Goal: Task Accomplishment & Management: Manage account settings

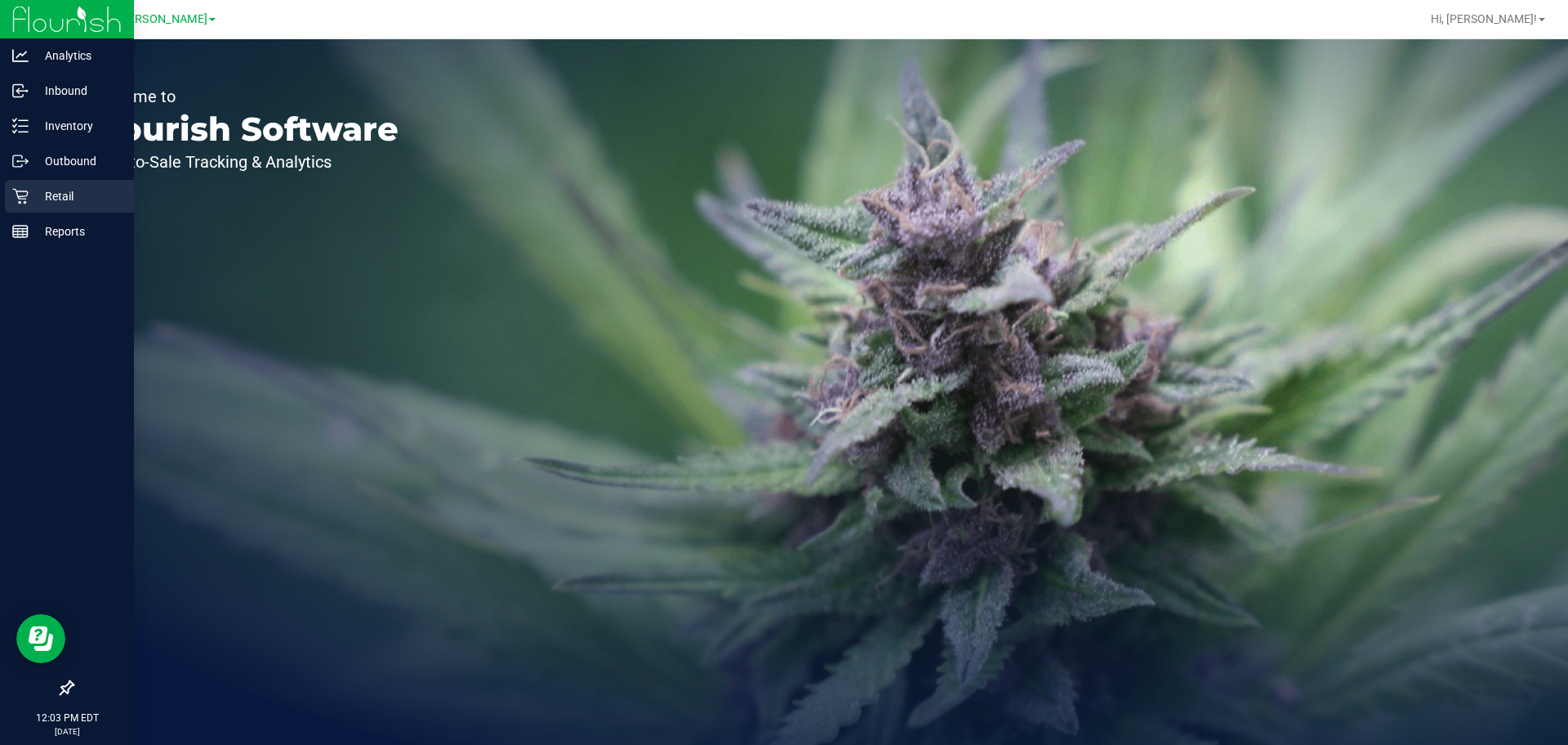
click at [70, 181] on div "Retail" at bounding box center [69, 196] width 129 height 33
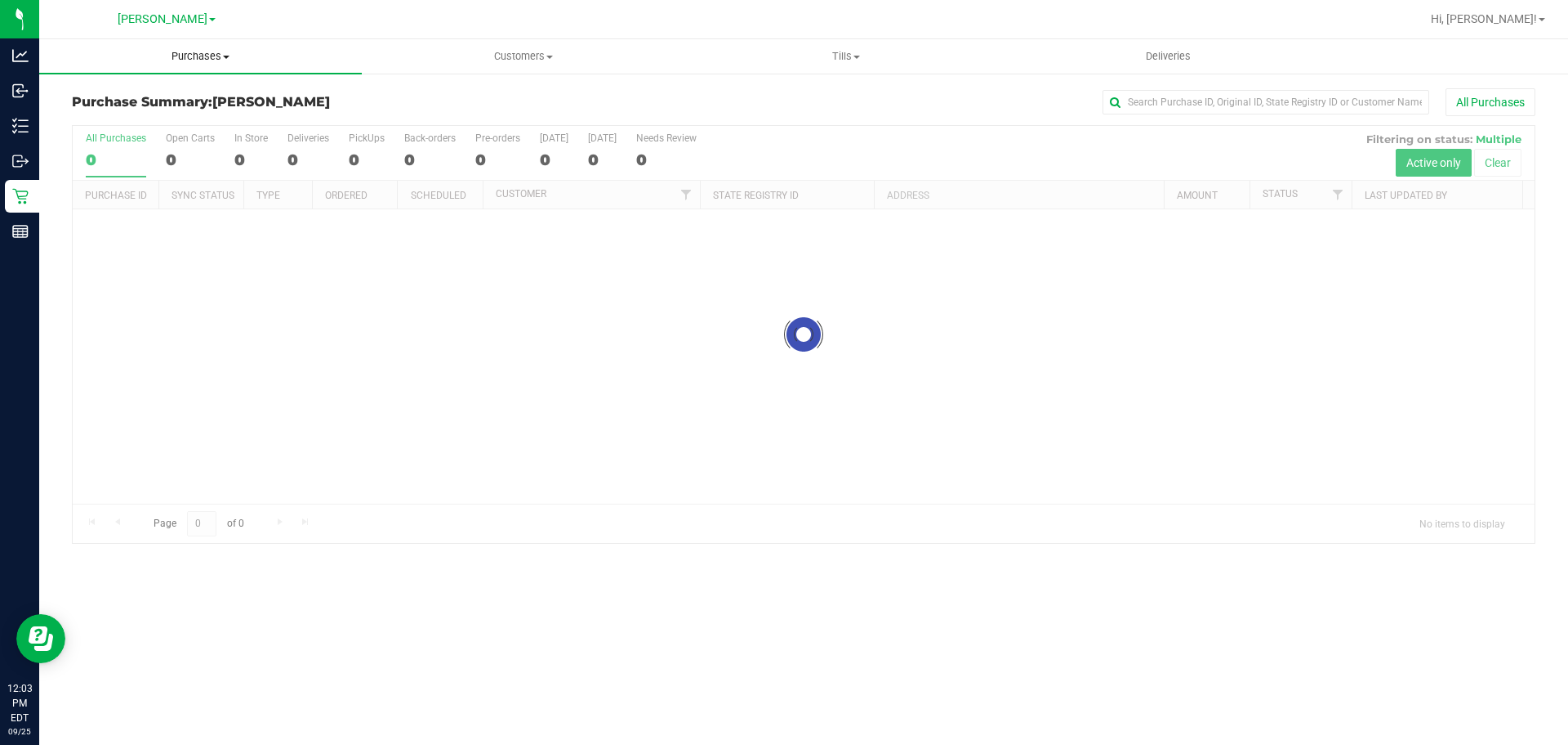
click at [199, 55] on span "Purchases" at bounding box center [200, 56] width 323 height 15
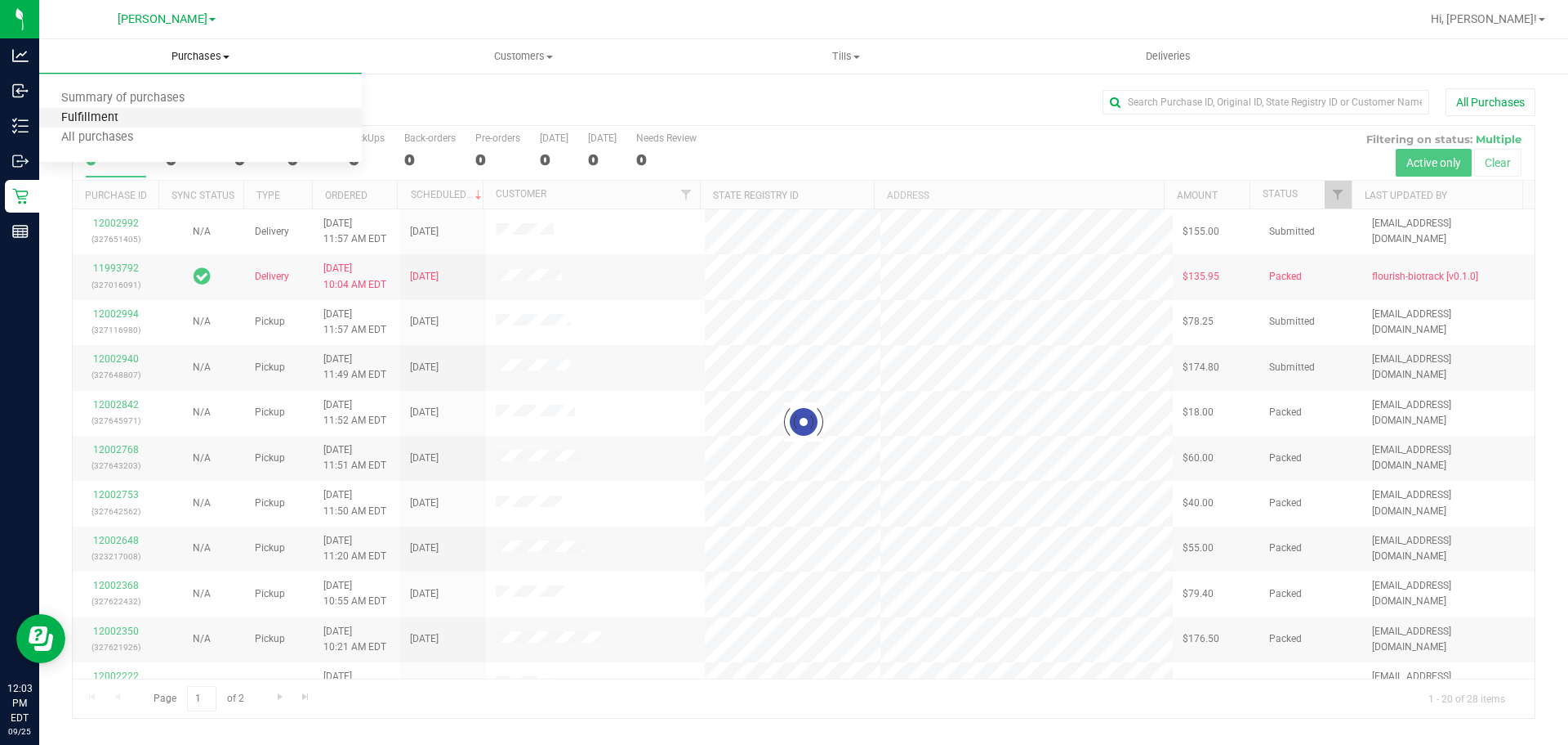
click at [103, 114] on span "Fulfillment" at bounding box center [90, 118] width 101 height 14
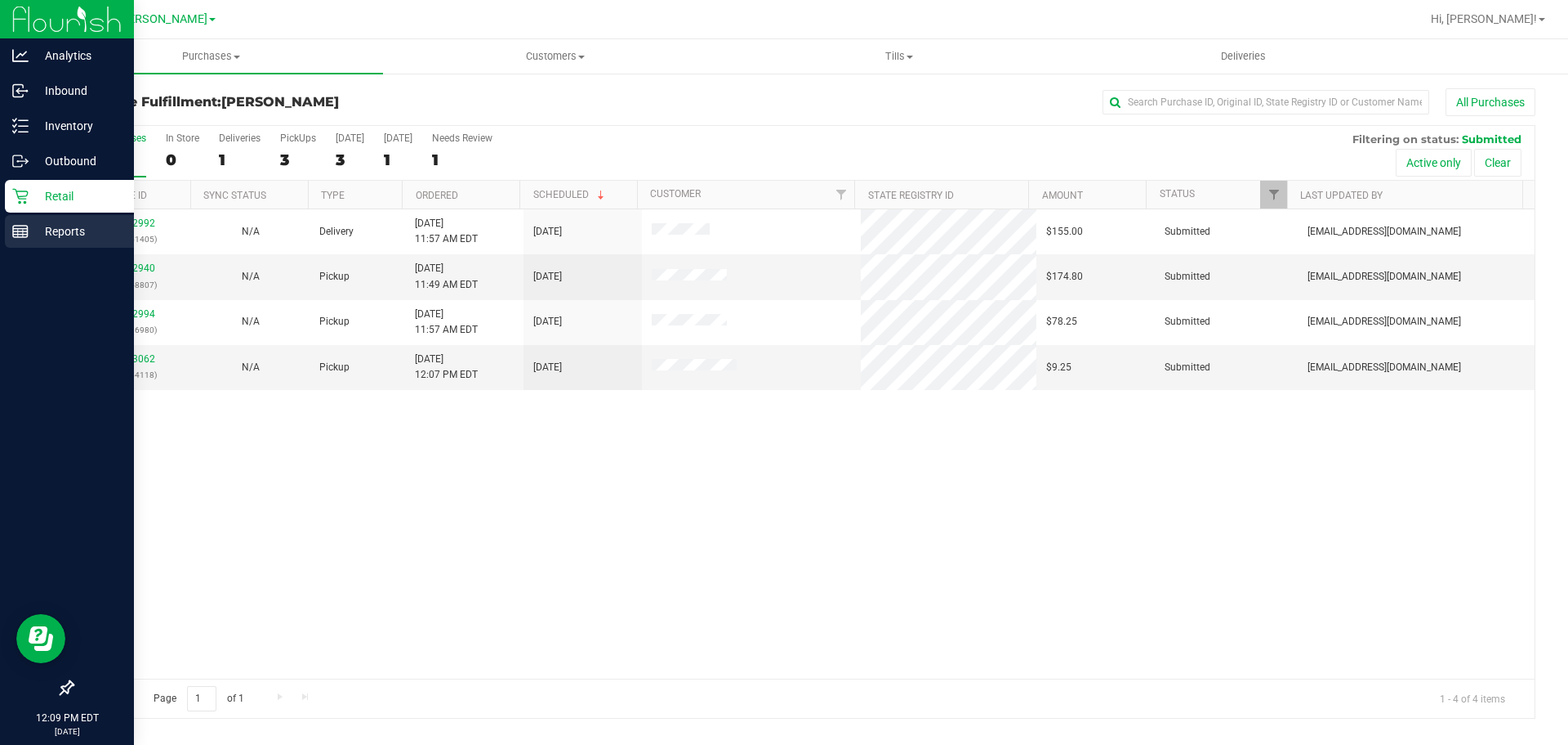
click at [58, 235] on p "Reports" at bounding box center [77, 231] width 98 height 20
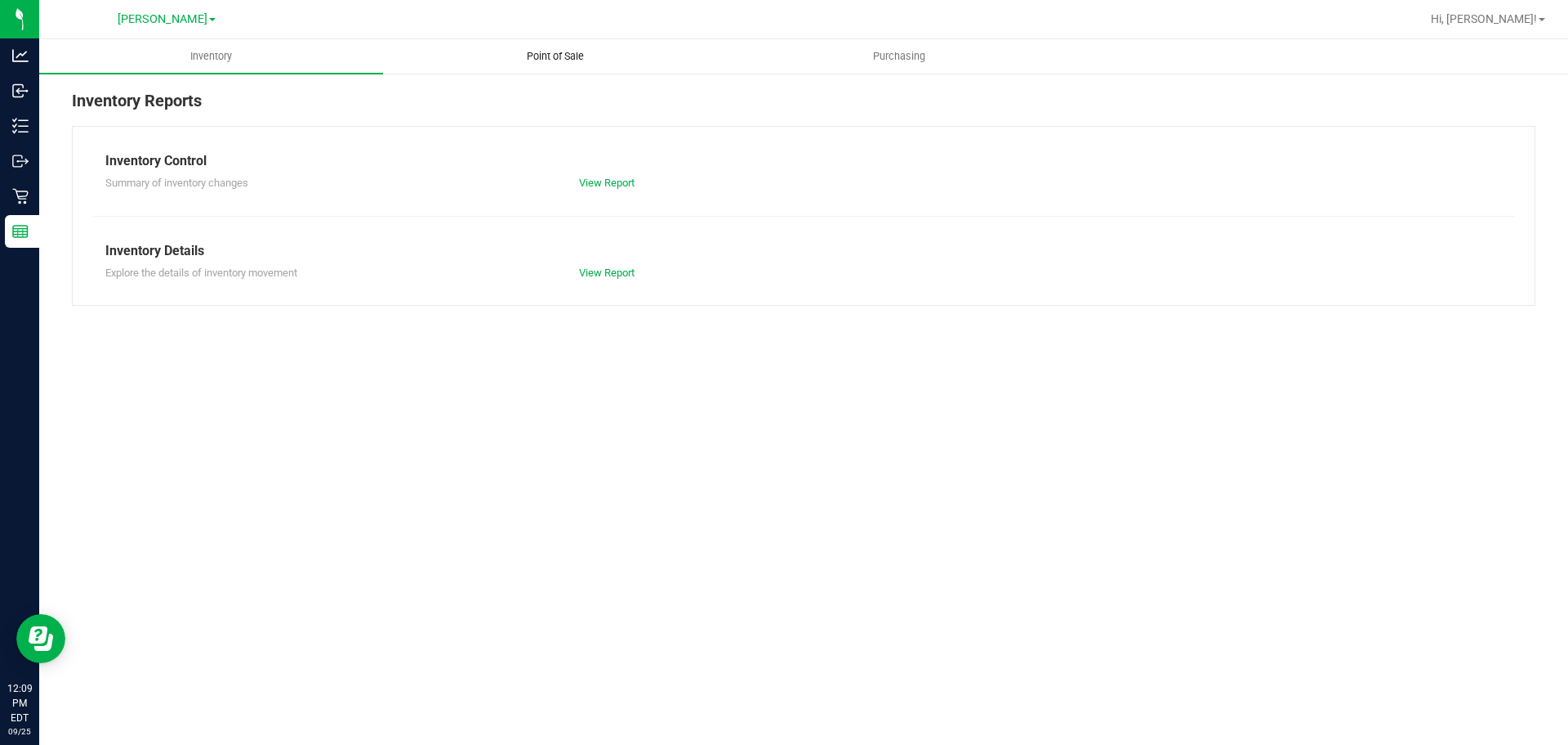
click at [587, 64] on uib-tab-heading "Point of Sale" at bounding box center [555, 57] width 342 height 33
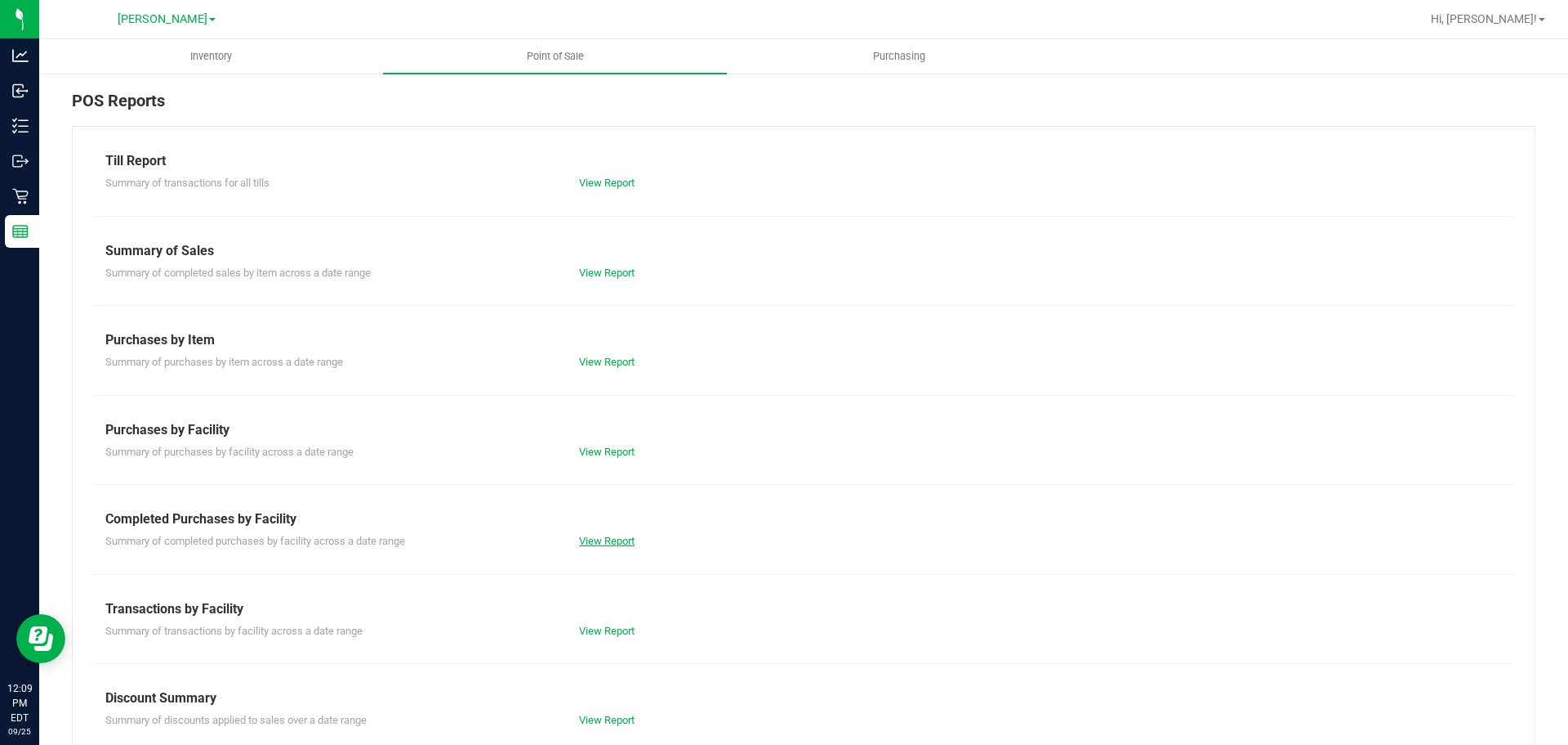
click at [609, 543] on link "View Report" at bounding box center [606, 540] width 56 height 13
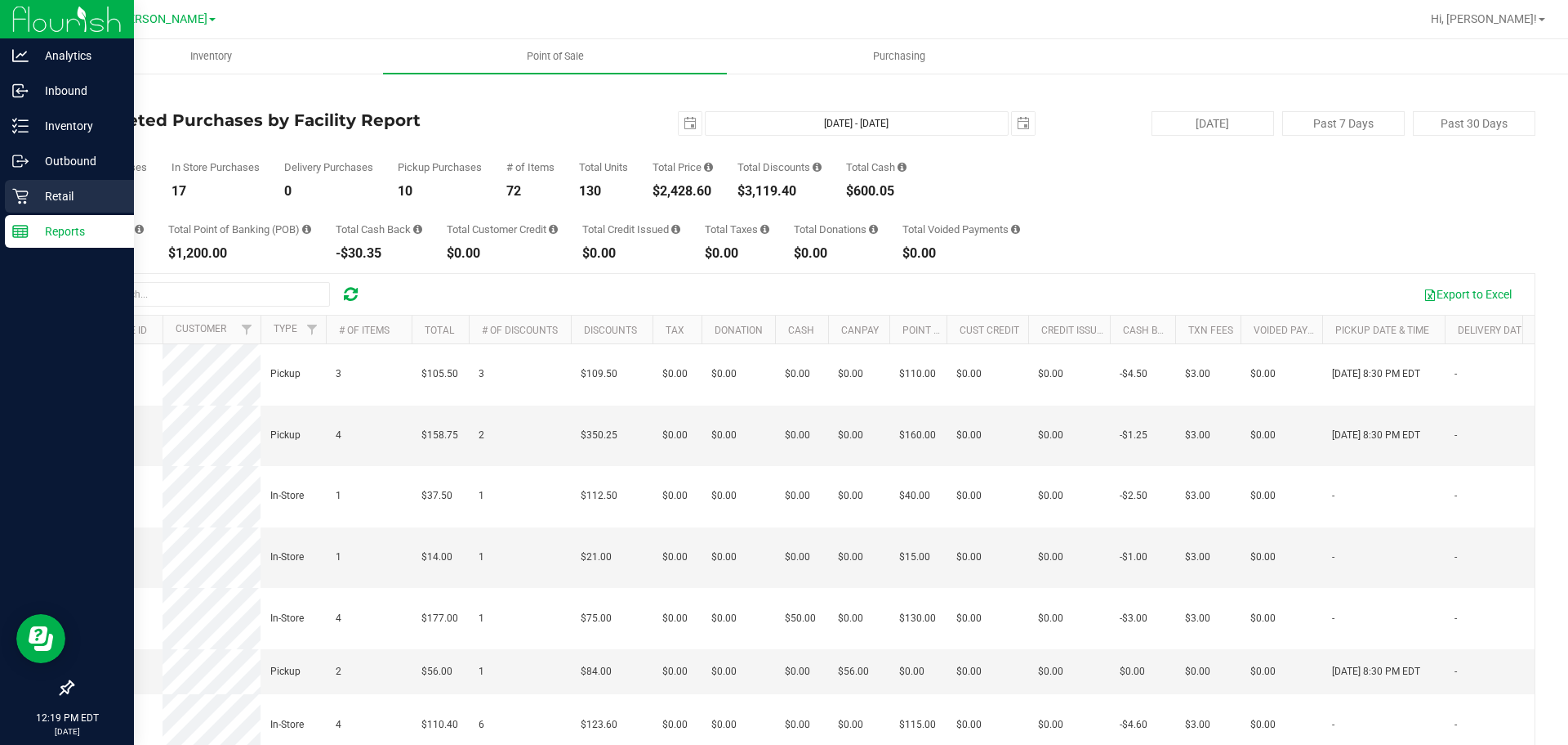
click at [33, 193] on p "Retail" at bounding box center [77, 196] width 98 height 20
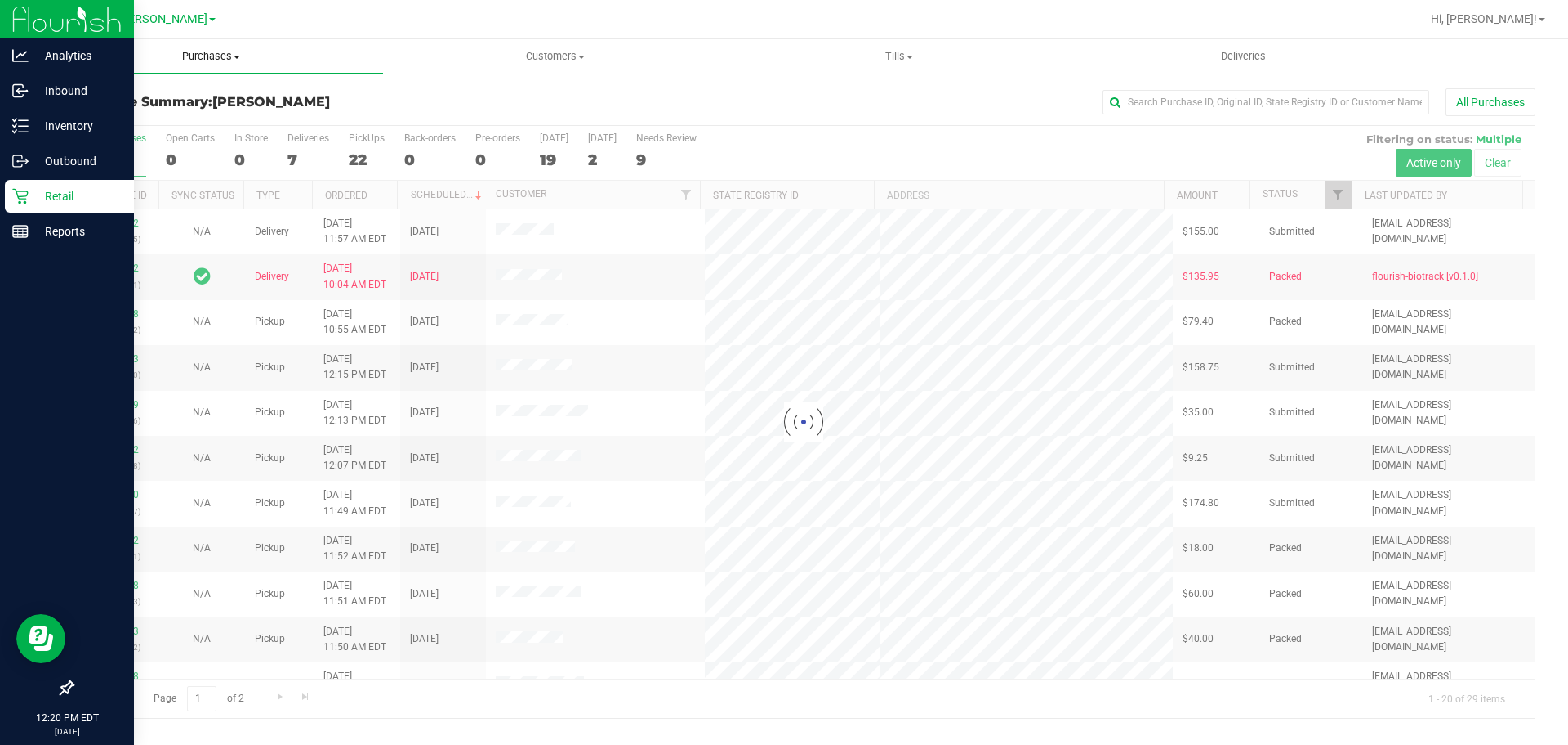
click at [199, 68] on uib-tab-heading "Purchases Summary of purchases Fulfillment All purchases" at bounding box center [210, 56] width 344 height 34
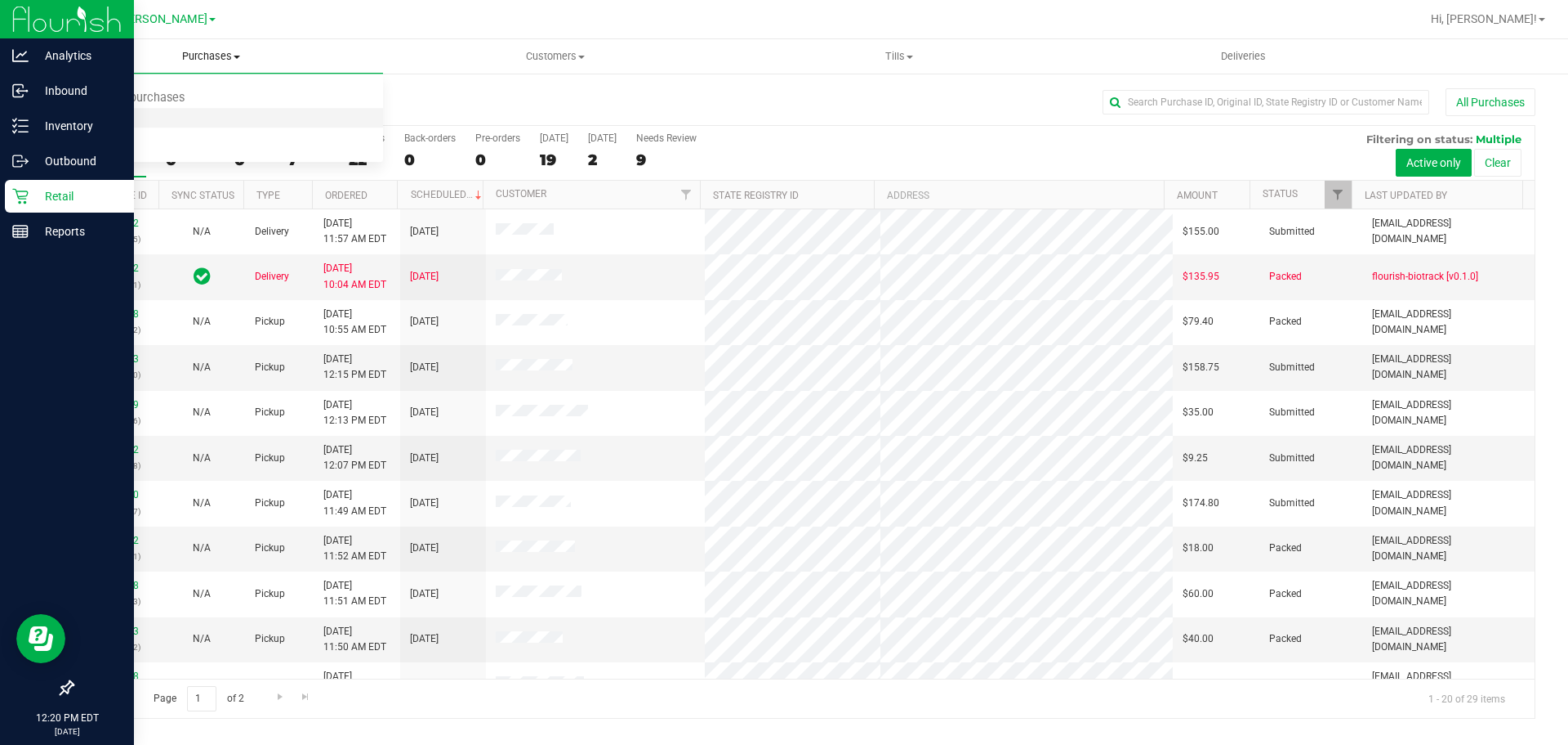
click at [103, 114] on span "Fulfillment" at bounding box center [90, 118] width 101 height 14
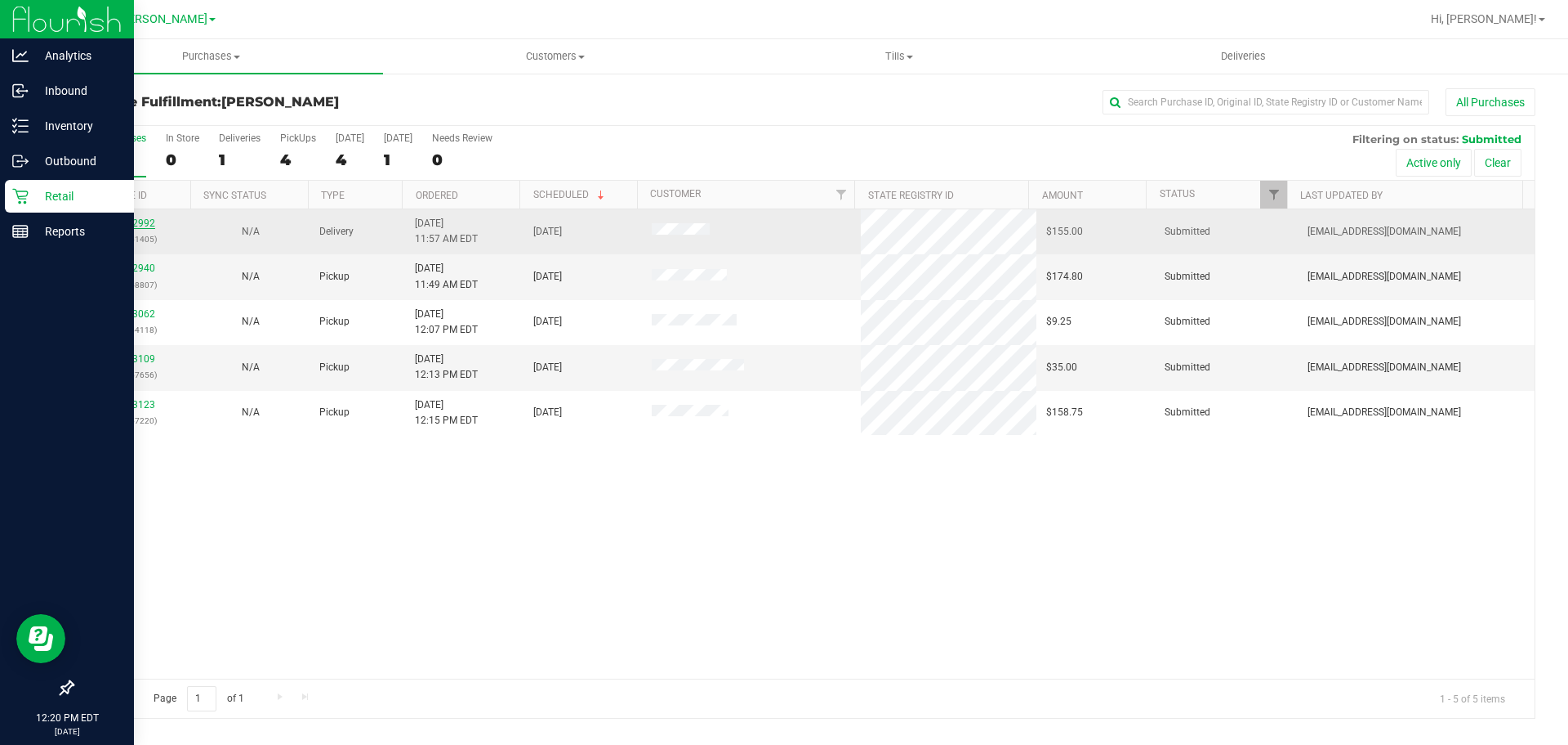
click at [131, 226] on link "12002992" at bounding box center [132, 223] width 46 height 12
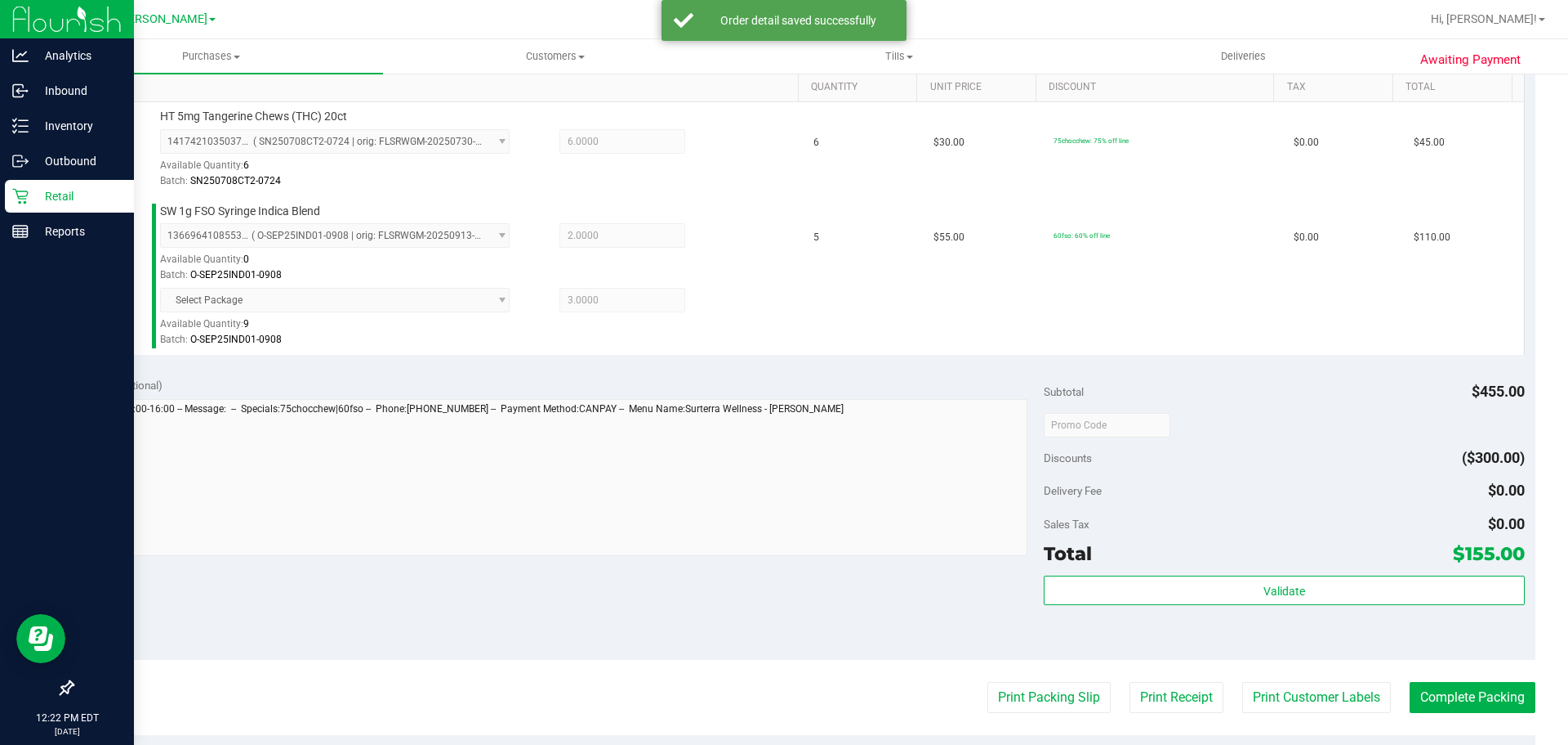
scroll to position [432, 0]
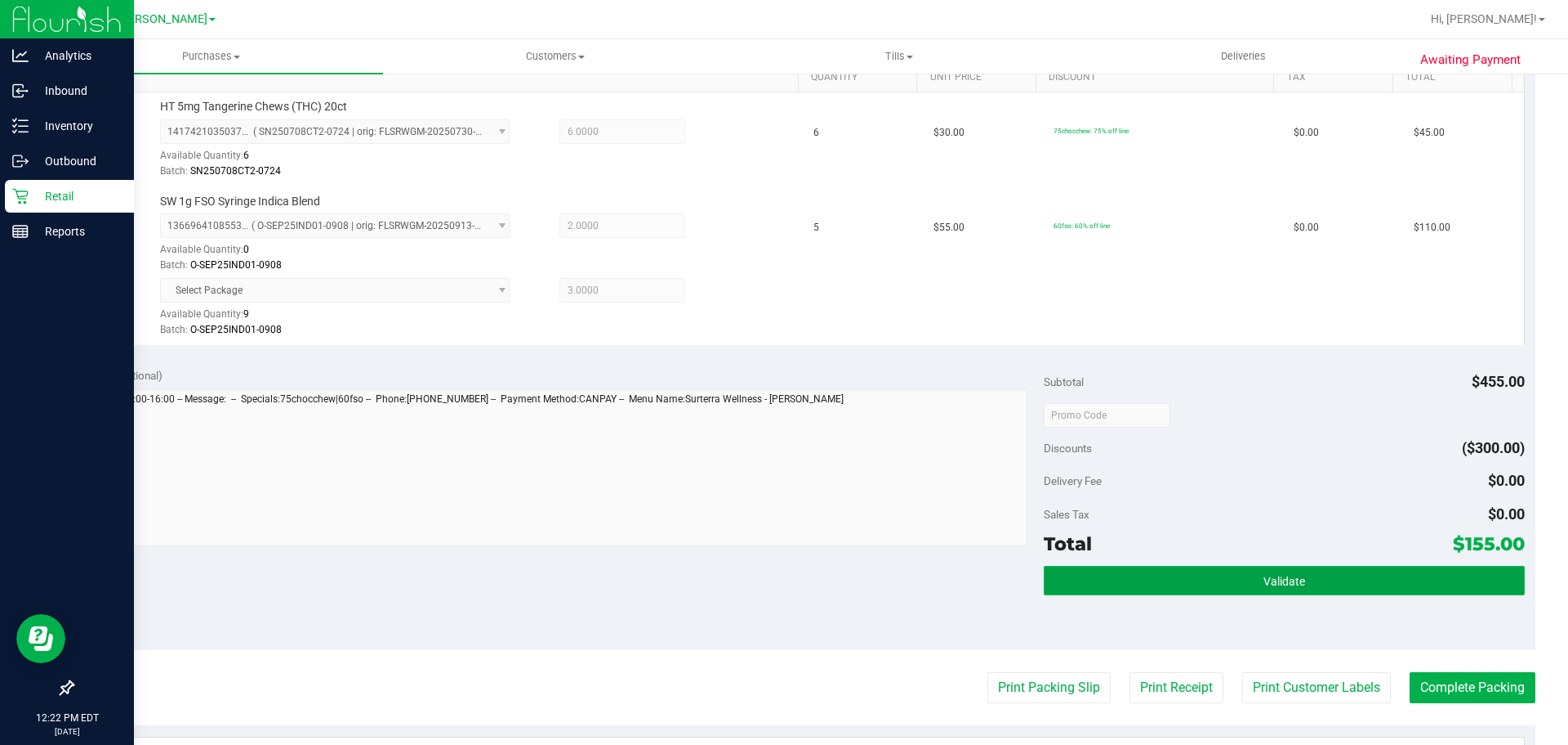
click at [1351, 580] on button "Validate" at bounding box center [1283, 580] width 480 height 29
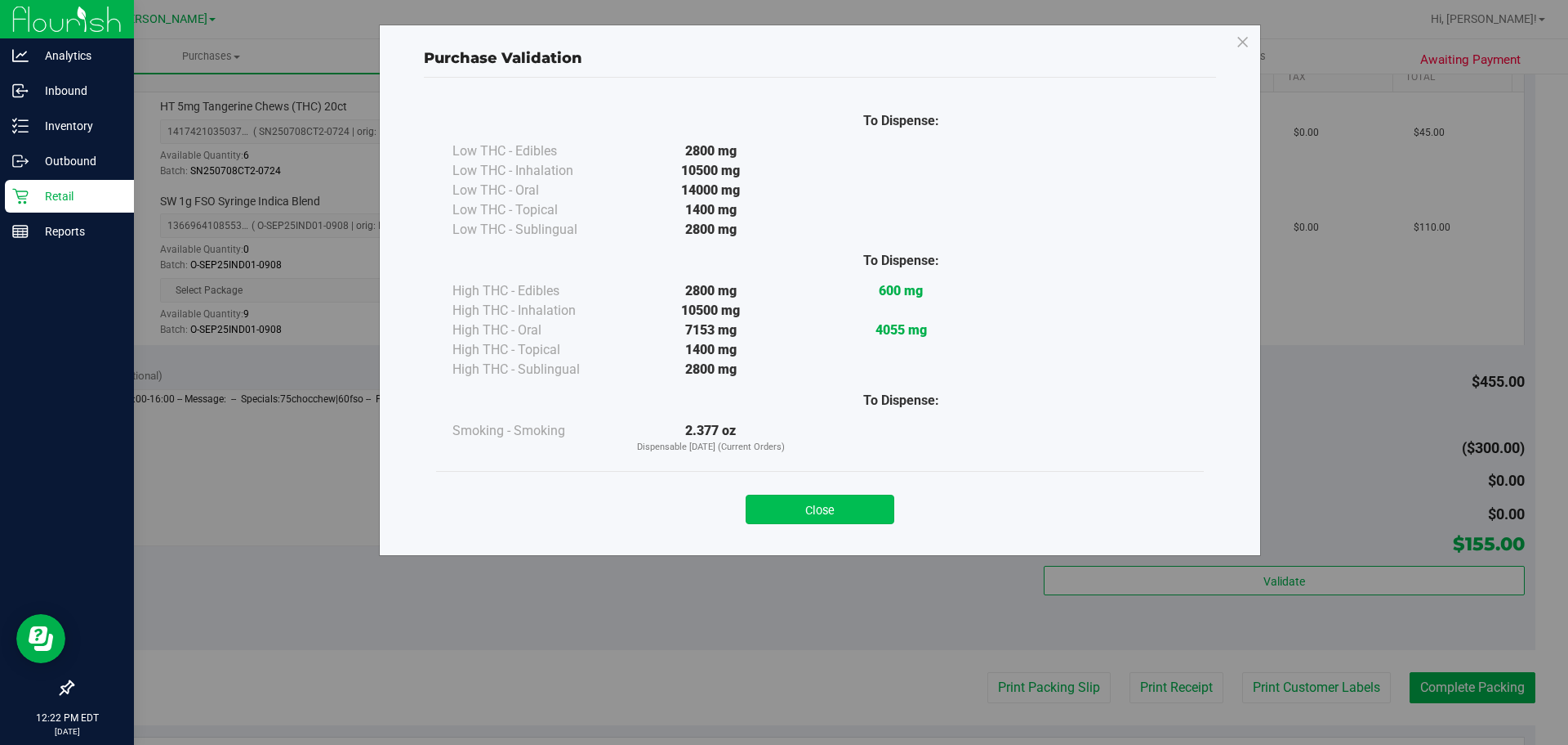
click at [816, 499] on button "Close" at bounding box center [820, 509] width 149 height 29
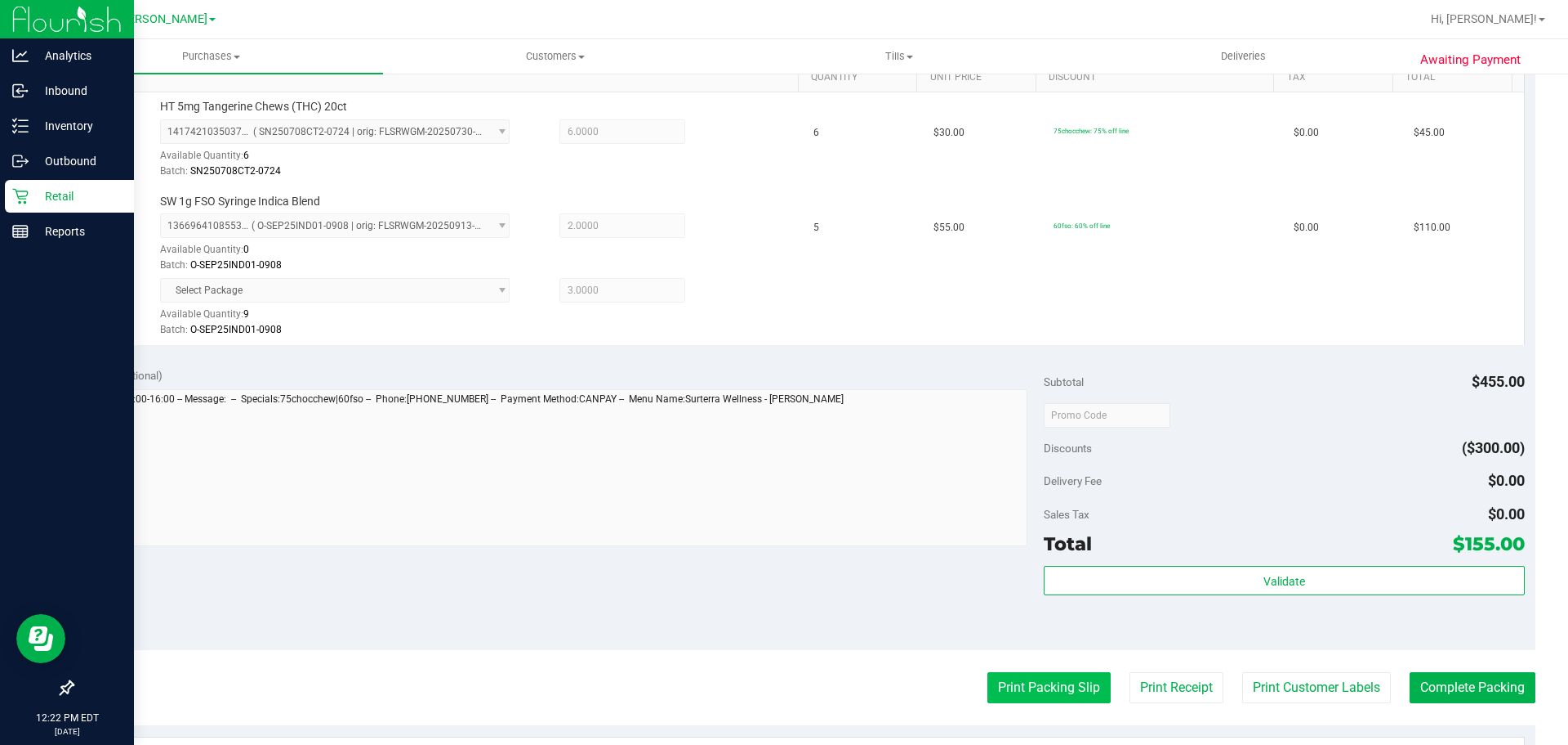
click at [1034, 698] on button "Print Packing Slip" at bounding box center [1049, 687] width 124 height 31
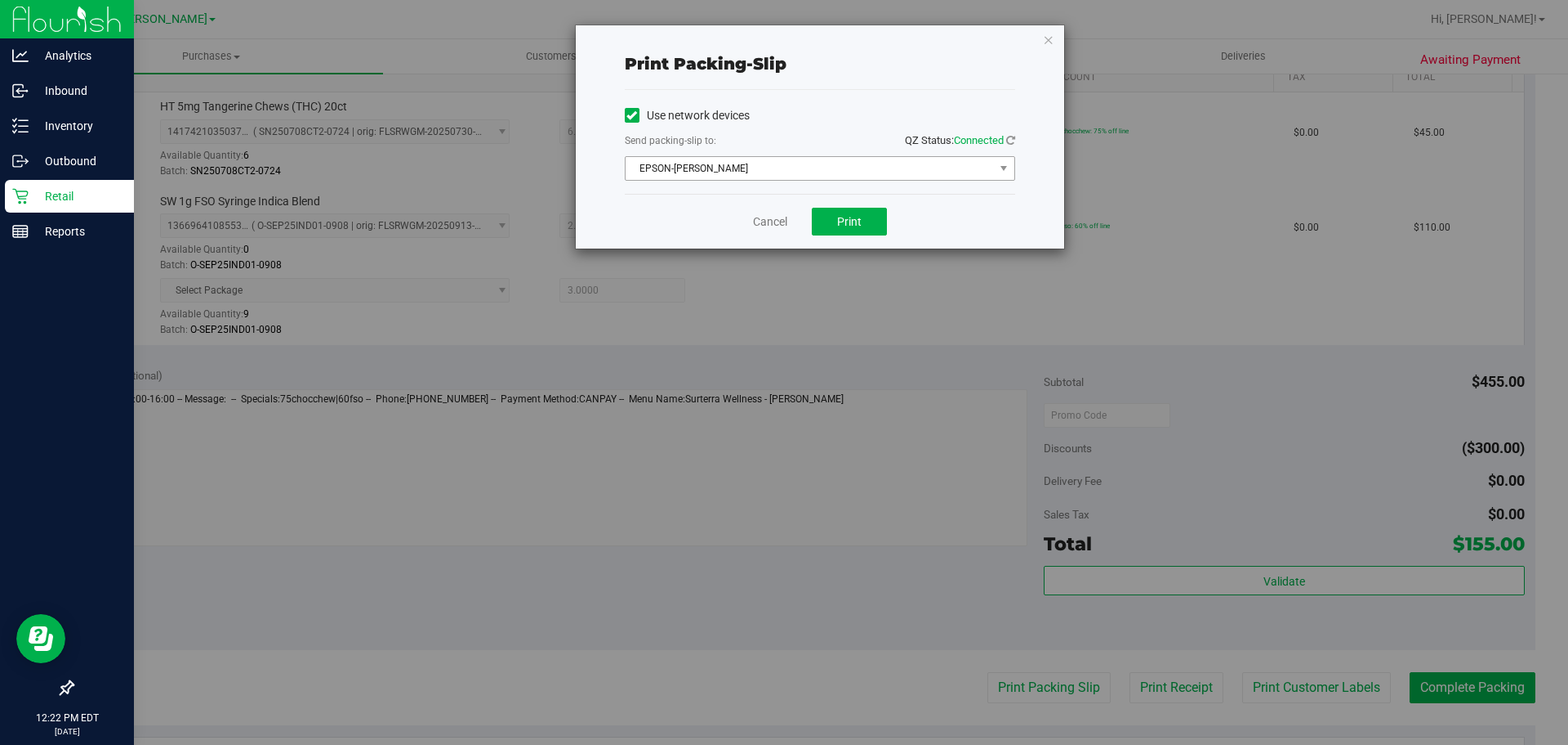
click at [865, 174] on span "EPSON-[PERSON_NAME]" at bounding box center [810, 168] width 368 height 22
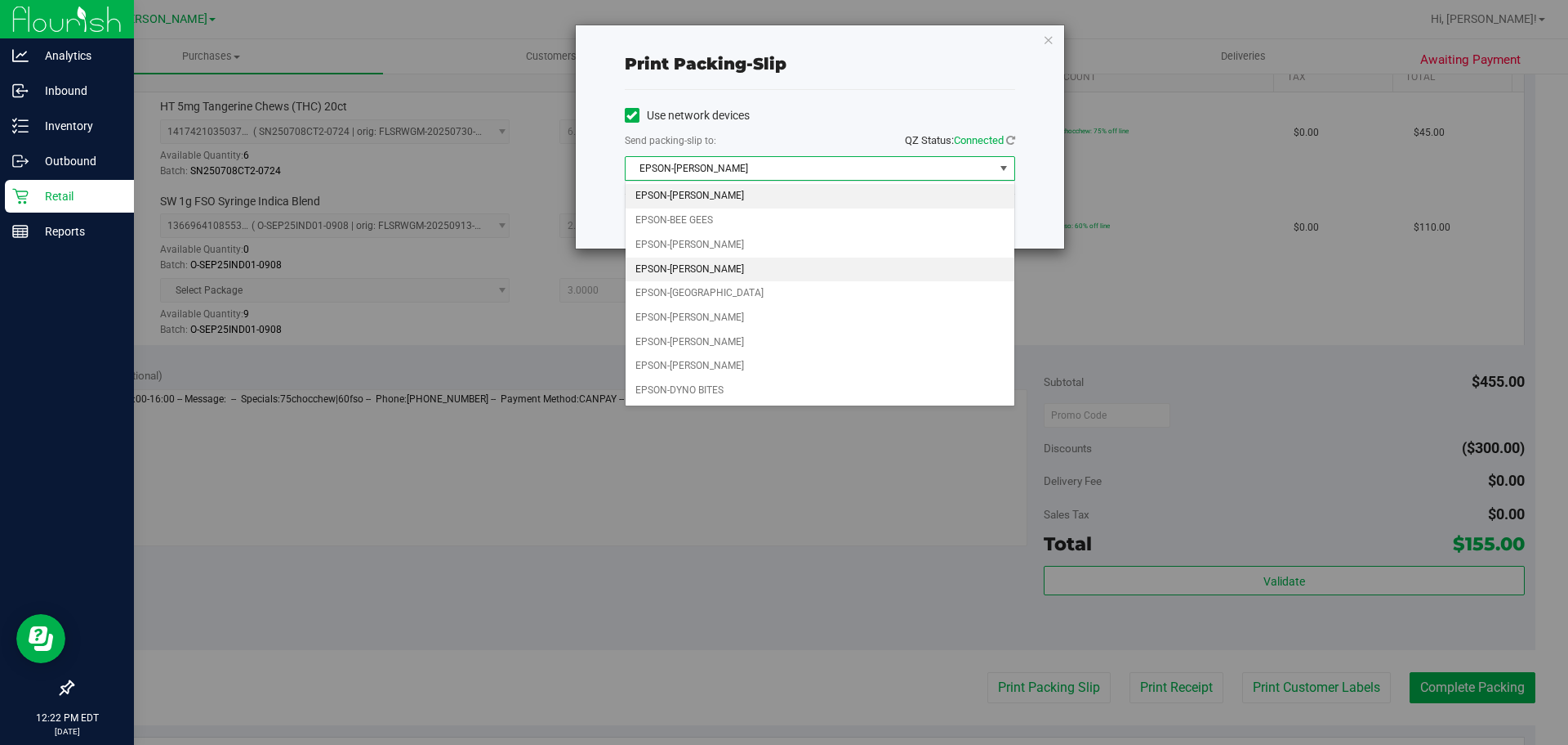
click at [763, 265] on li "EPSON-[PERSON_NAME]" at bounding box center [820, 269] width 389 height 24
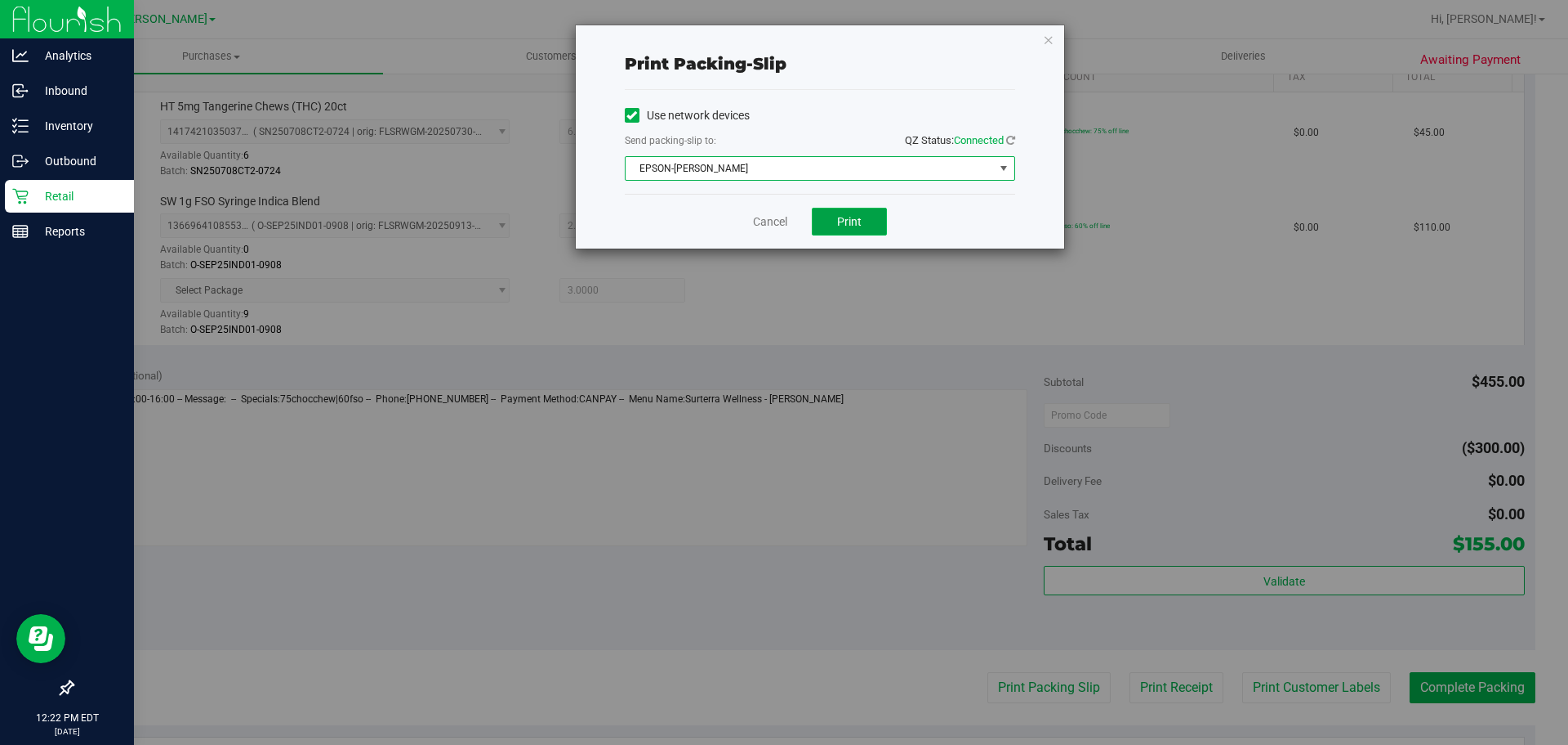
click at [854, 226] on span "Print" at bounding box center [849, 220] width 24 height 13
click at [754, 226] on link "Cancel" at bounding box center [770, 222] width 34 height 18
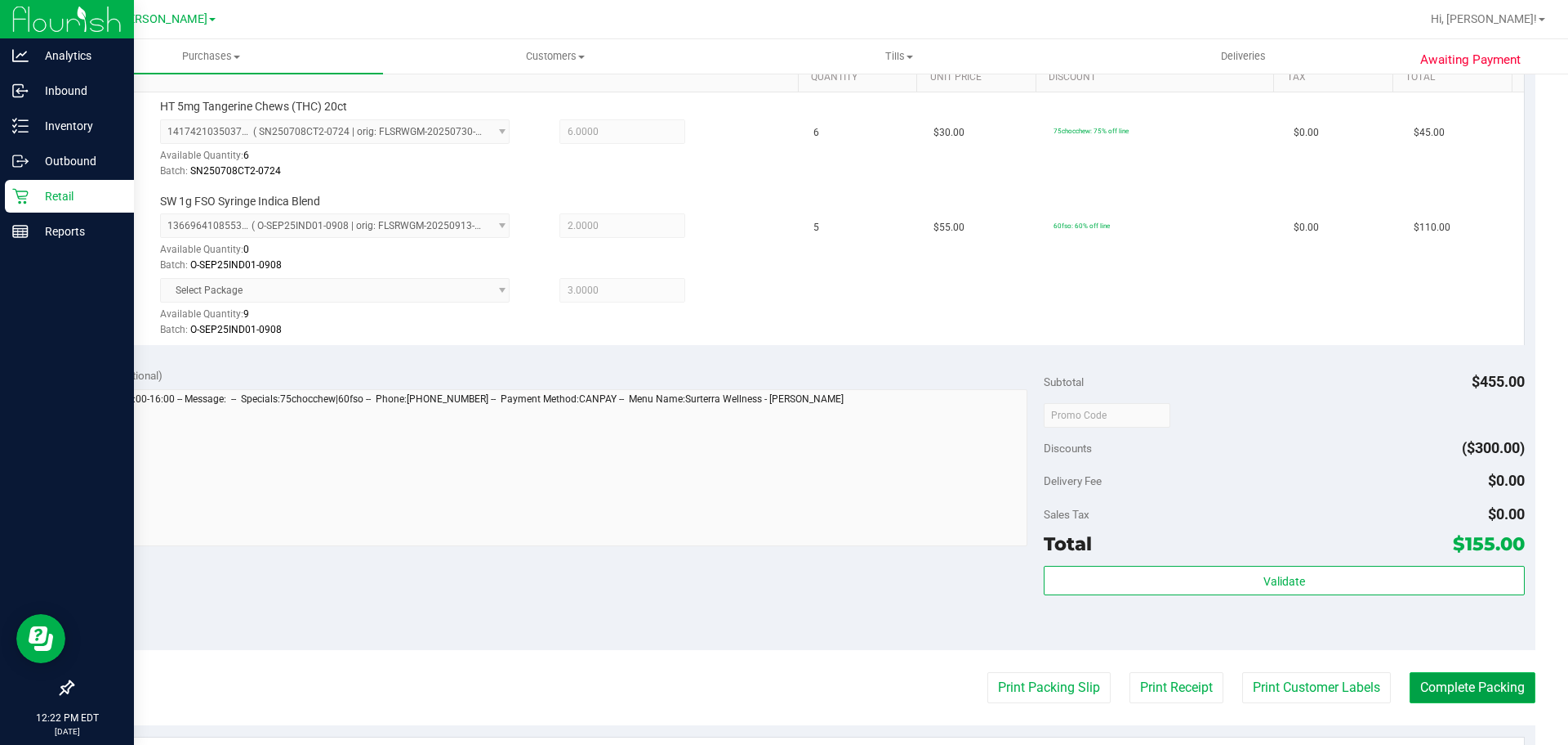
click at [1456, 679] on button "Complete Packing" at bounding box center [1472, 687] width 126 height 31
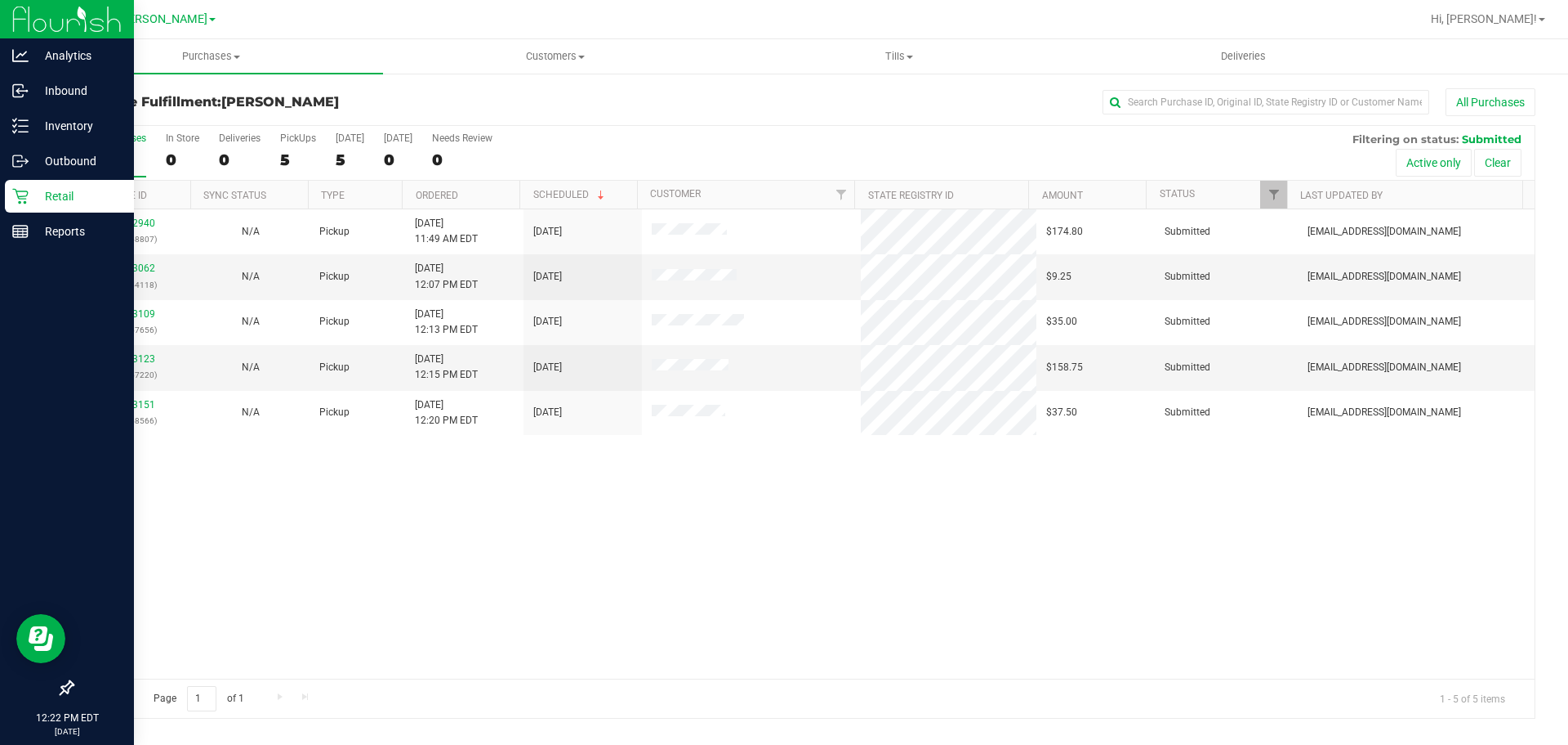
click at [38, 205] on p "Retail" at bounding box center [77, 196] width 98 height 20
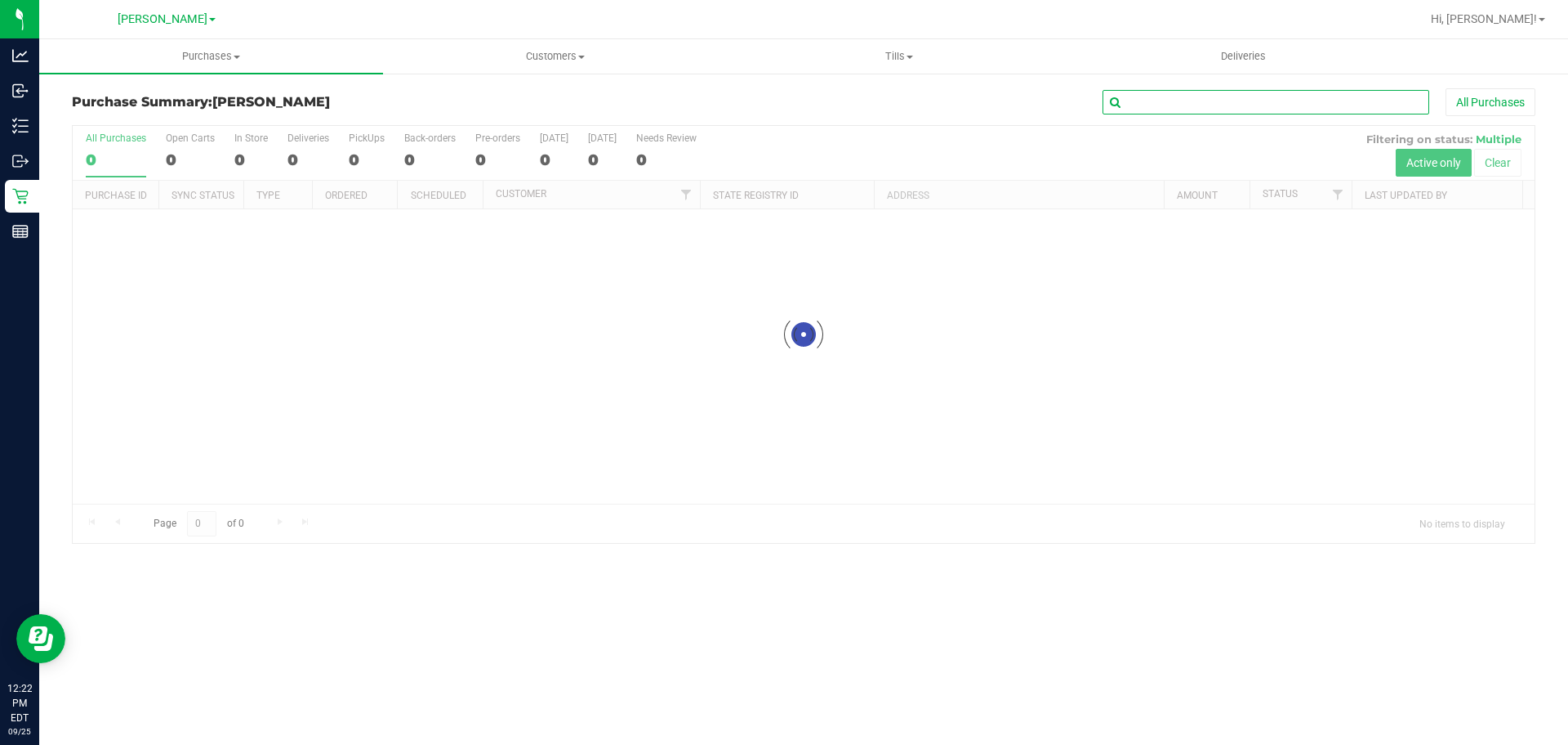
click at [1240, 98] on input "text" at bounding box center [1265, 101] width 326 height 24
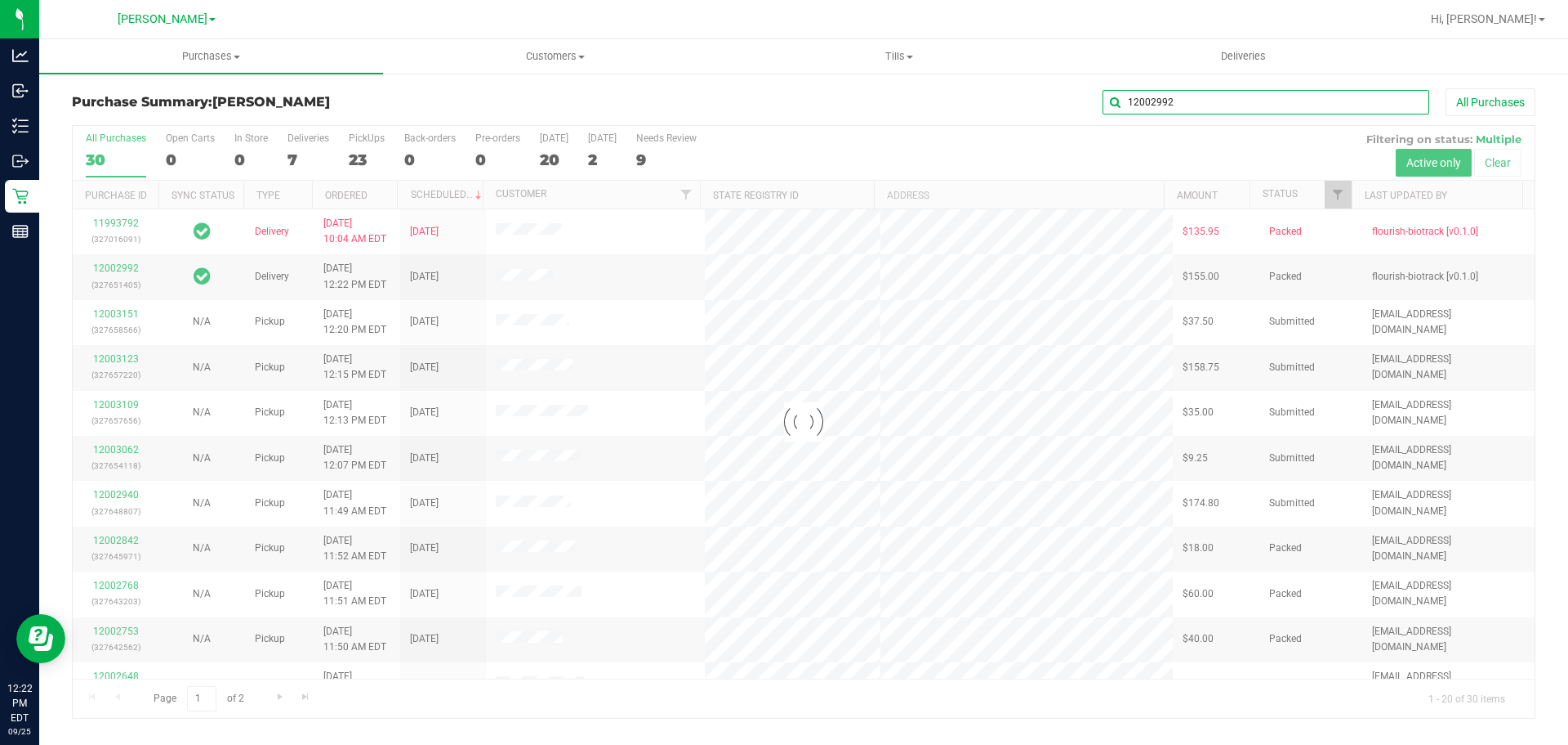
type input "12002992"
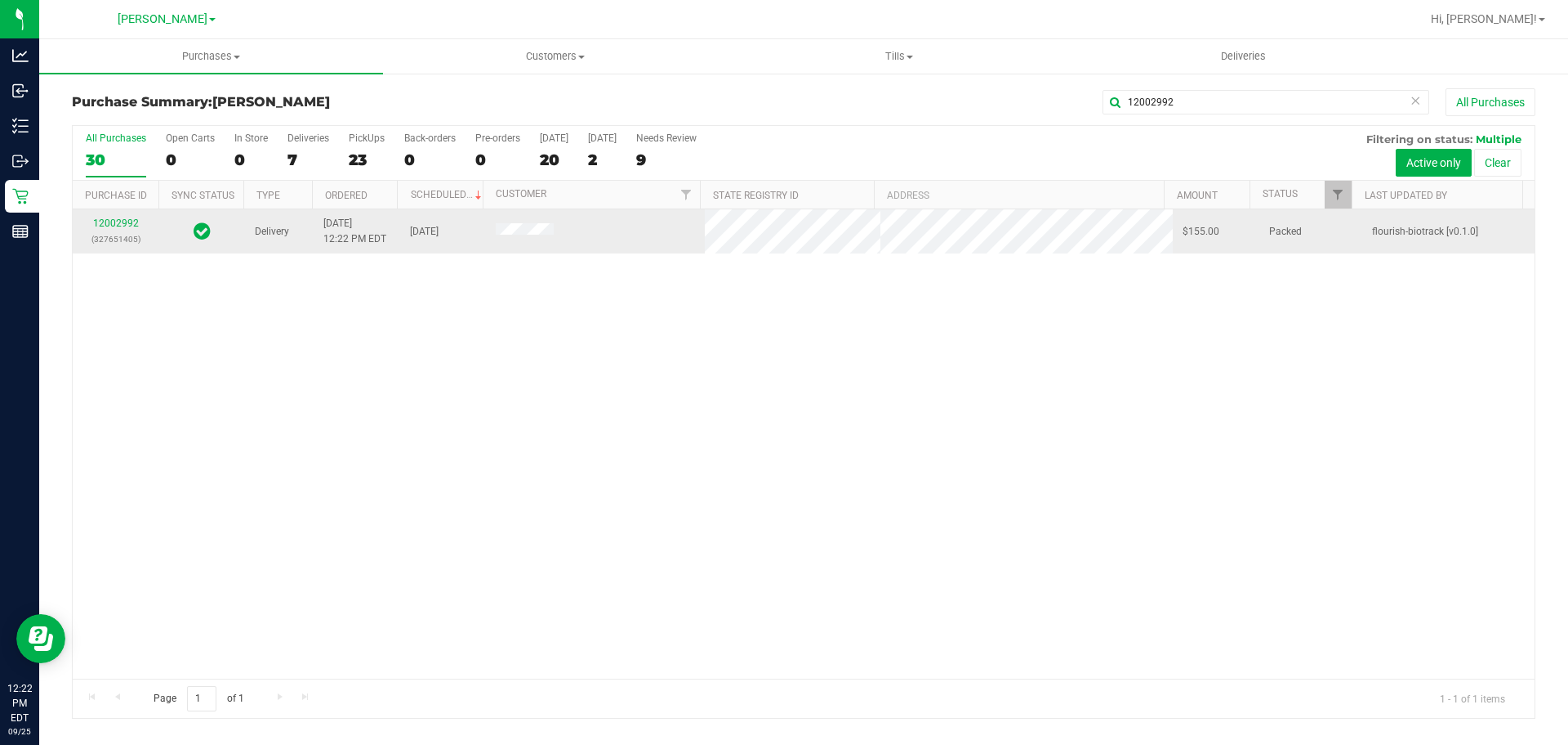
click at [111, 215] on td "12002992 (327651405)" at bounding box center [116, 231] width 86 height 44
click at [114, 220] on link "12002992" at bounding box center [116, 223] width 46 height 12
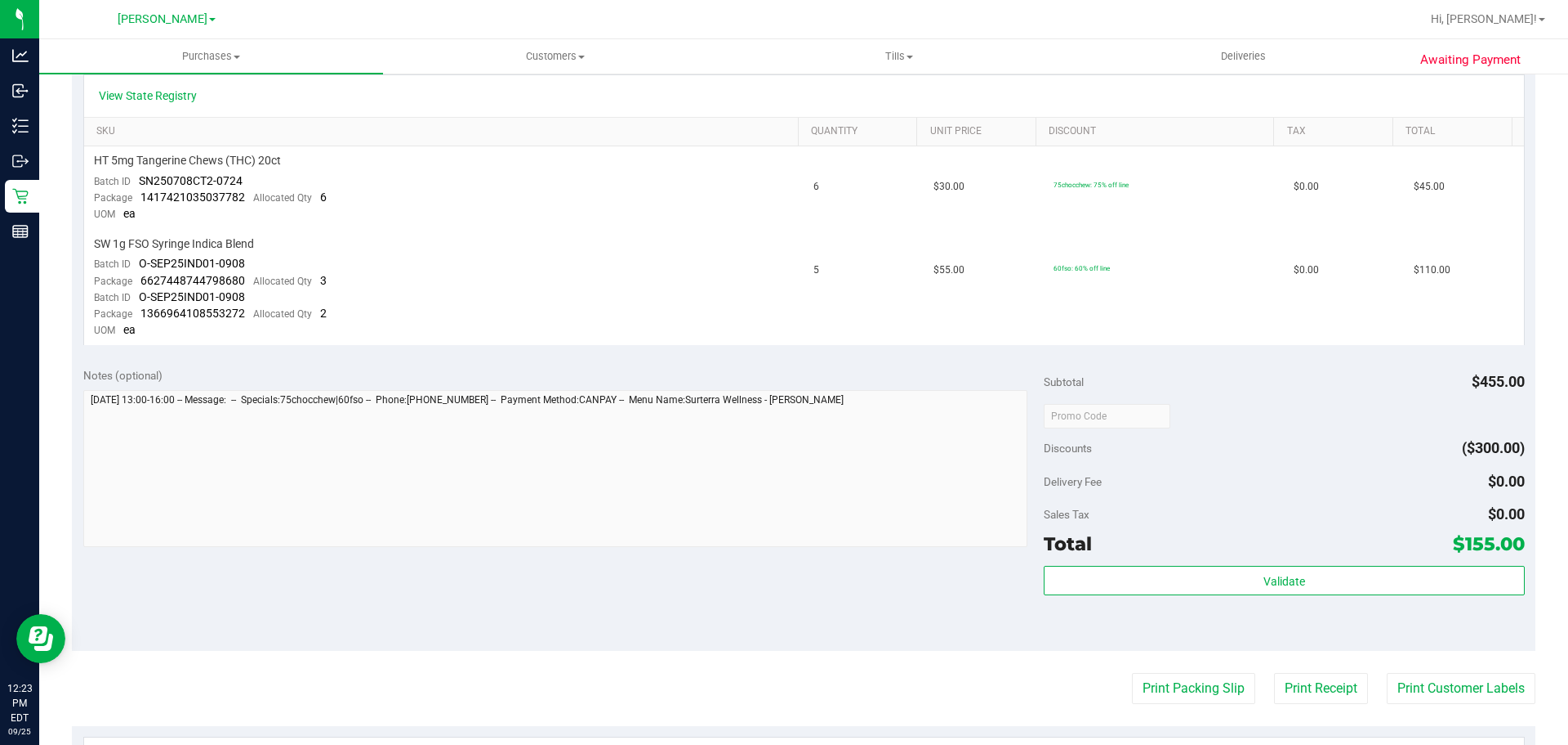
scroll to position [393, 0]
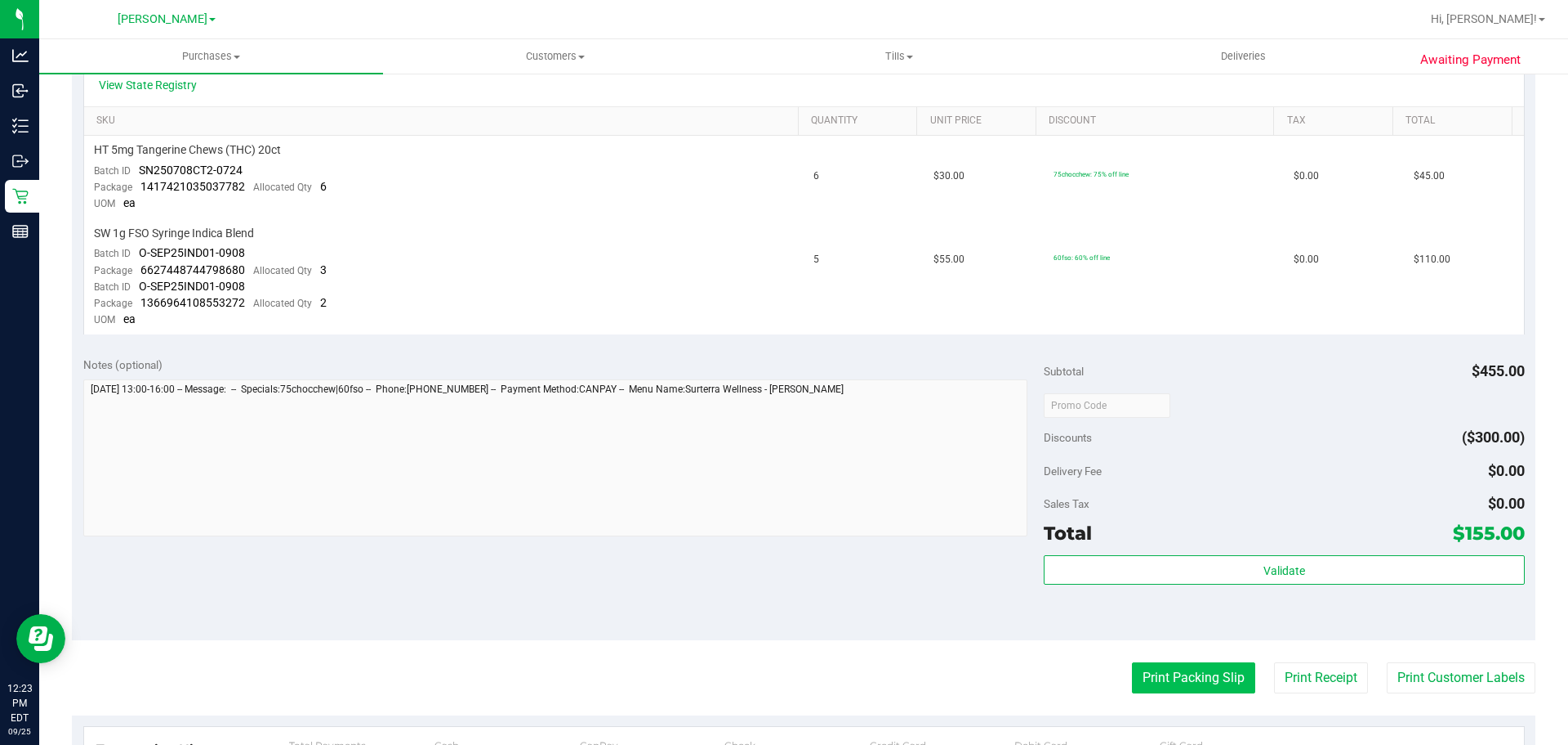
click at [1195, 677] on button "Print Packing Slip" at bounding box center [1194, 678] width 124 height 31
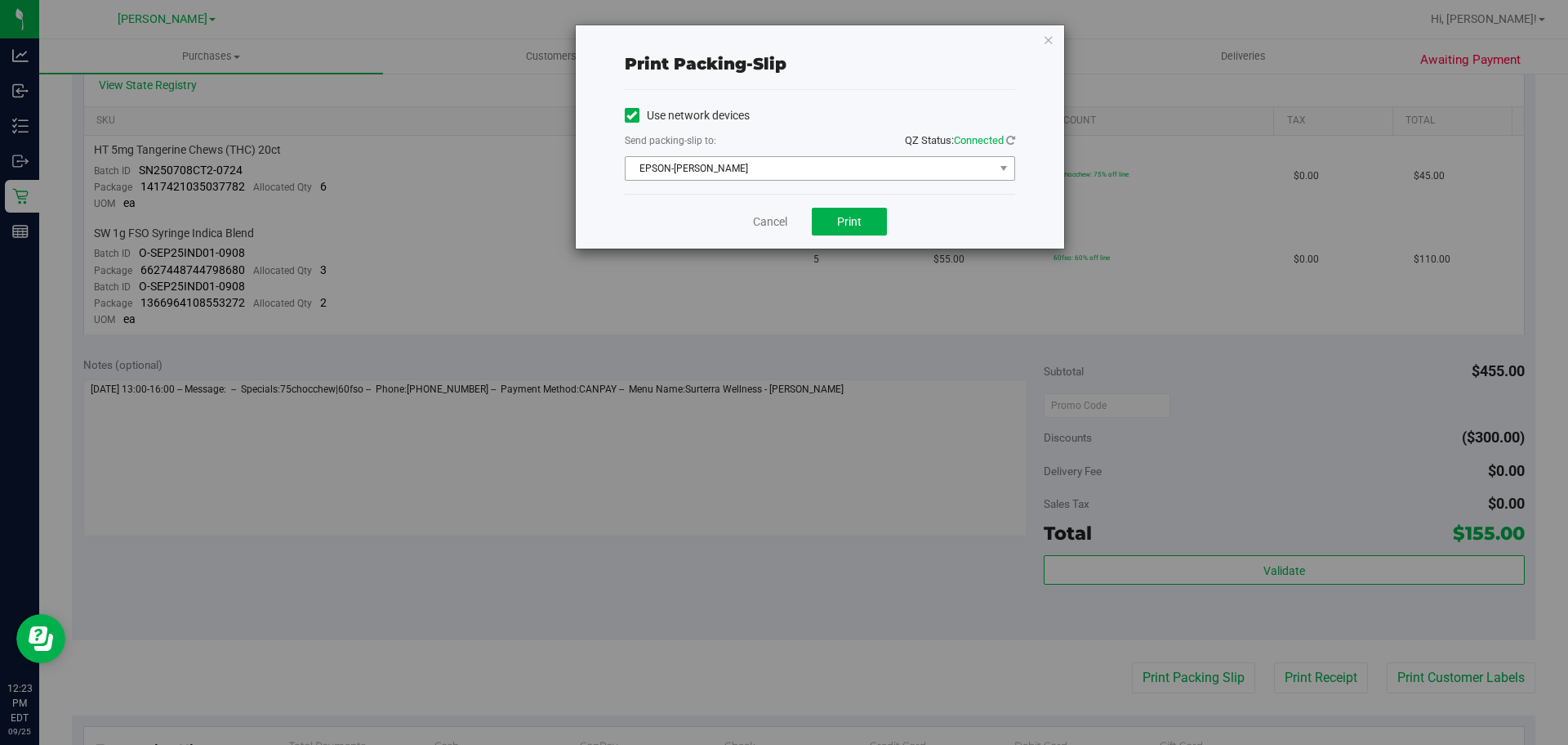
click at [853, 179] on span "EPSON-[PERSON_NAME]" at bounding box center [820, 168] width 391 height 24
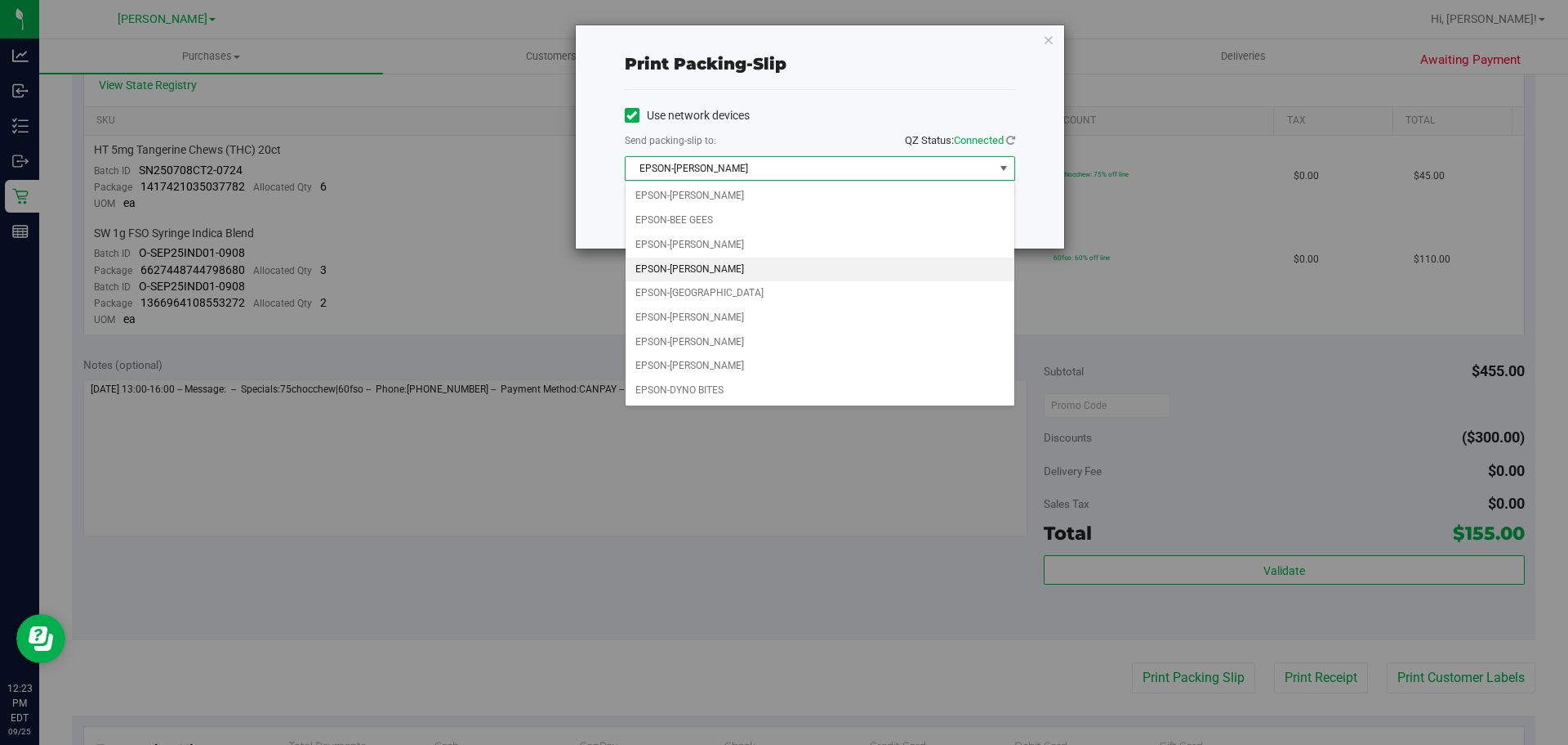
click at [886, 463] on div "Print packing-slip Use network devices Send packing-slip to: QZ Status: Connect…" at bounding box center [790, 372] width 1581 height 745
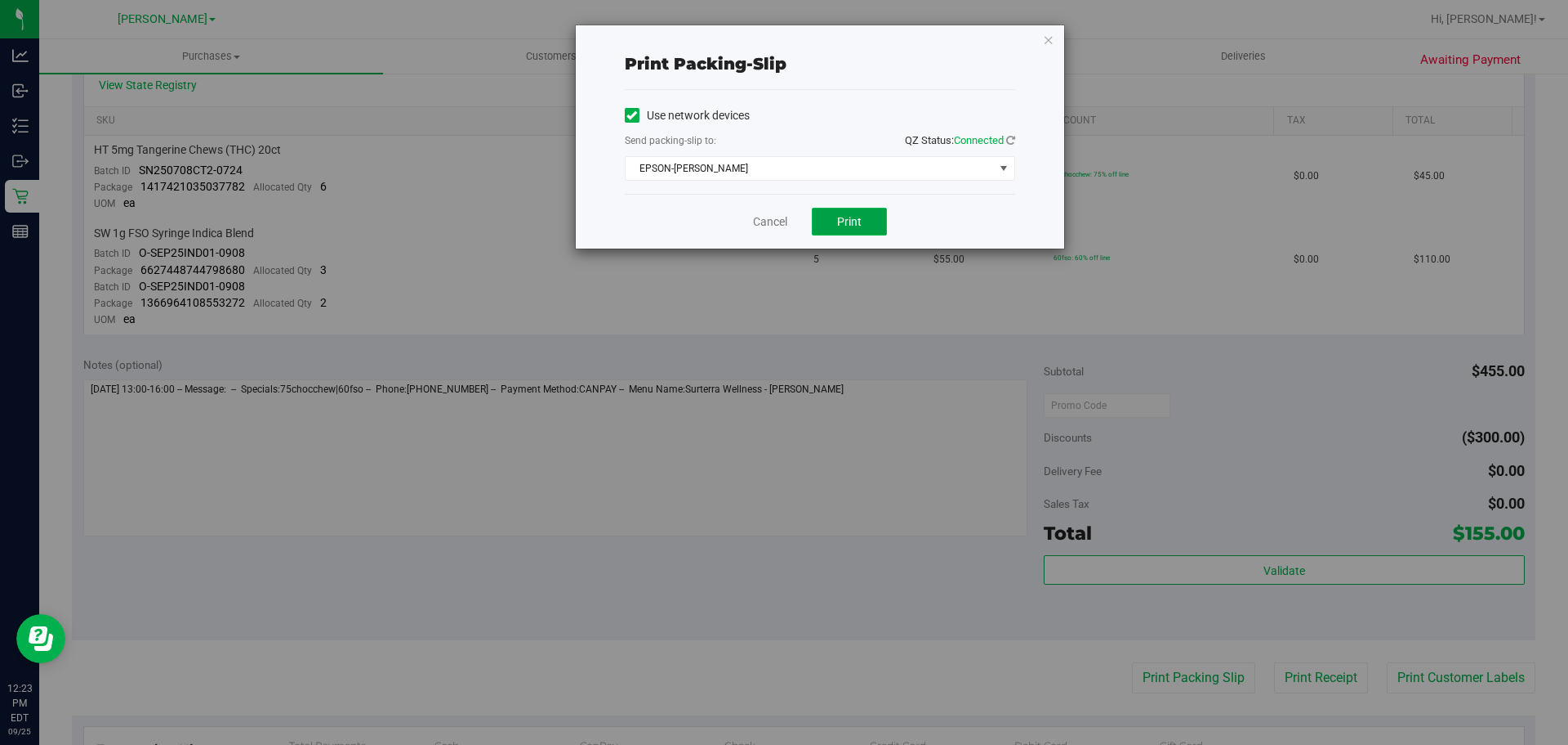
click at [874, 230] on button "Print" at bounding box center [849, 221] width 75 height 27
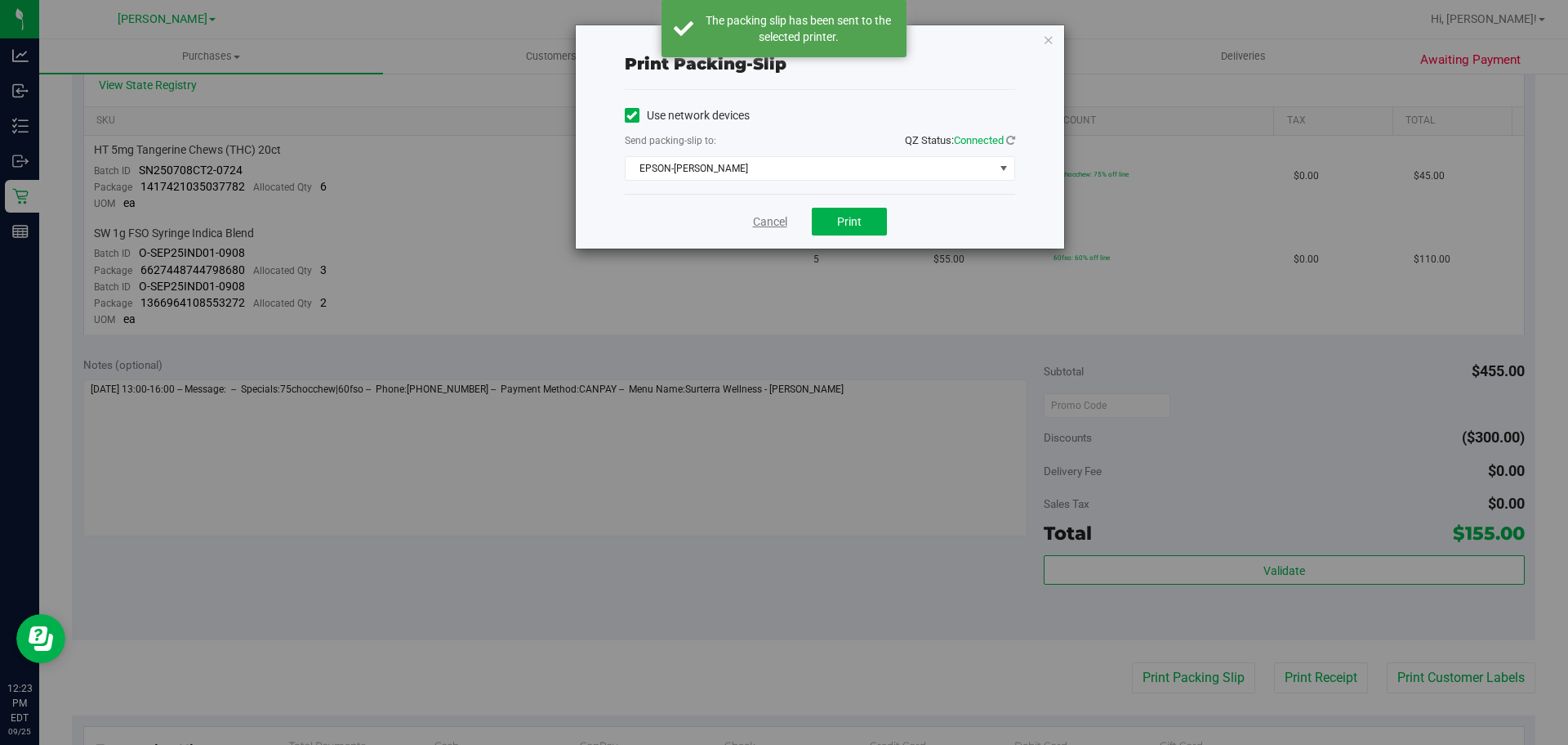
click at [770, 228] on link "Cancel" at bounding box center [770, 222] width 34 height 18
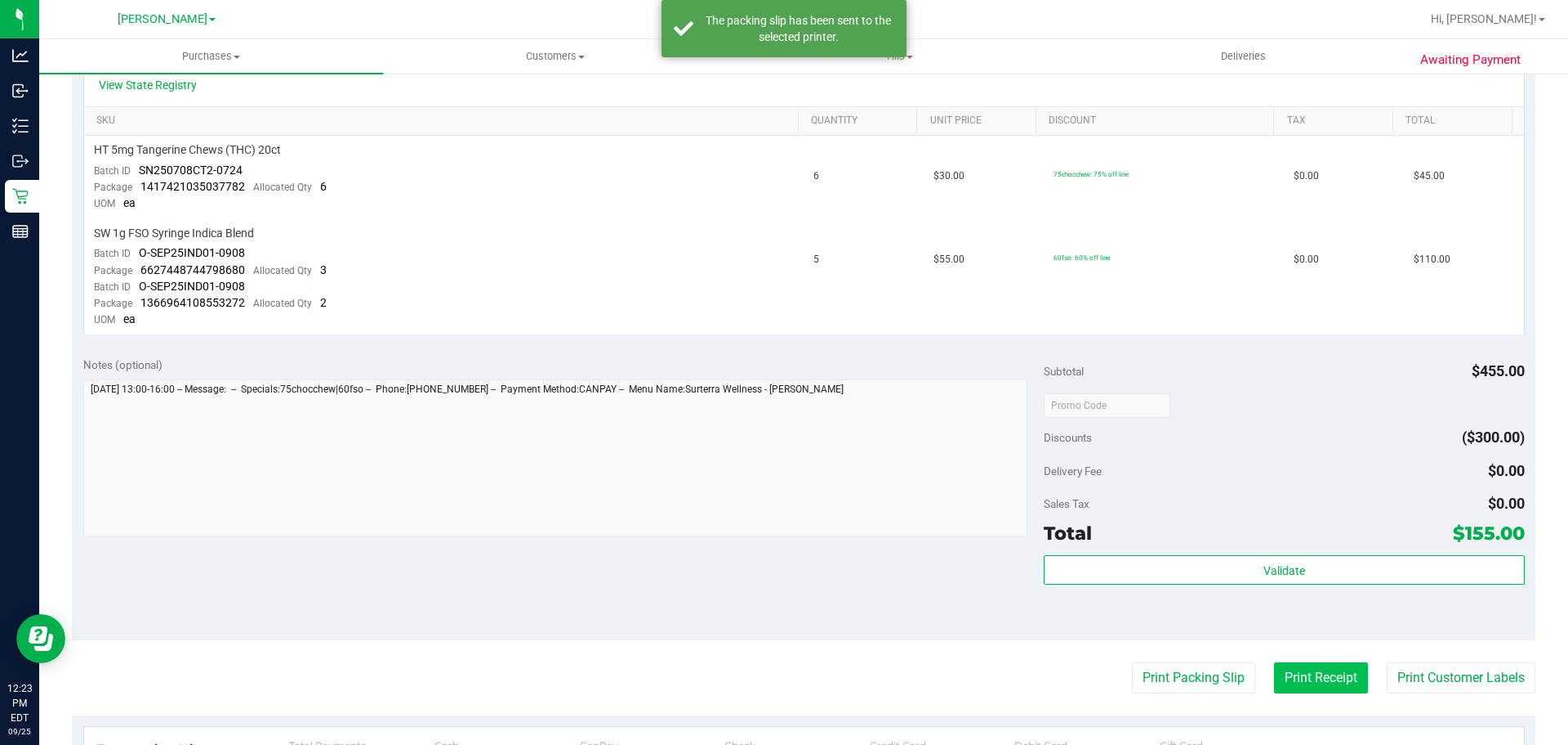
click at [1312, 685] on button "Print Receipt" at bounding box center [1320, 678] width 94 height 31
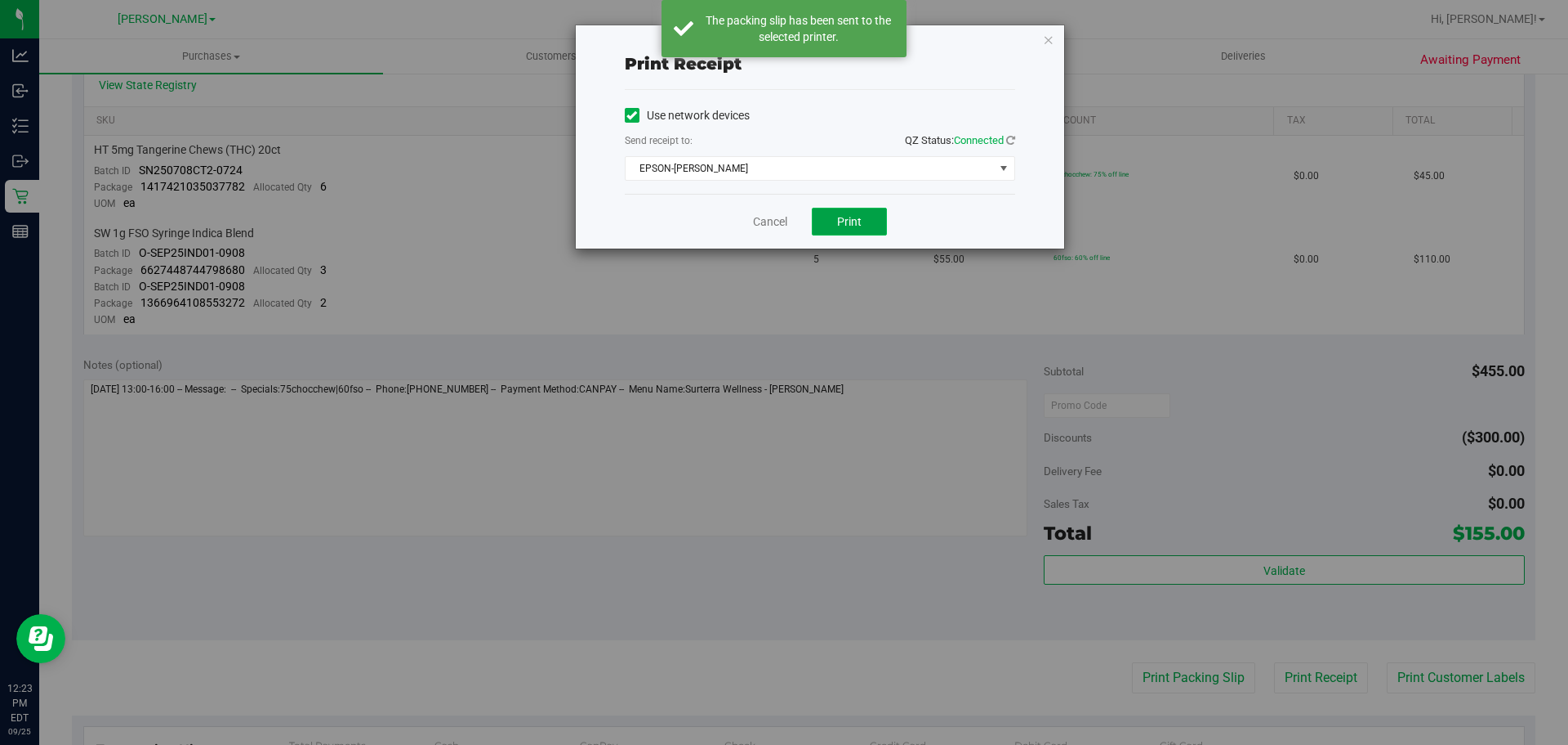
click at [872, 230] on button "Print" at bounding box center [849, 221] width 75 height 27
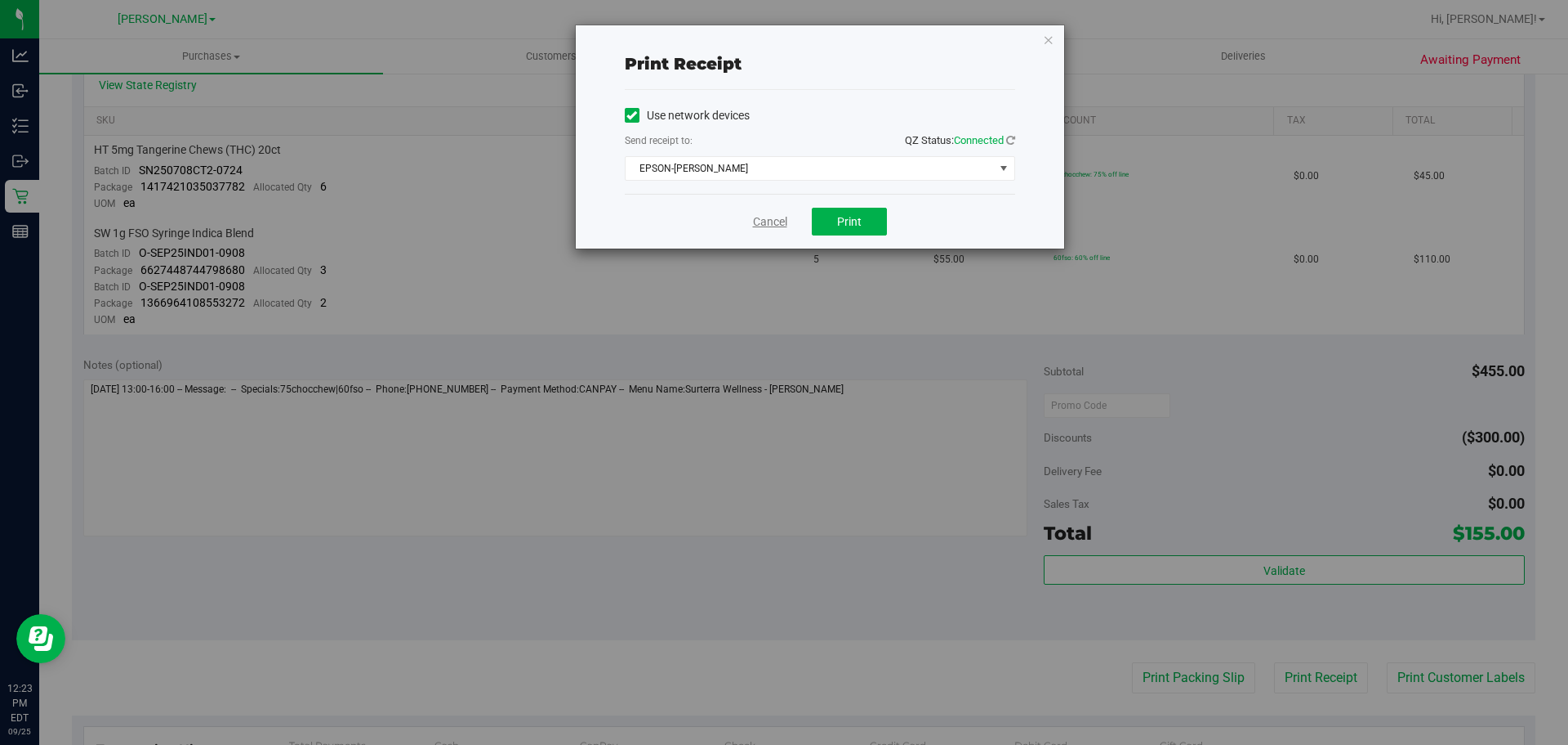
click at [770, 219] on link "Cancel" at bounding box center [770, 222] width 34 height 18
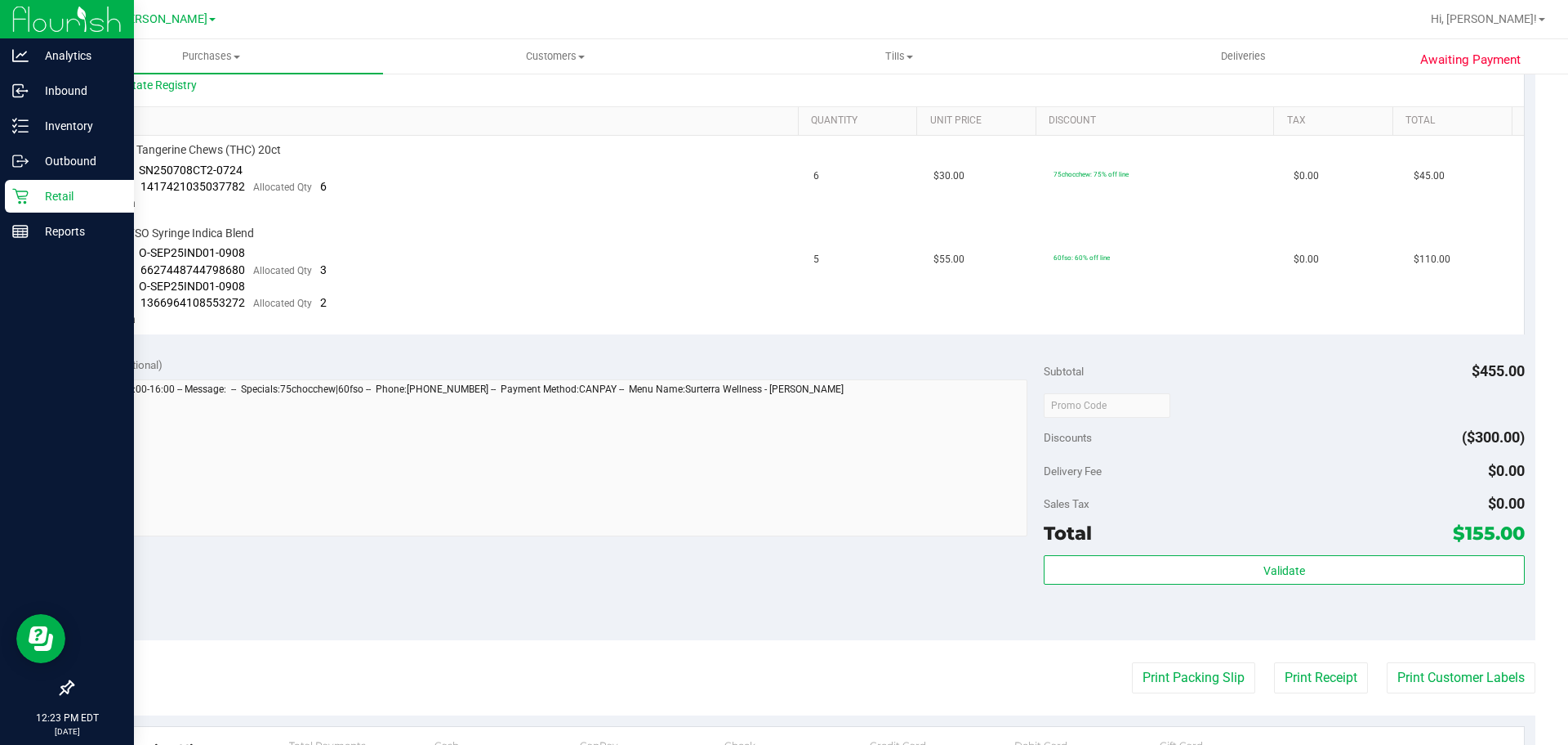
click at [54, 189] on p "Retail" at bounding box center [77, 196] width 98 height 20
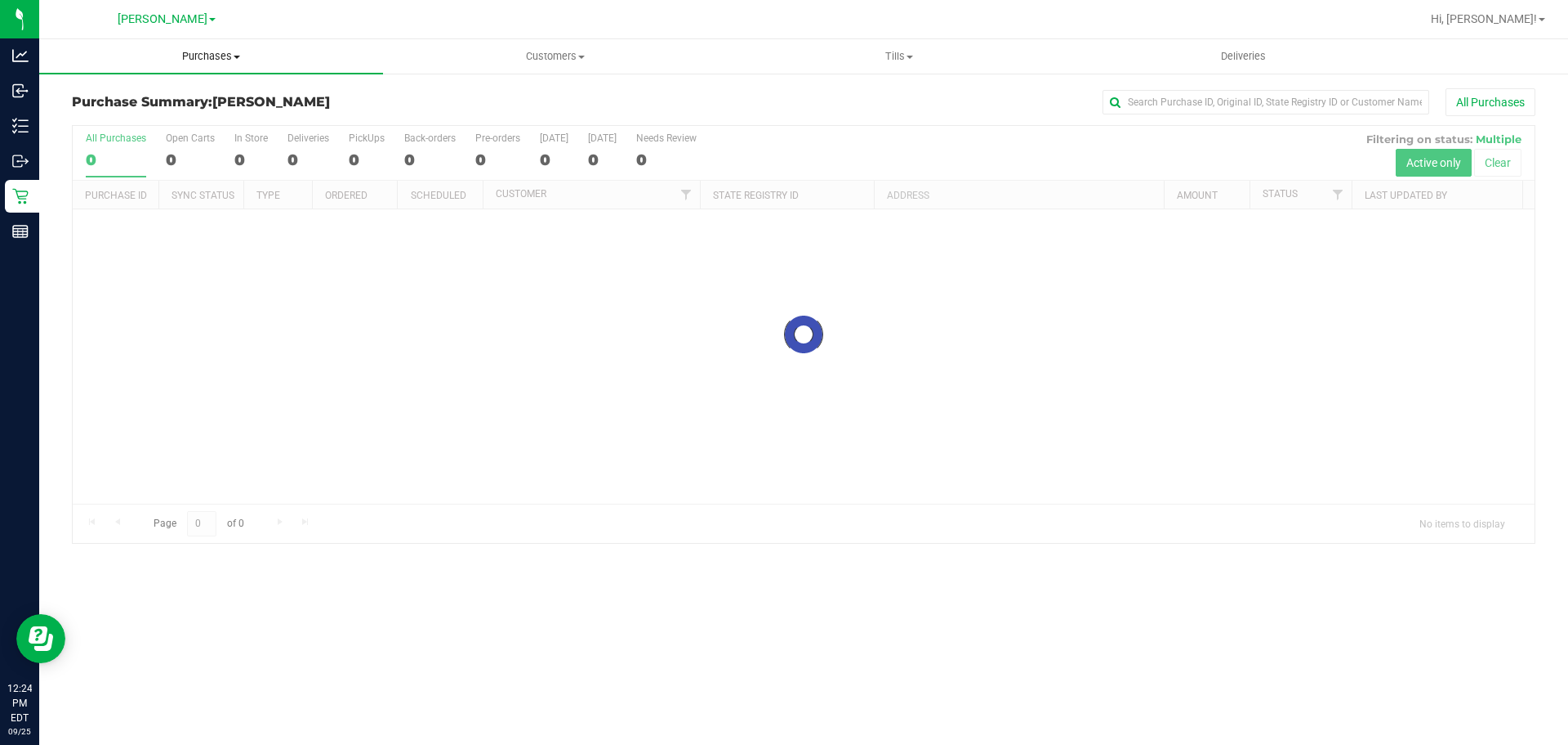
click at [192, 63] on uib-tab-heading "Purchases Summary of purchases Fulfillment All purchases" at bounding box center [210, 56] width 344 height 34
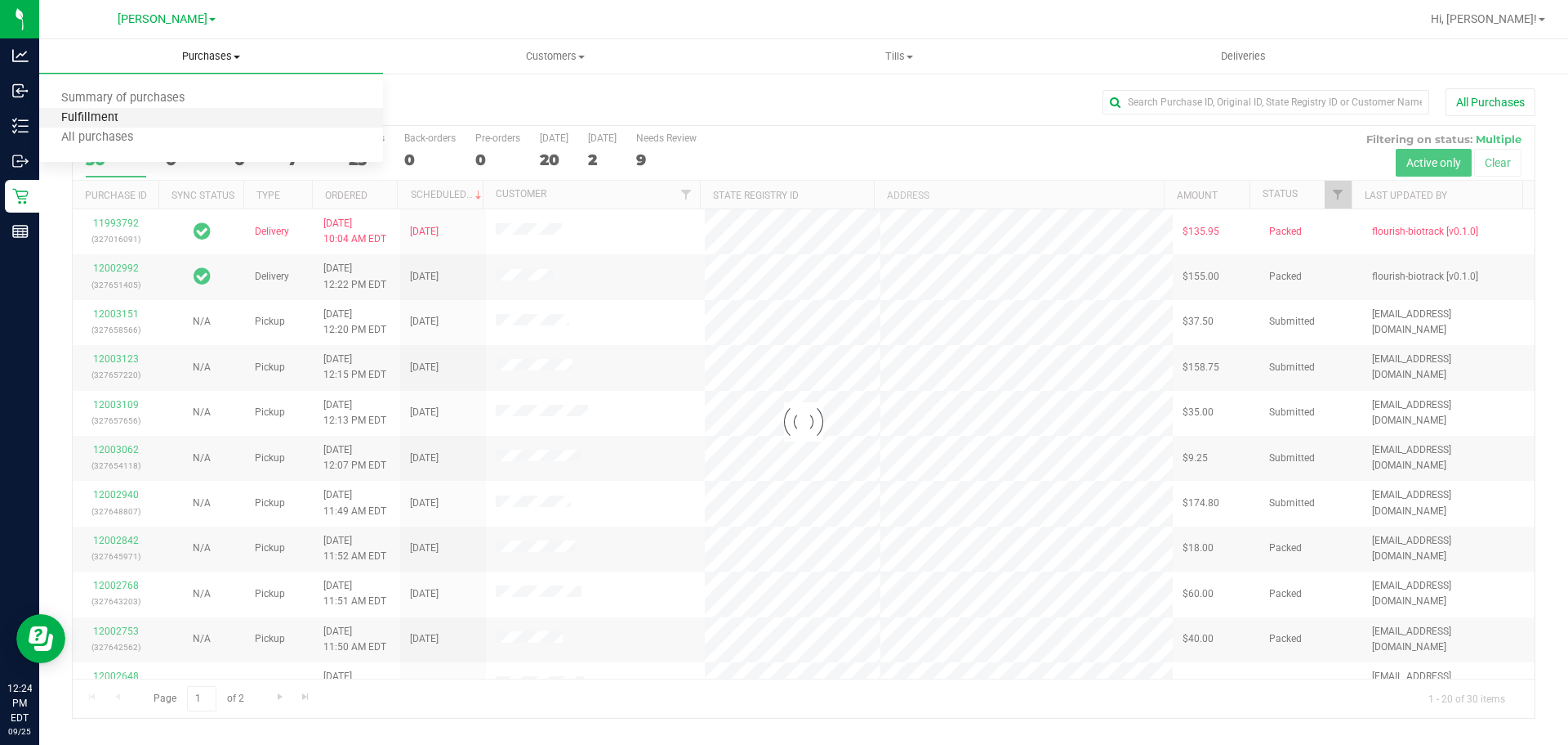
click at [132, 124] on span "Fulfillment" at bounding box center [90, 118] width 101 height 14
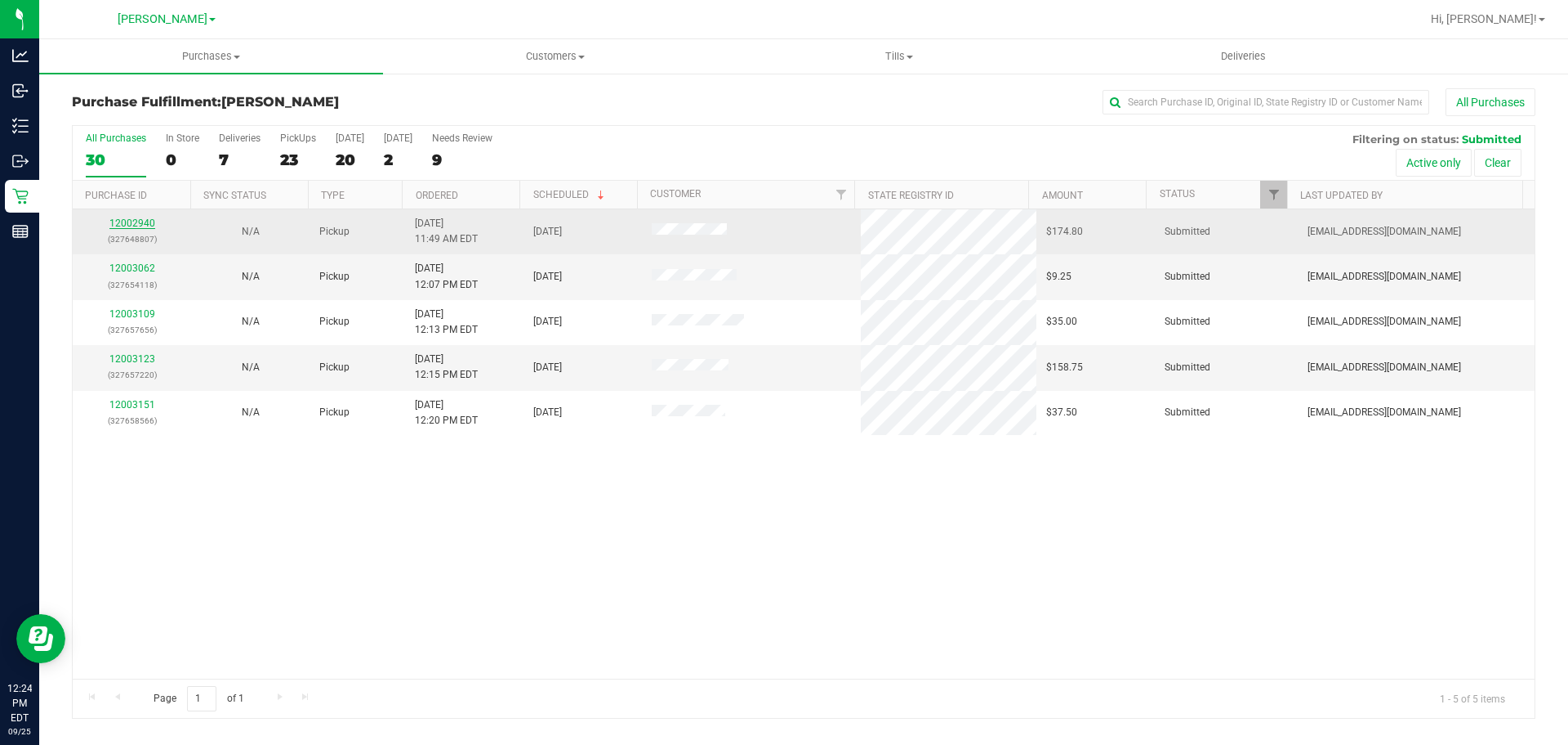
click at [124, 222] on link "12002940" at bounding box center [132, 223] width 46 height 12
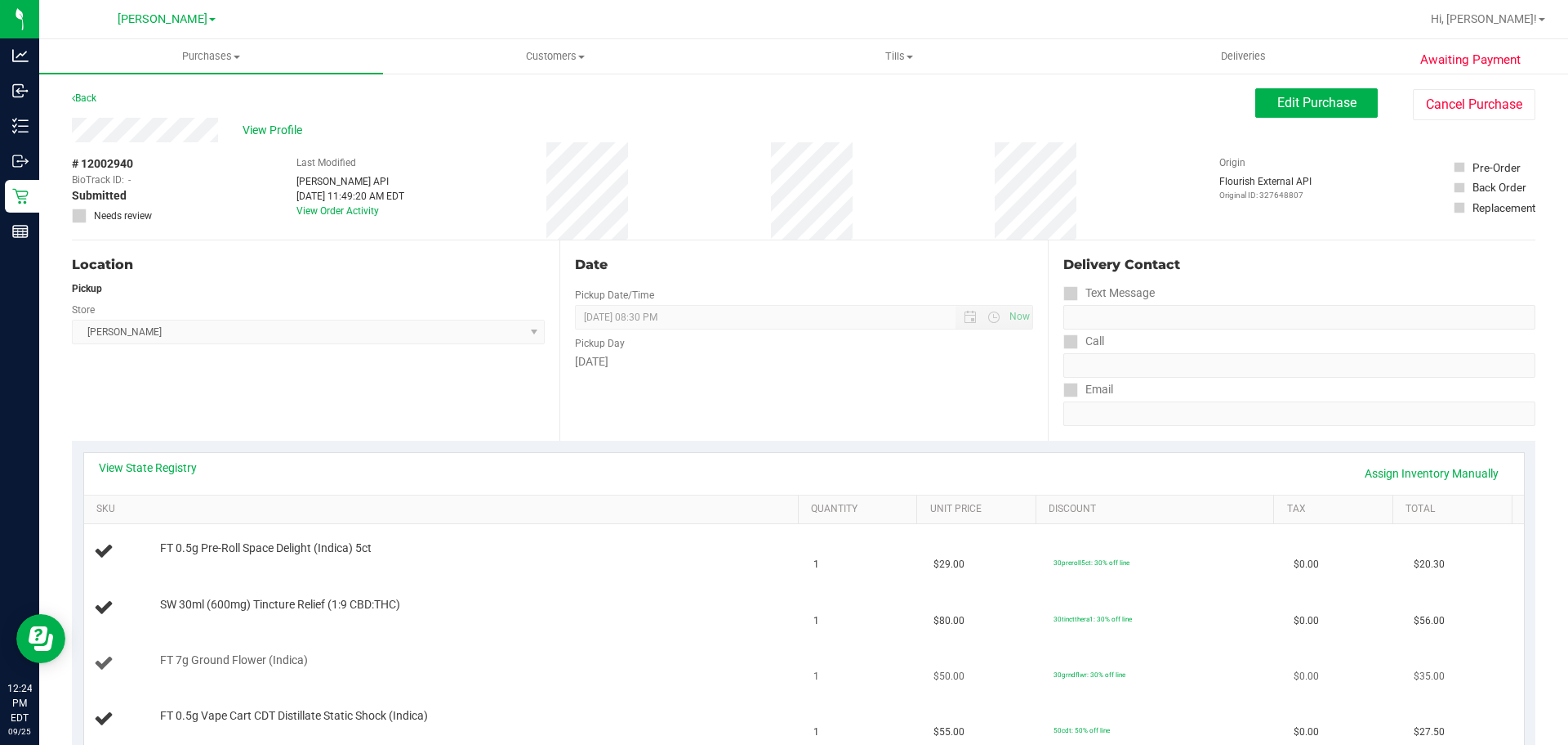
click at [1239, 664] on td "30grndflwr: 30% off line" at bounding box center [1164, 663] width 240 height 56
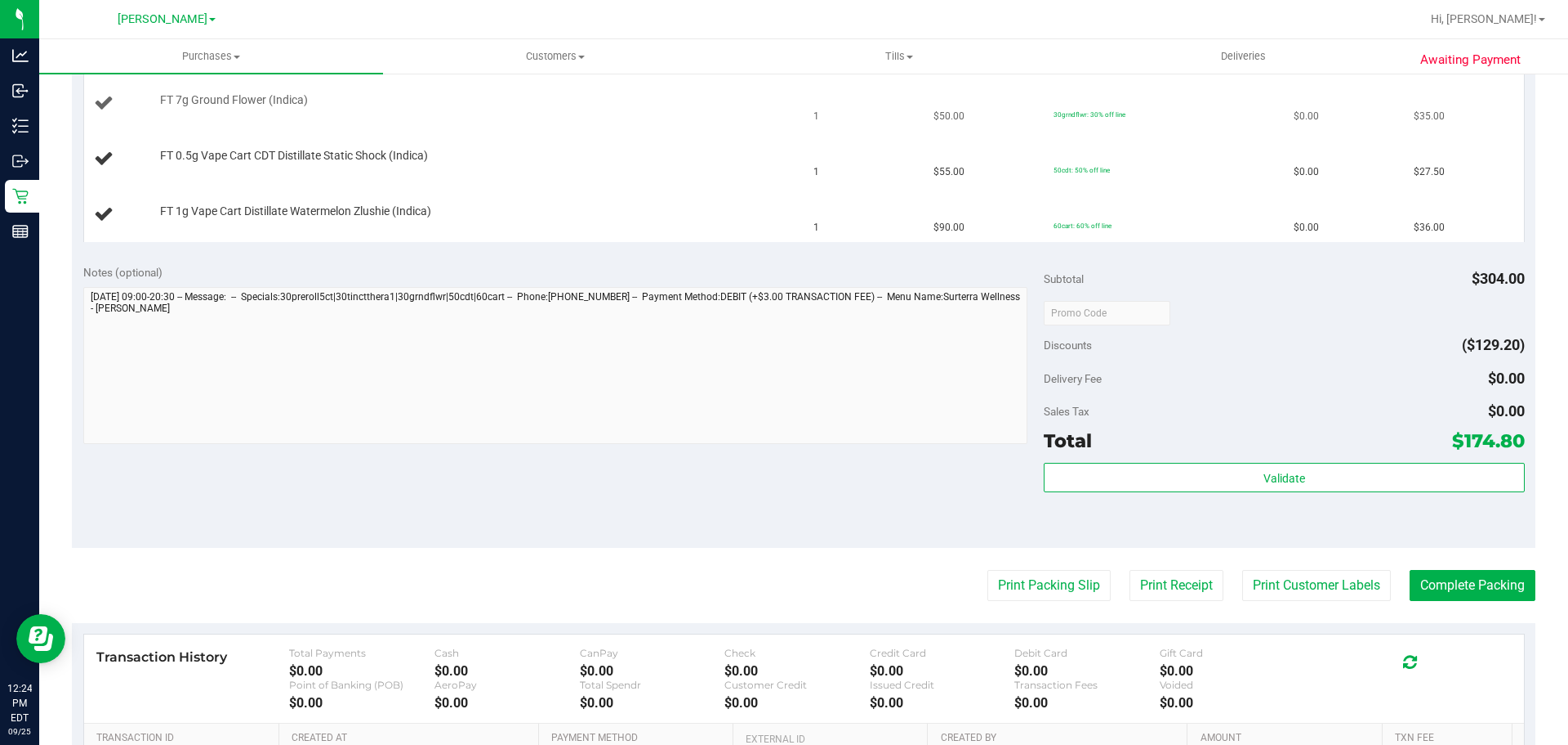
scroll to position [563, 0]
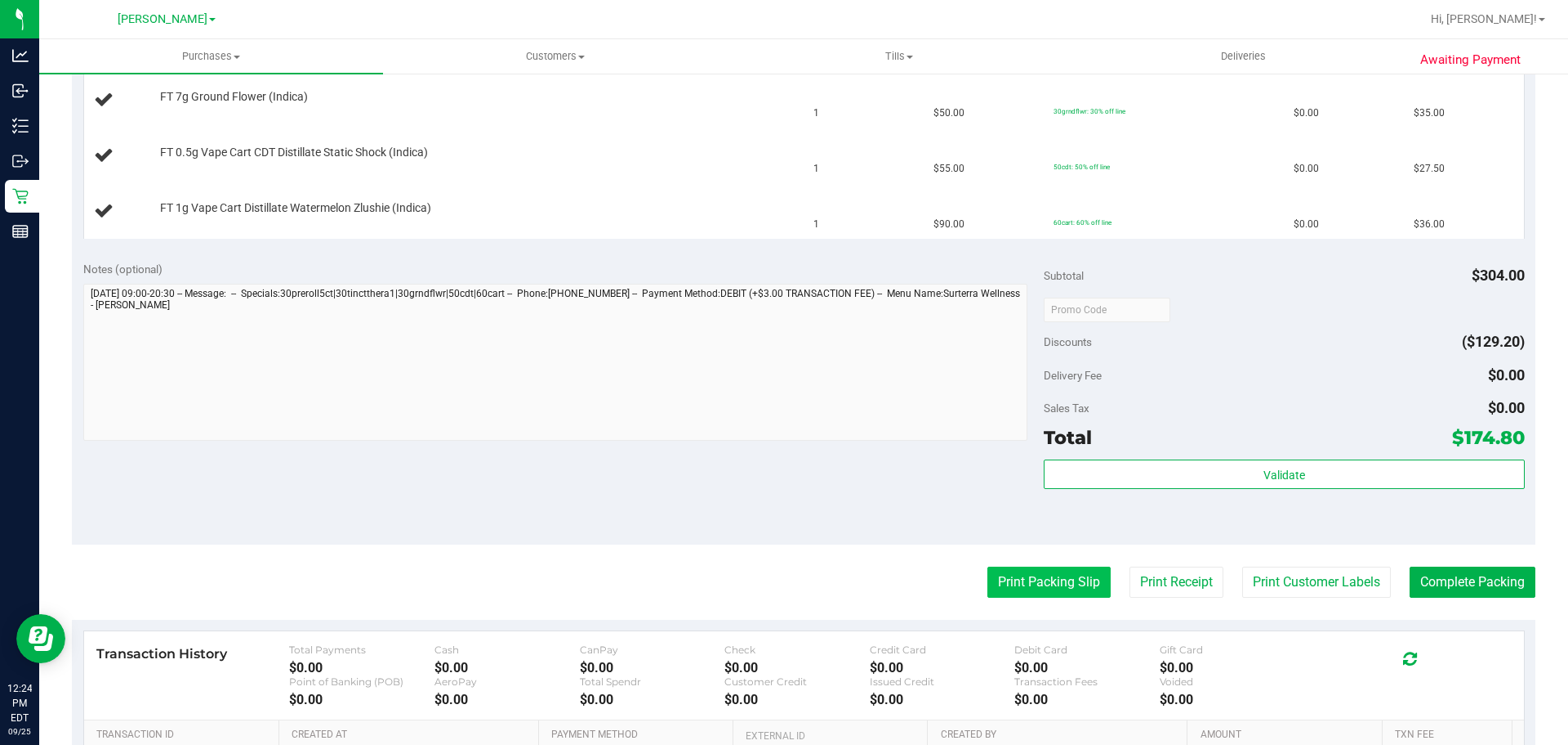
click at [1043, 578] on button "Print Packing Slip" at bounding box center [1049, 582] width 124 height 31
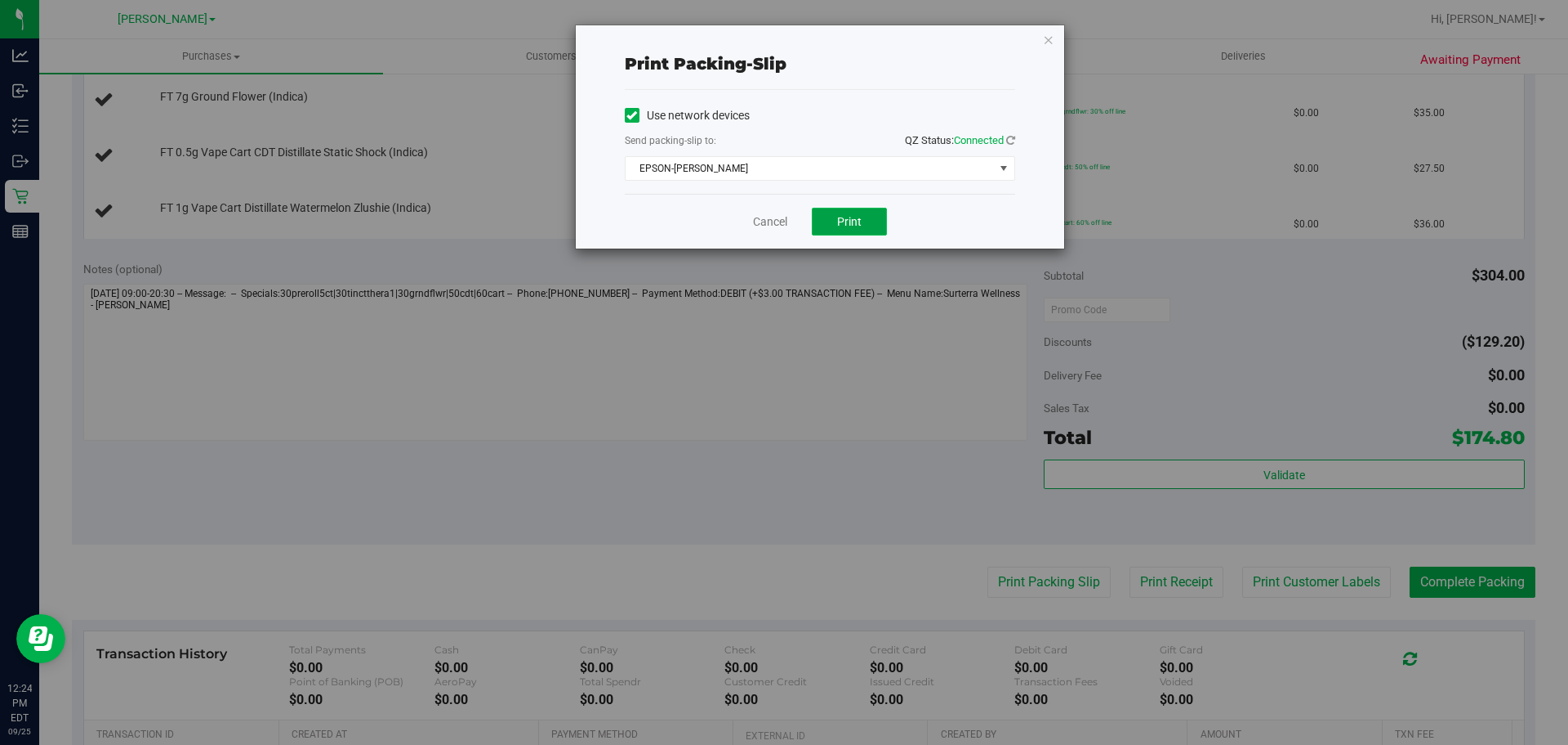
click at [877, 228] on button "Print" at bounding box center [849, 221] width 75 height 27
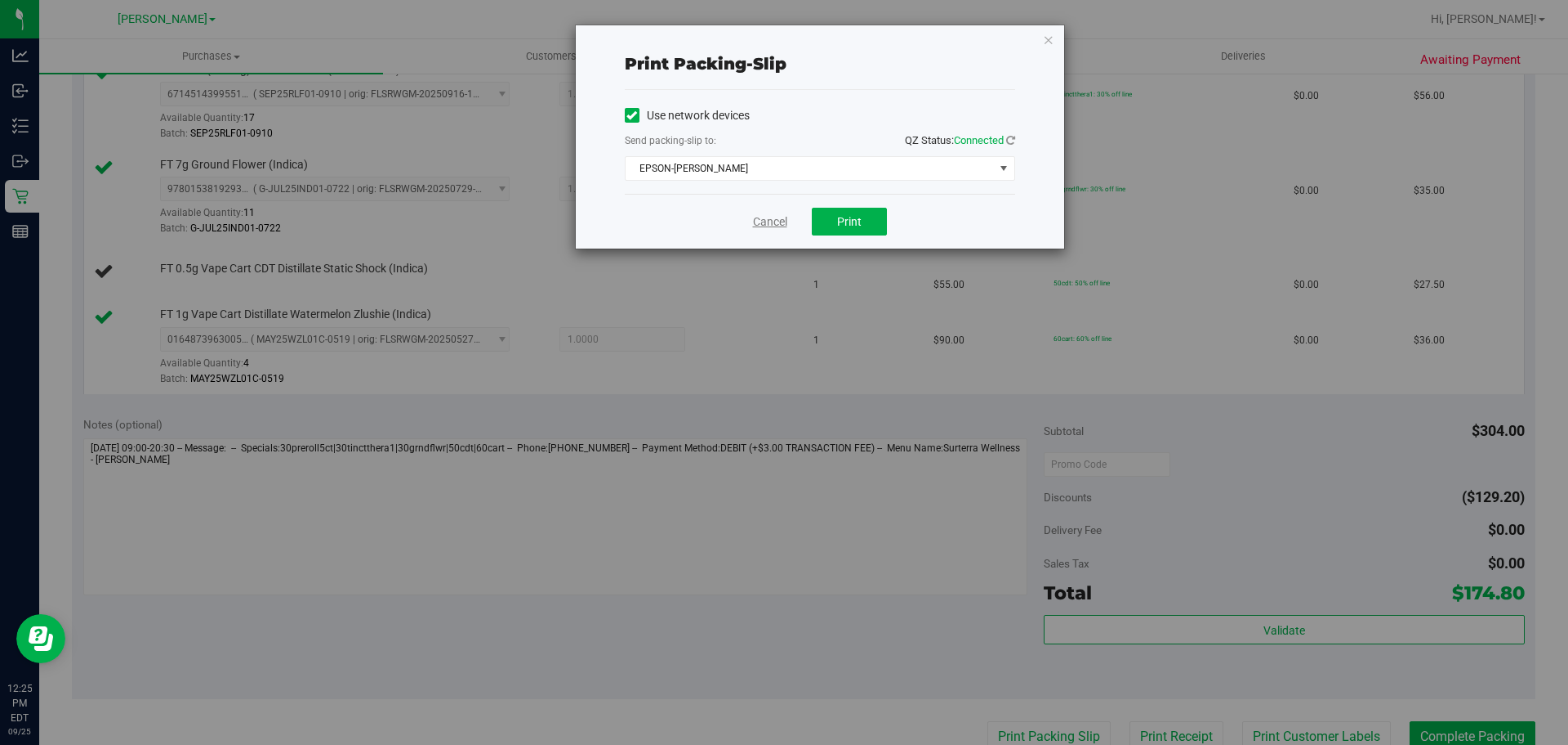
click at [763, 219] on link "Cancel" at bounding box center [770, 222] width 34 height 18
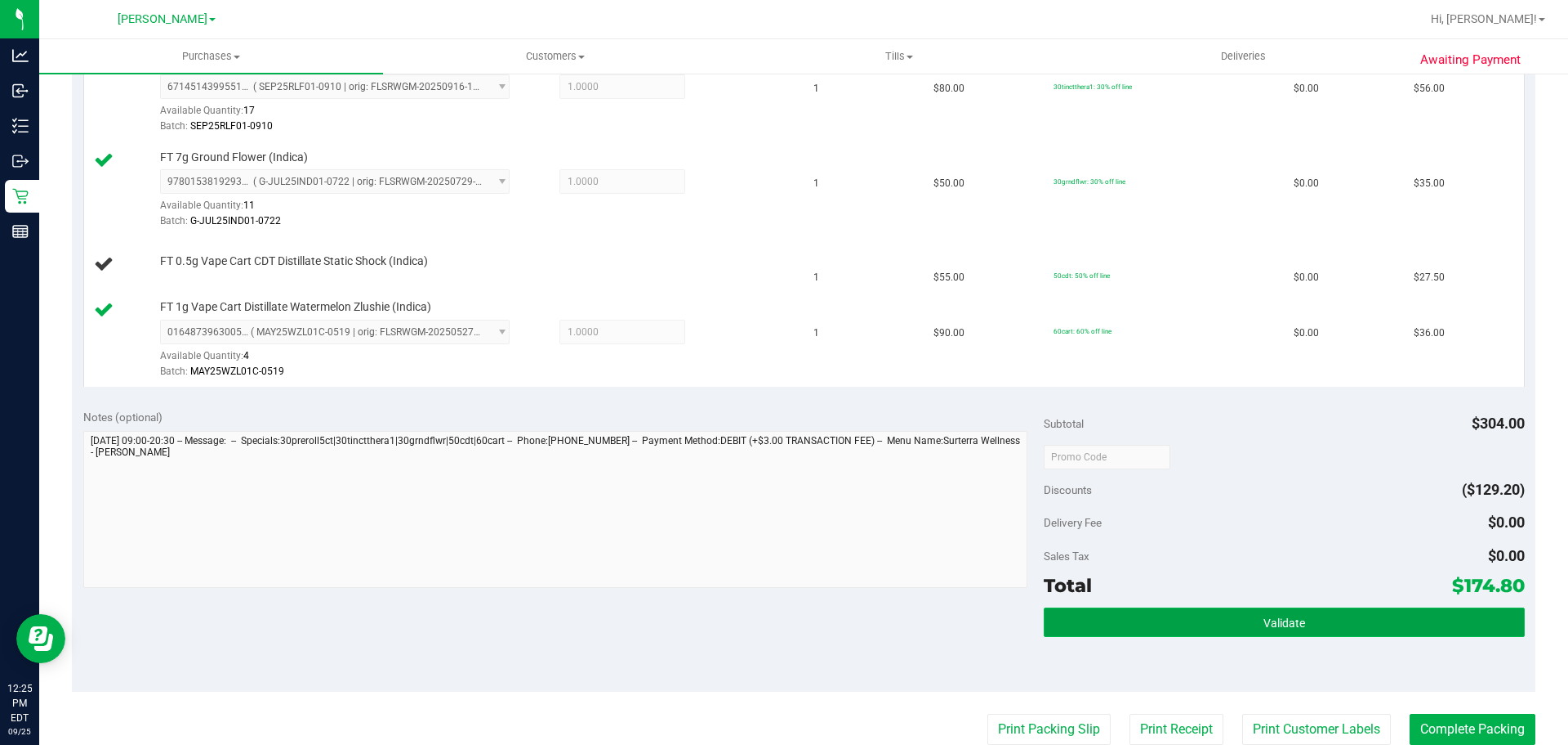
click at [1329, 636] on button "Validate" at bounding box center [1283, 622] width 480 height 29
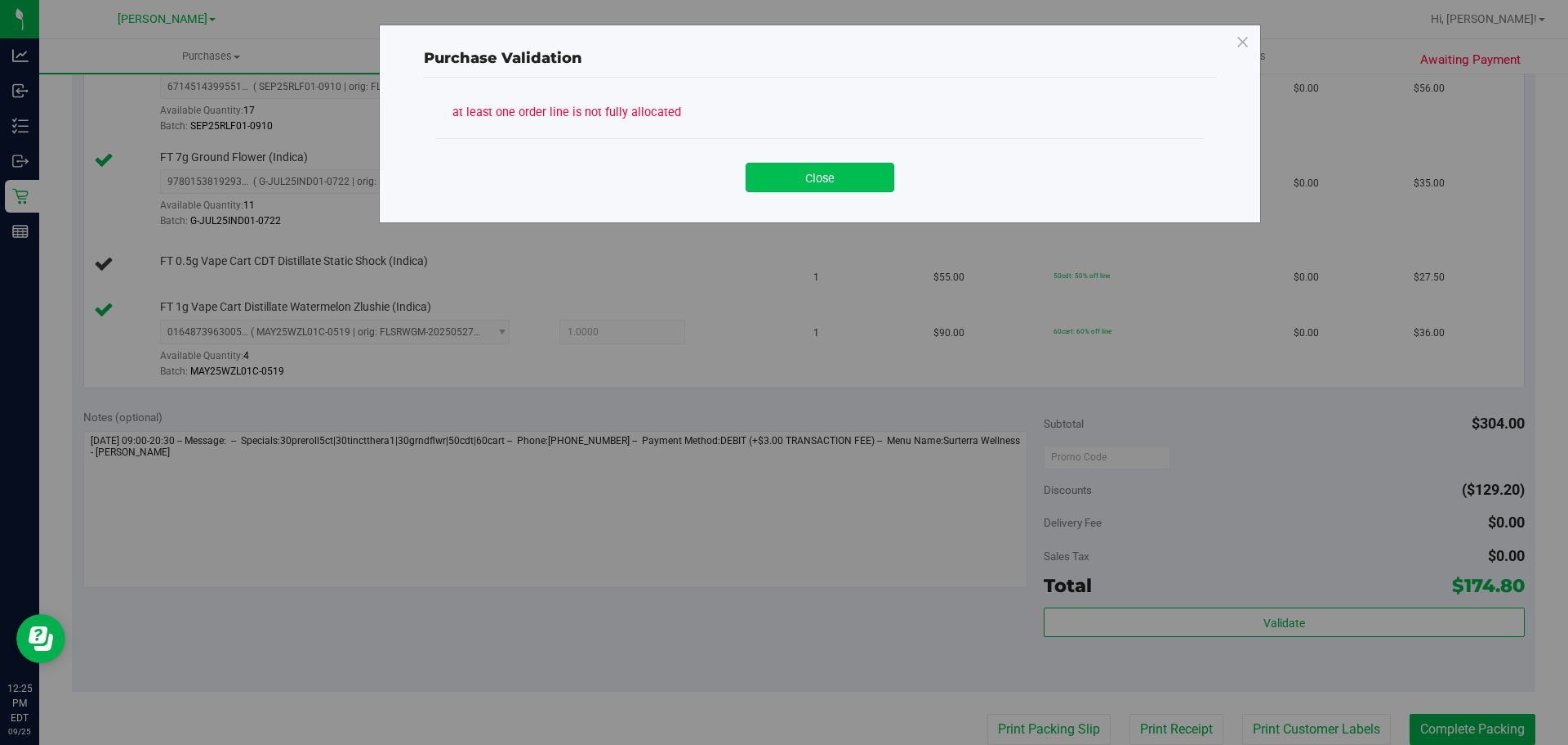
click at [805, 182] on button "Close" at bounding box center [820, 177] width 149 height 29
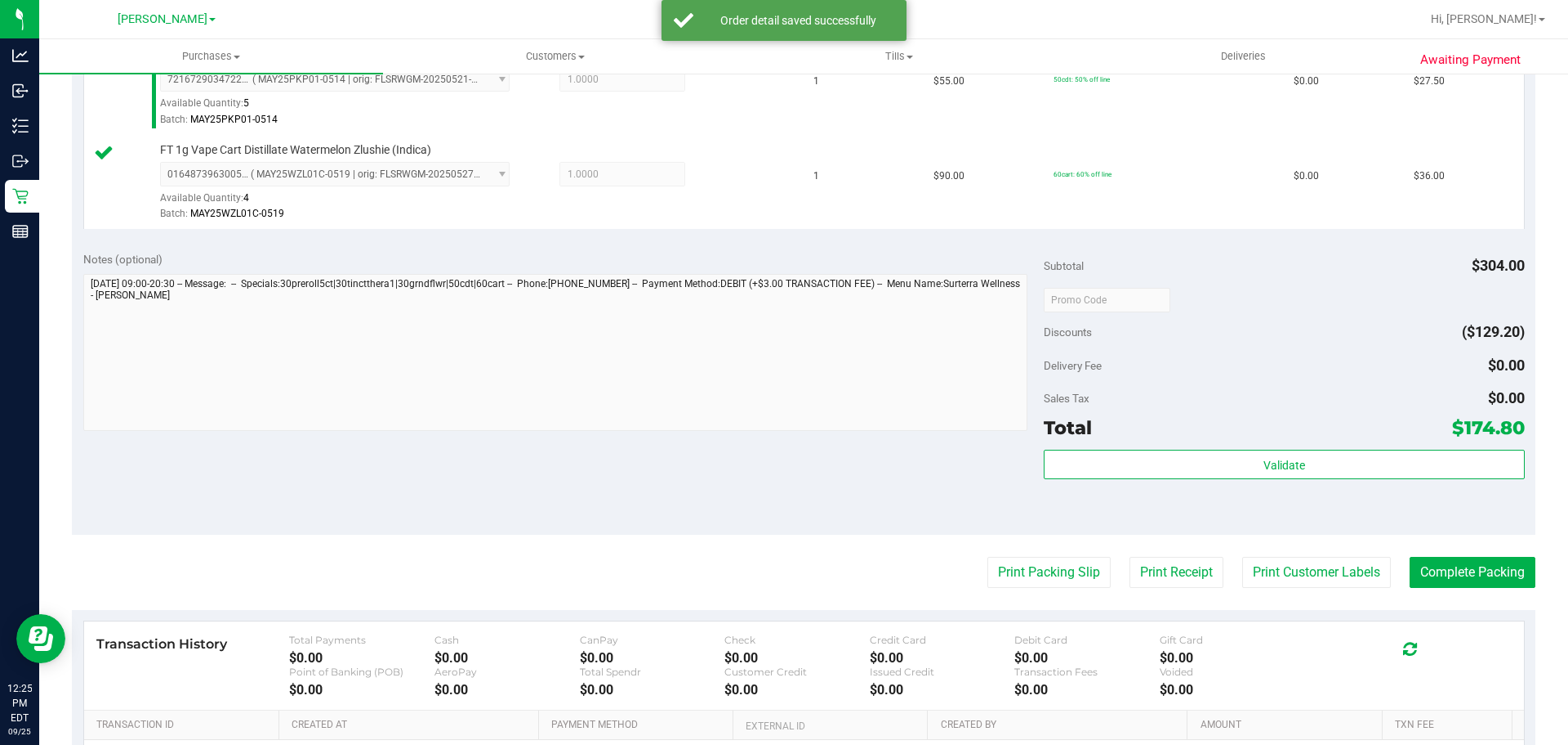
scroll to position [769, 0]
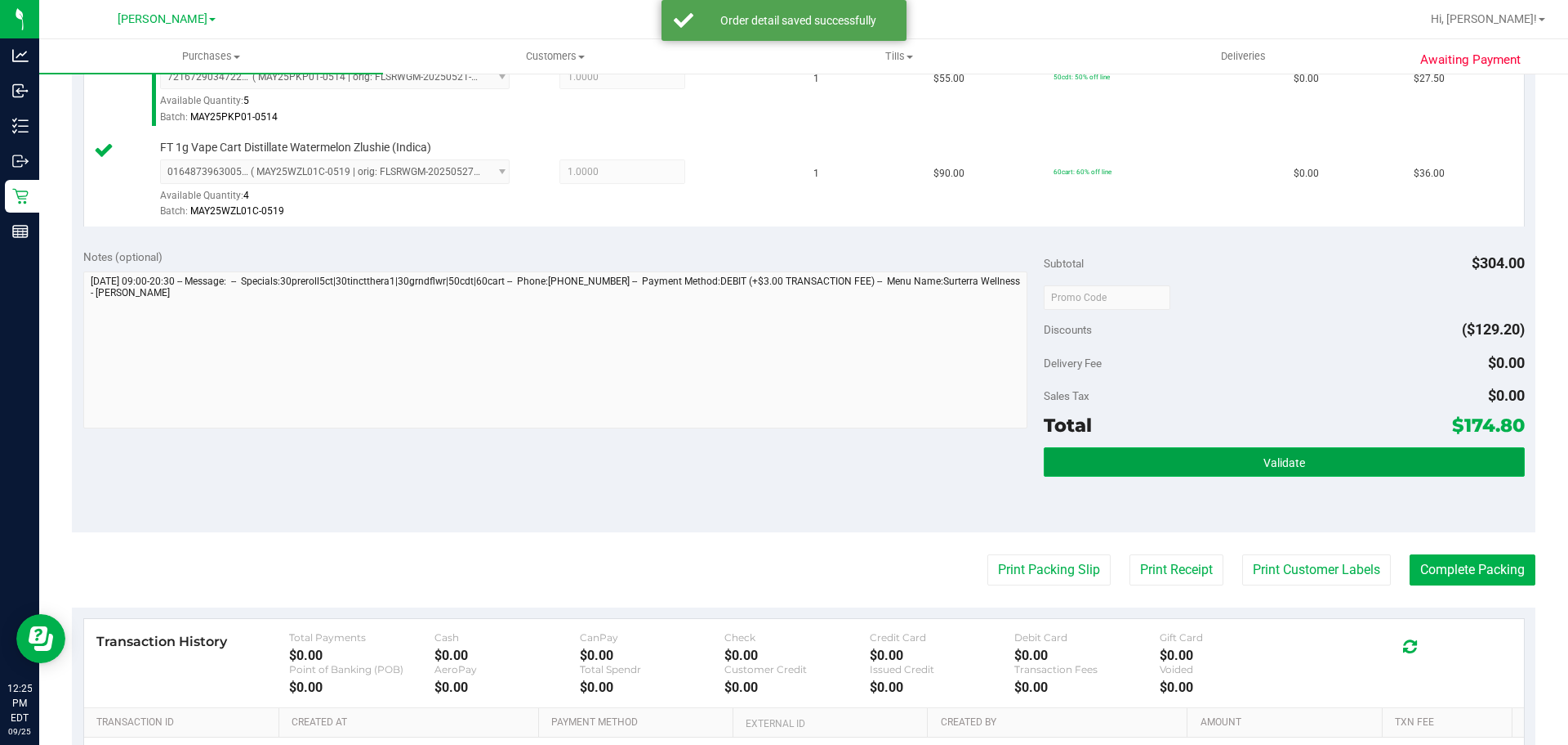
click at [1247, 456] on button "Validate" at bounding box center [1283, 461] width 480 height 29
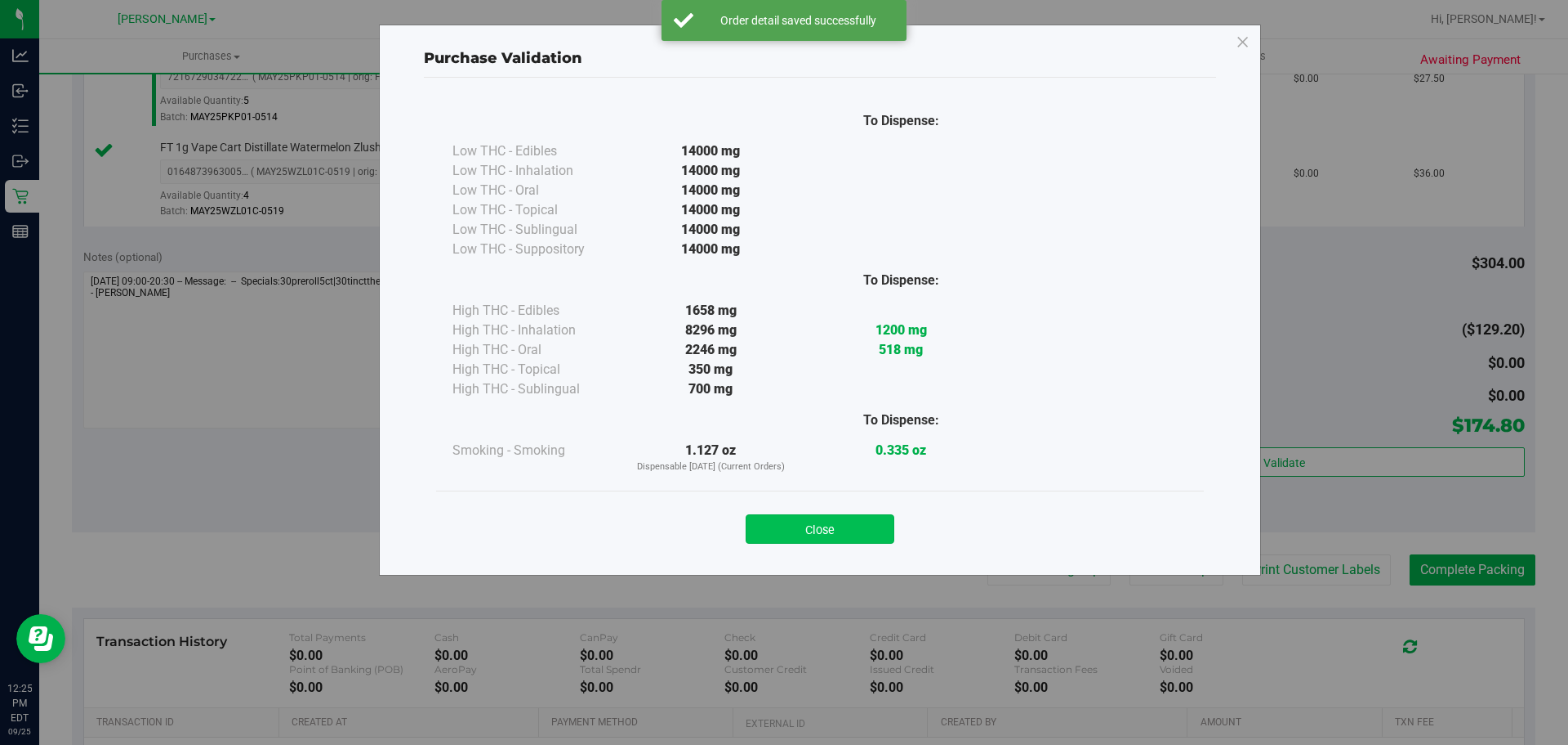
click at [860, 532] on button "Close" at bounding box center [820, 529] width 149 height 29
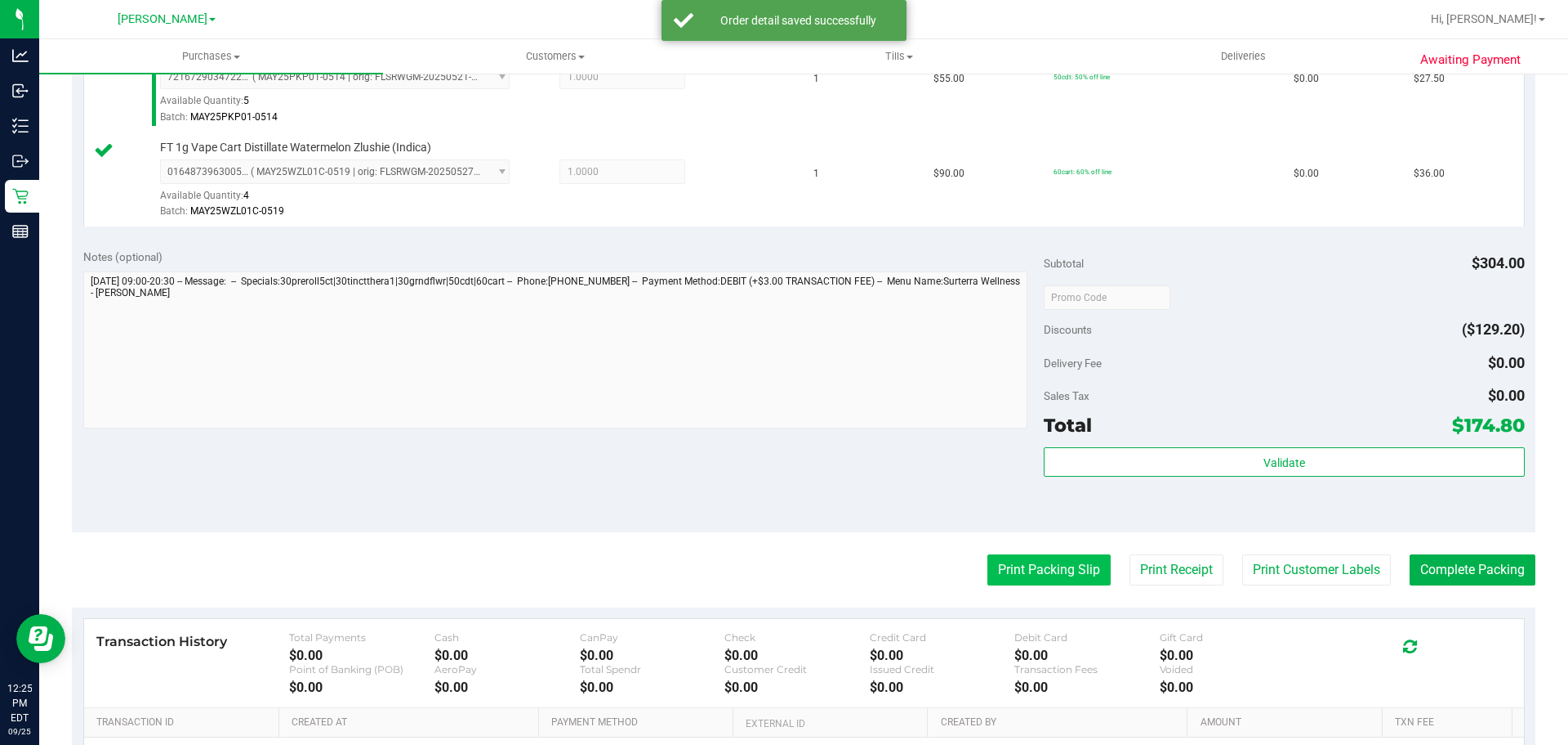
click at [1042, 558] on button "Print Packing Slip" at bounding box center [1049, 569] width 124 height 31
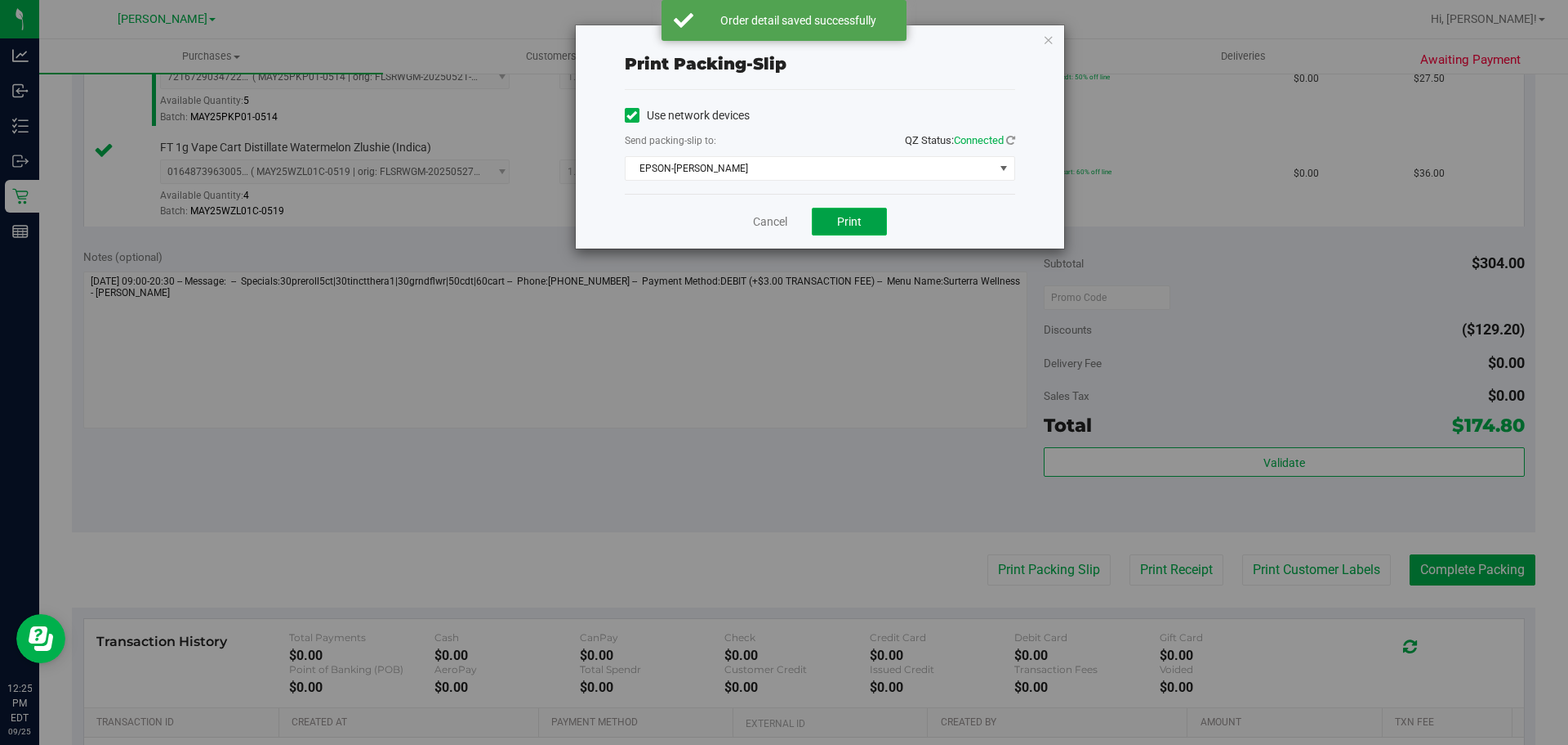
click at [823, 212] on button "Print" at bounding box center [849, 221] width 75 height 27
click at [783, 217] on link "Cancel" at bounding box center [770, 222] width 34 height 18
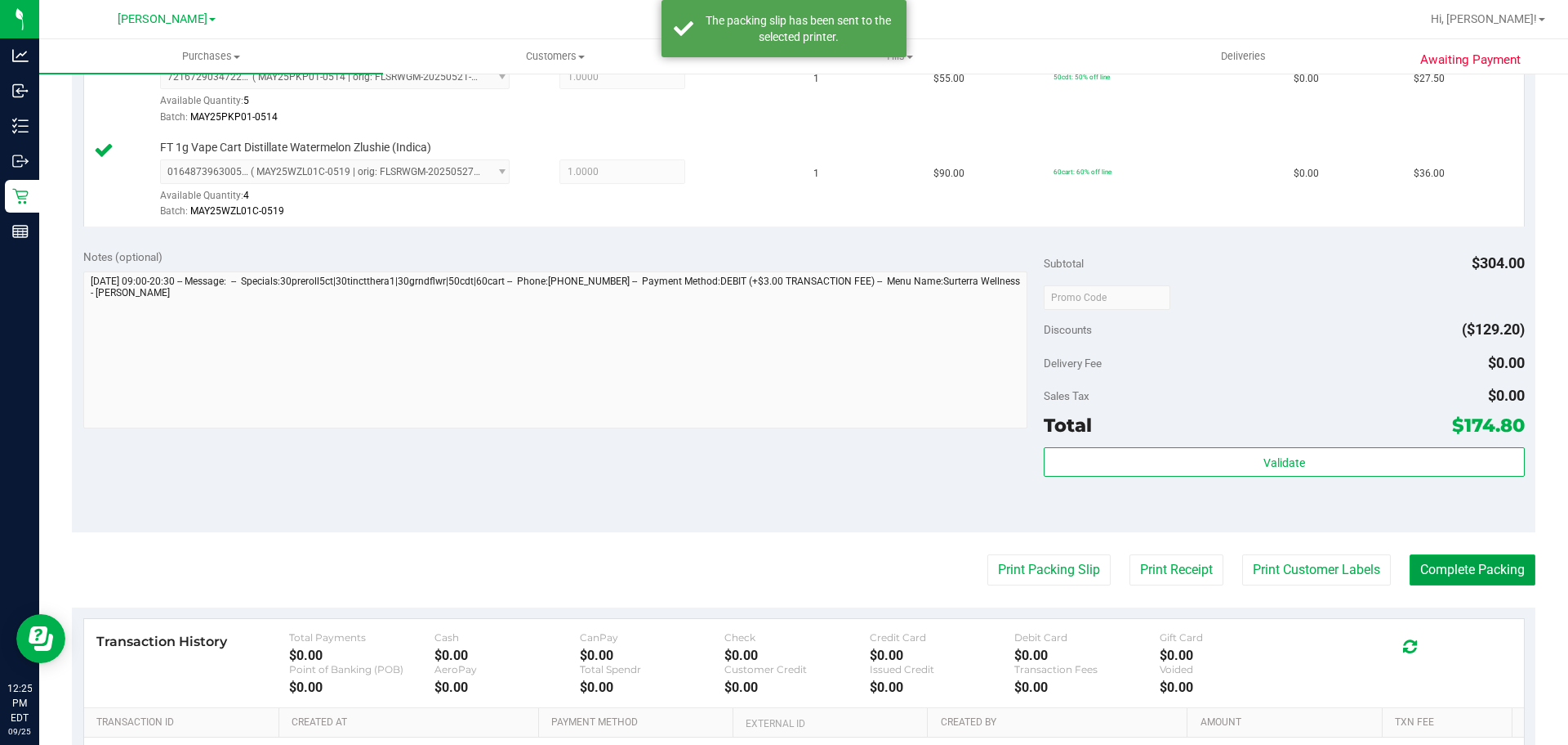
click at [1467, 579] on button "Complete Packing" at bounding box center [1472, 569] width 126 height 31
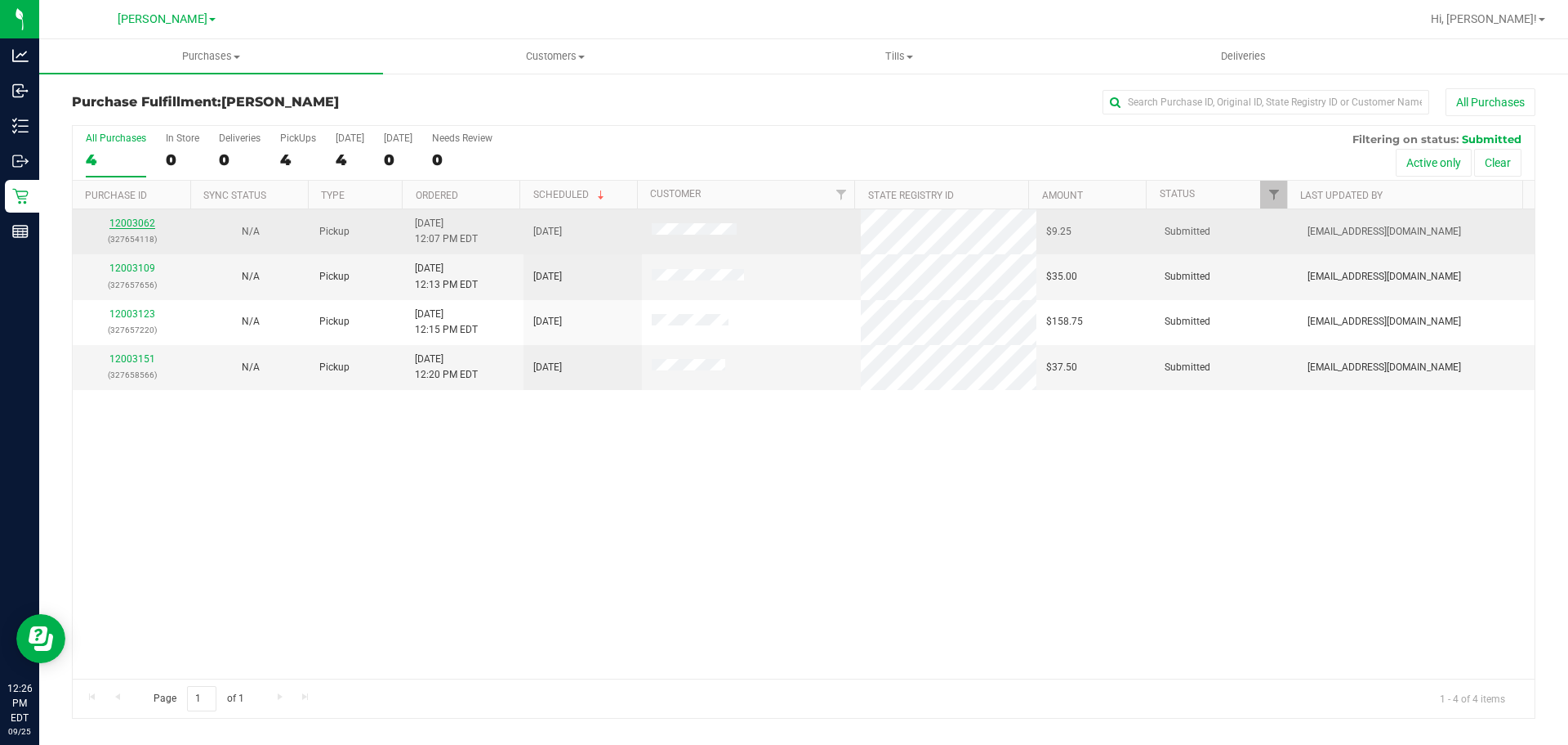
click at [141, 219] on link "12003062" at bounding box center [132, 223] width 46 height 12
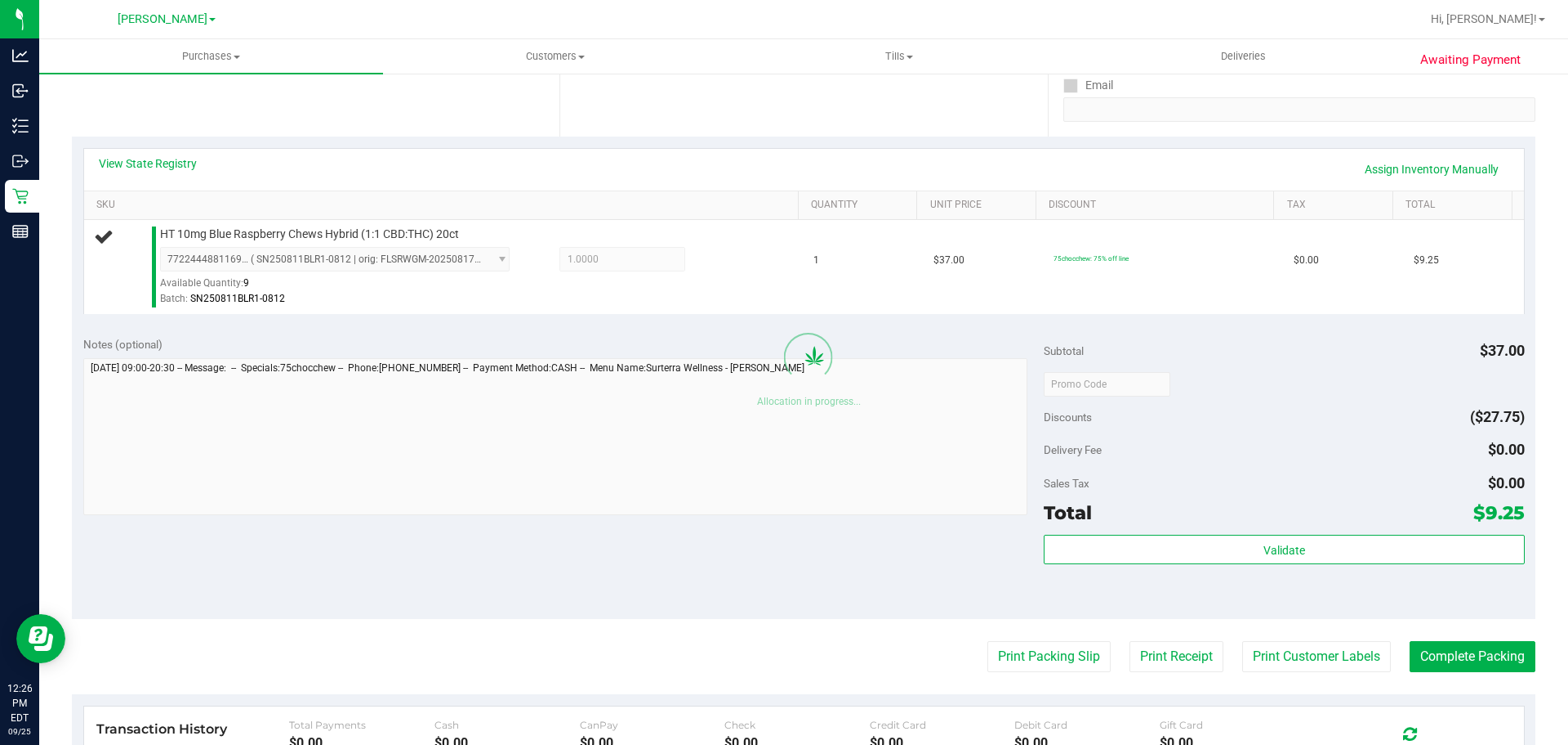
scroll to position [315, 0]
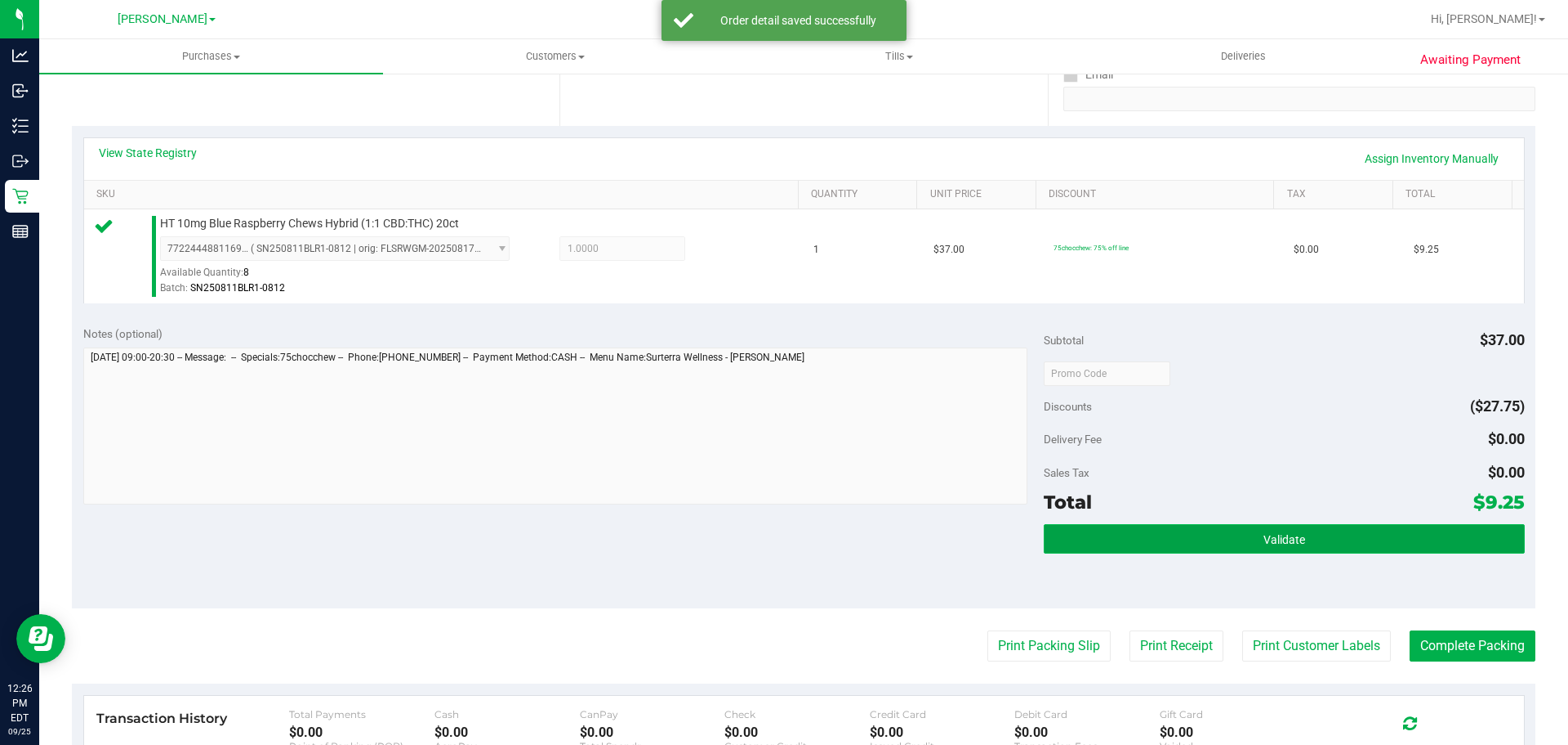
click at [1235, 531] on button "Validate" at bounding box center [1283, 538] width 480 height 29
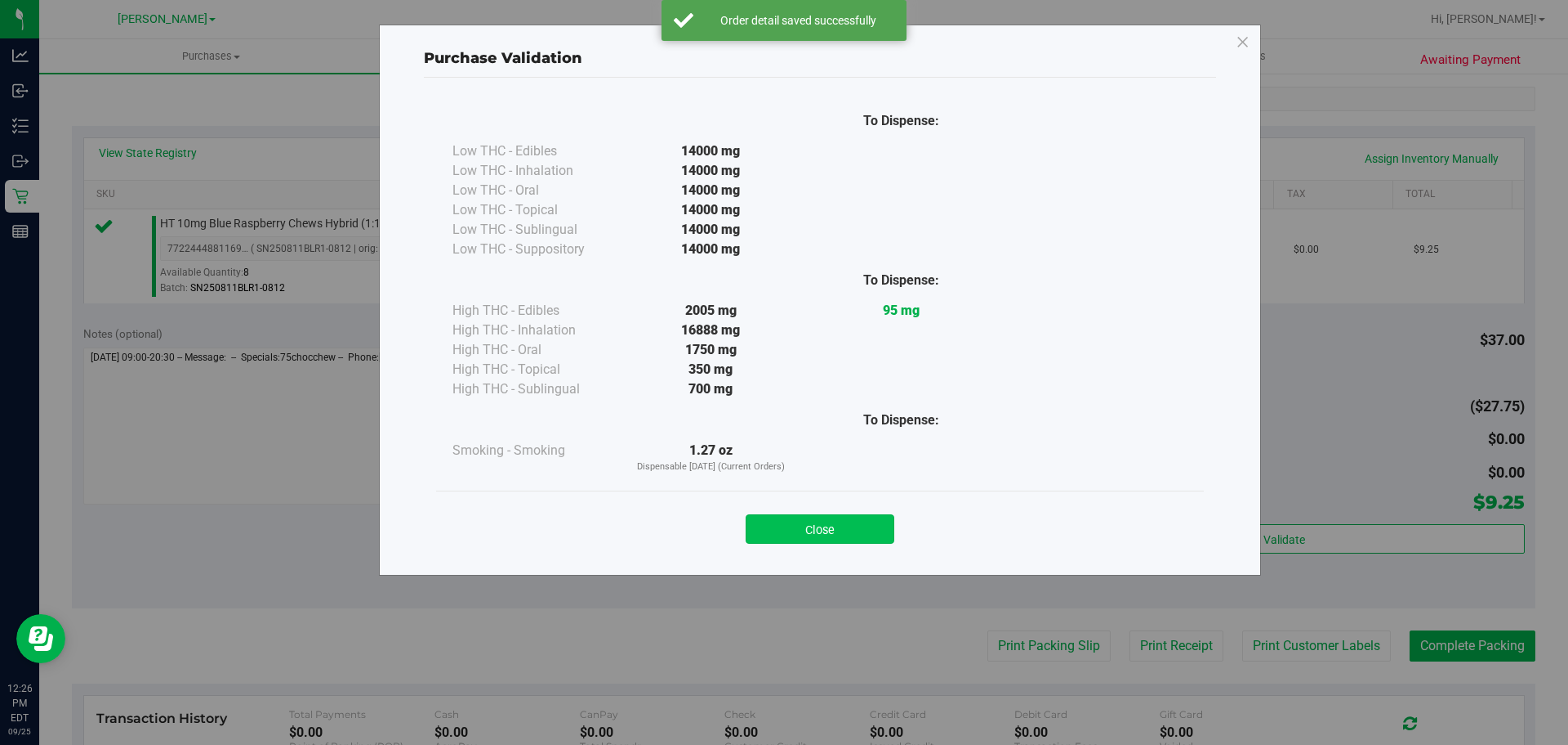
click at [846, 518] on button "Close" at bounding box center [820, 529] width 149 height 29
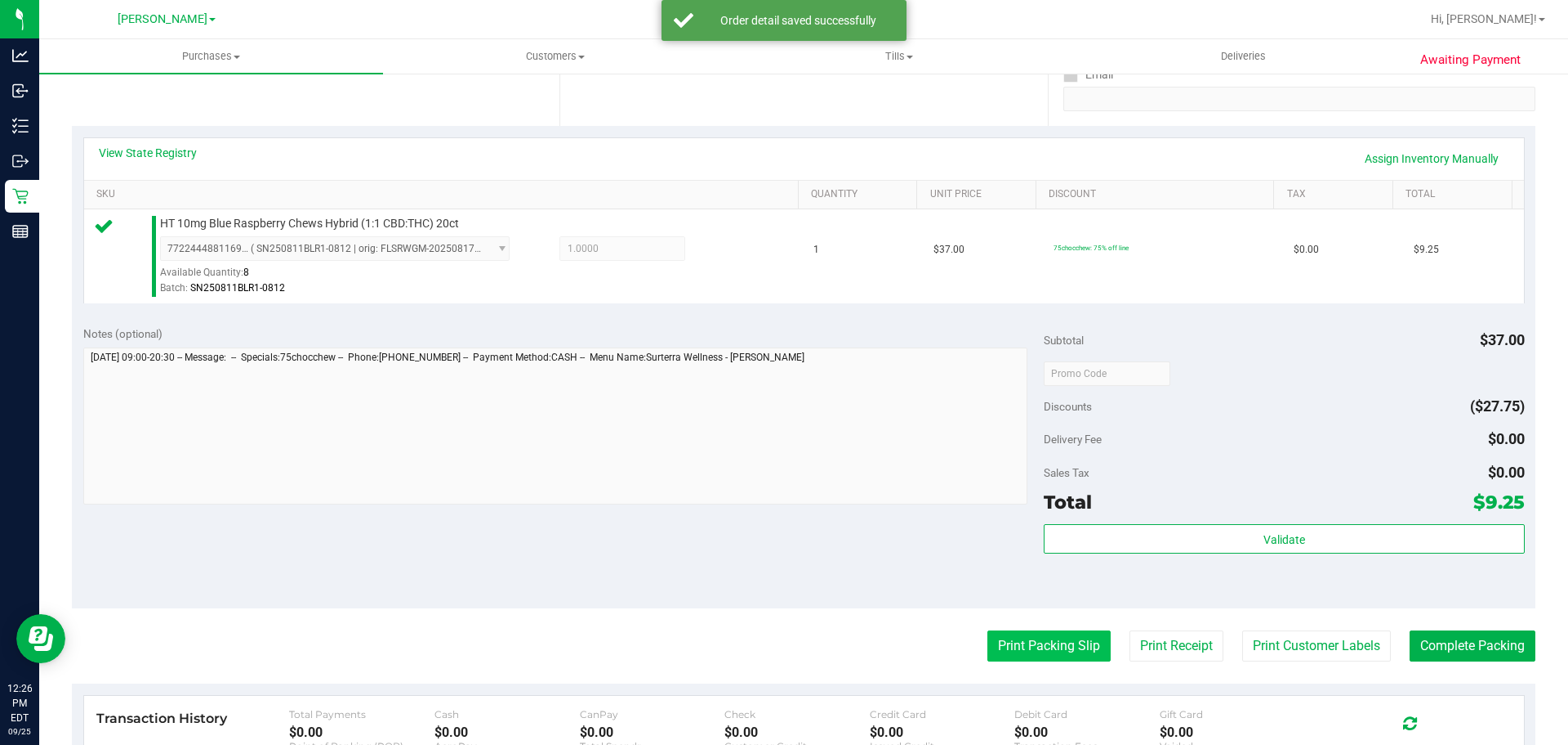
click at [1030, 647] on button "Print Packing Slip" at bounding box center [1049, 646] width 124 height 31
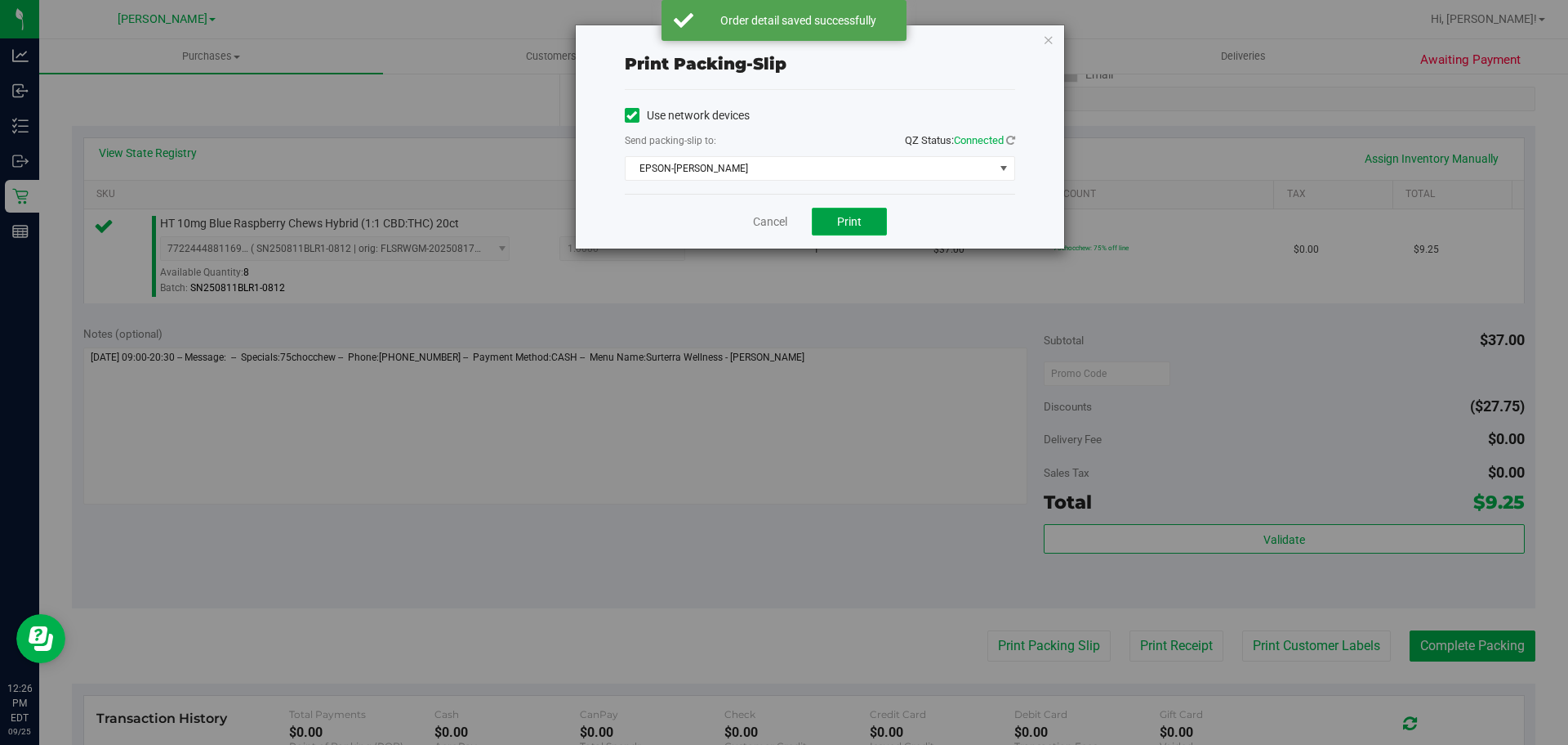
click at [863, 216] on button "Print" at bounding box center [849, 221] width 75 height 27
click at [775, 223] on link "Cancel" at bounding box center [770, 222] width 34 height 18
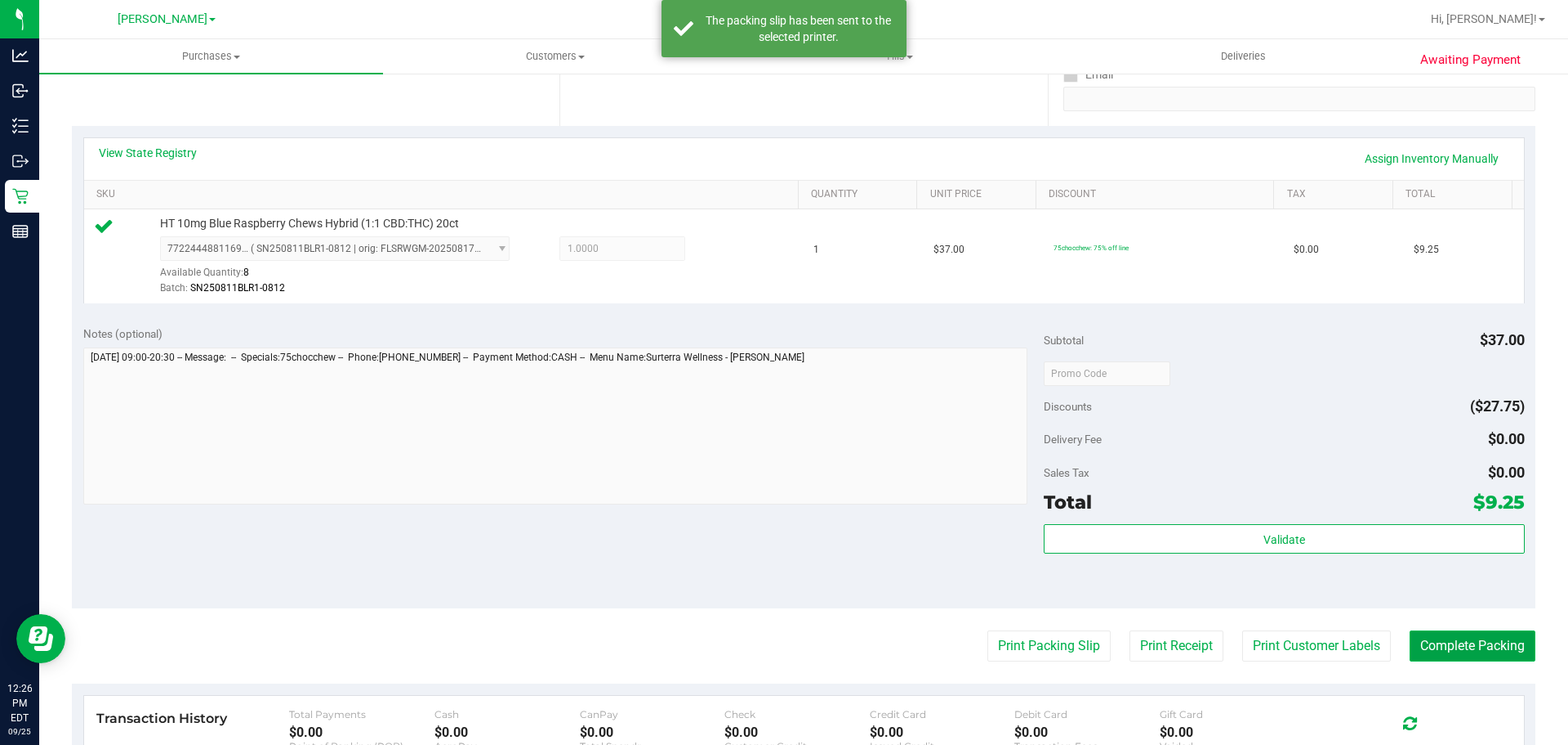
click at [1426, 658] on button "Complete Packing" at bounding box center [1472, 646] width 126 height 31
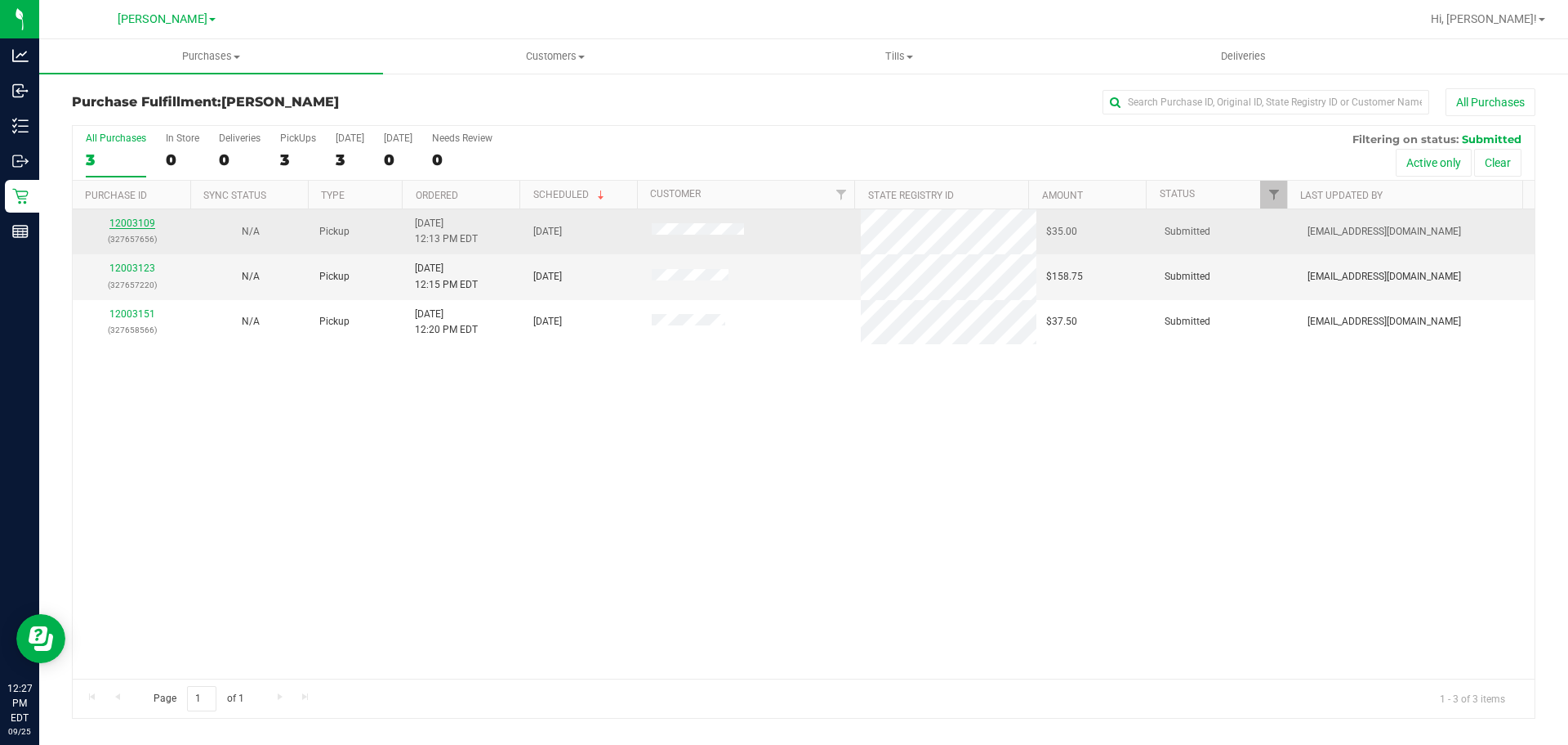
click at [117, 220] on link "12003109" at bounding box center [132, 223] width 46 height 12
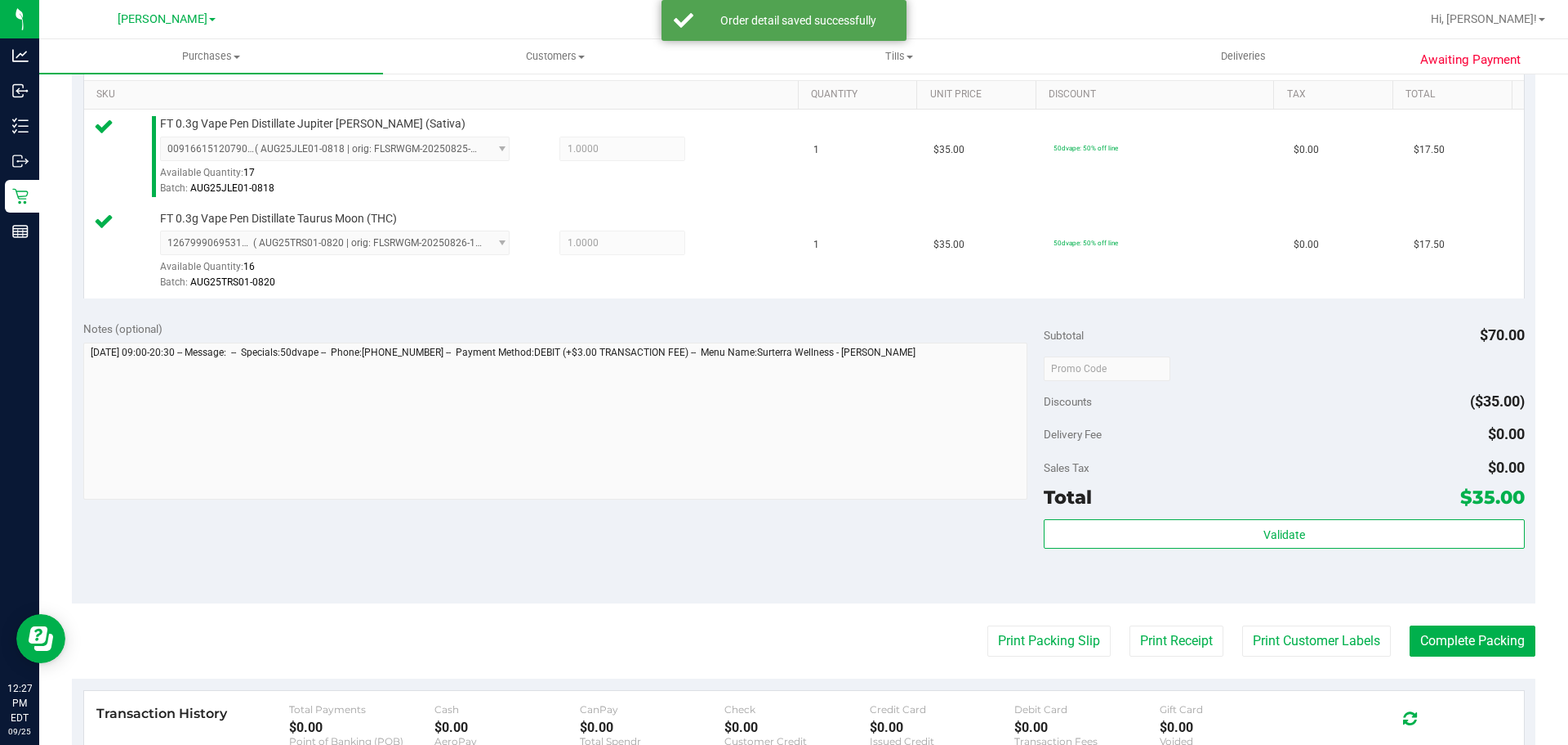
scroll to position [423, 0]
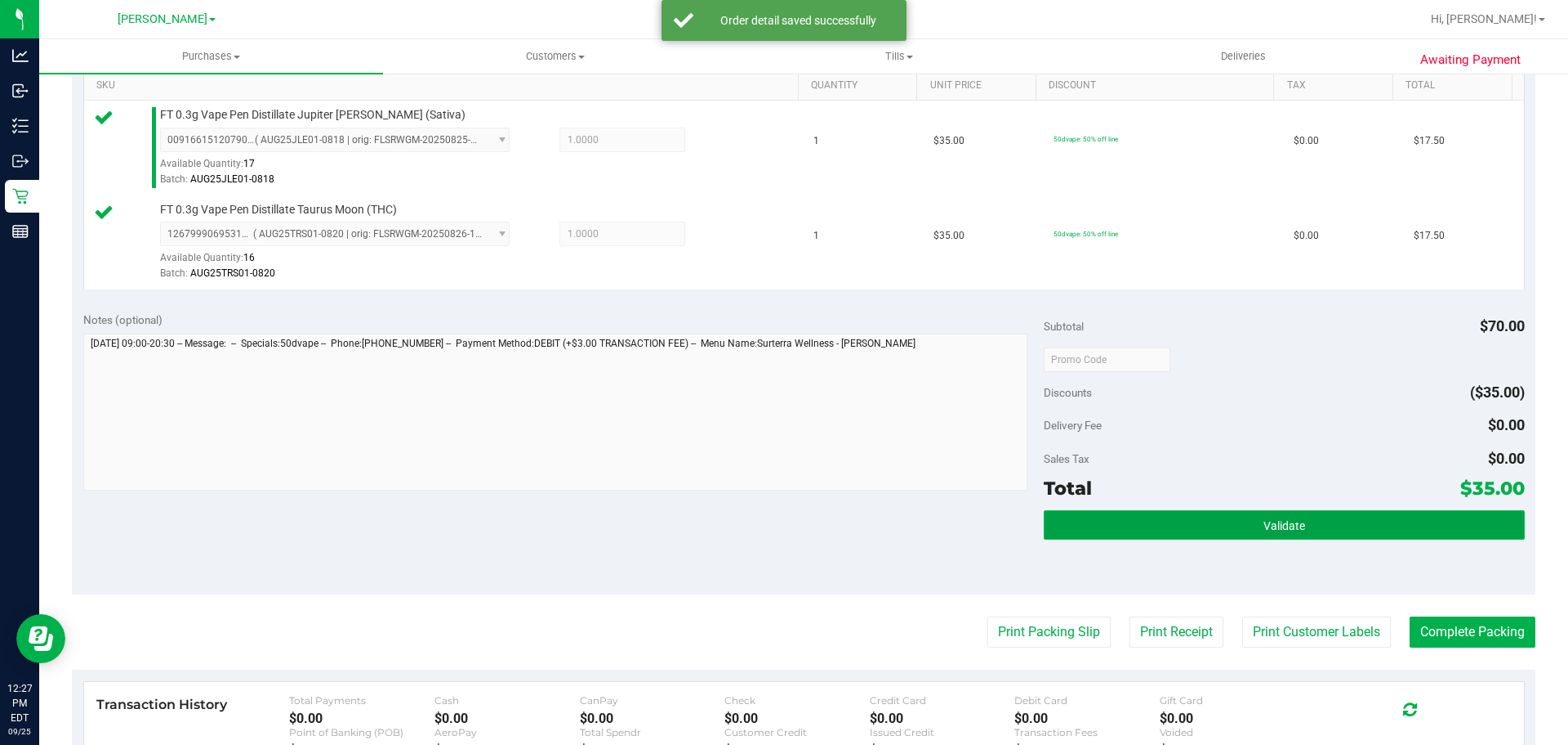
click at [1279, 523] on span "Validate" at bounding box center [1284, 525] width 42 height 13
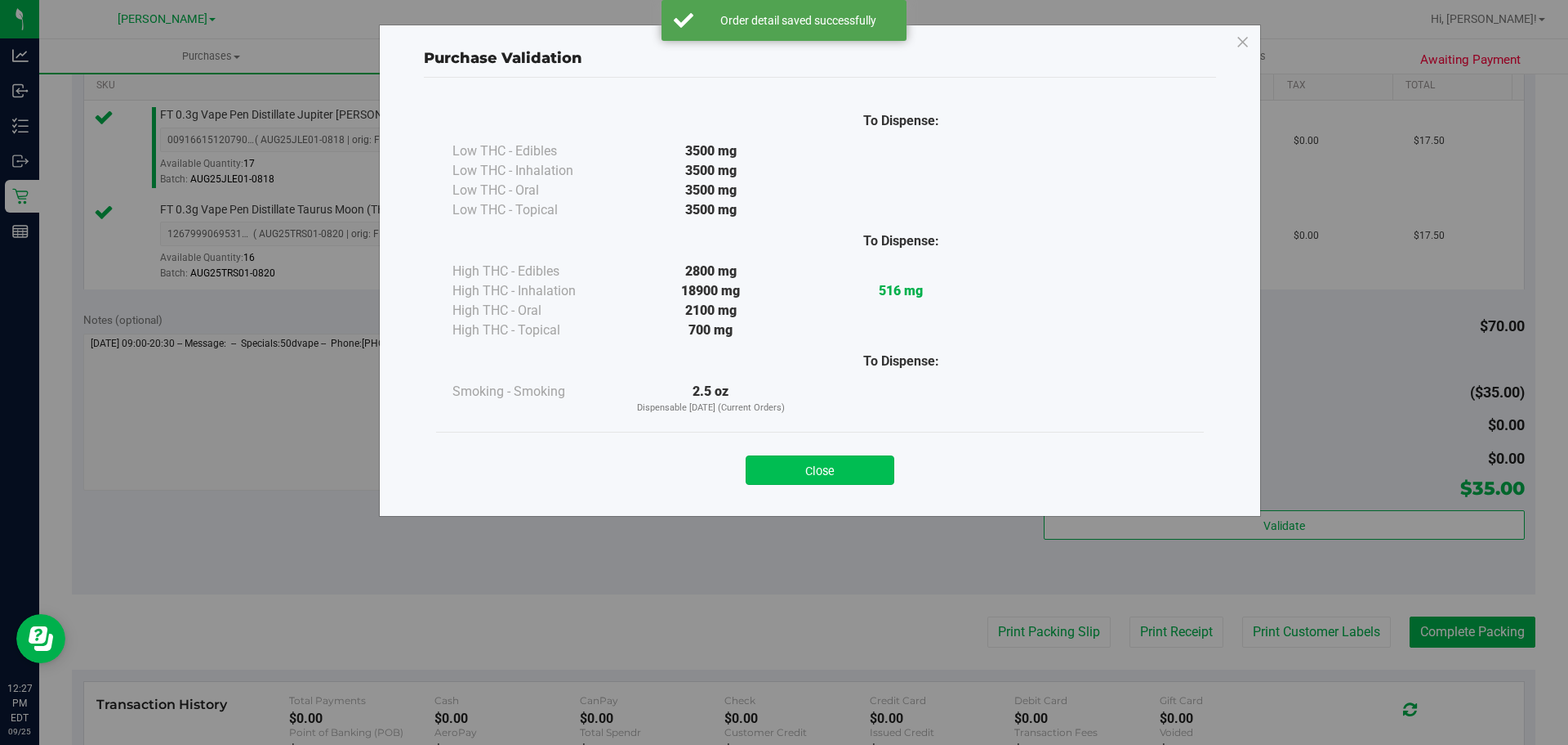
click at [792, 479] on button "Close" at bounding box center [820, 470] width 149 height 29
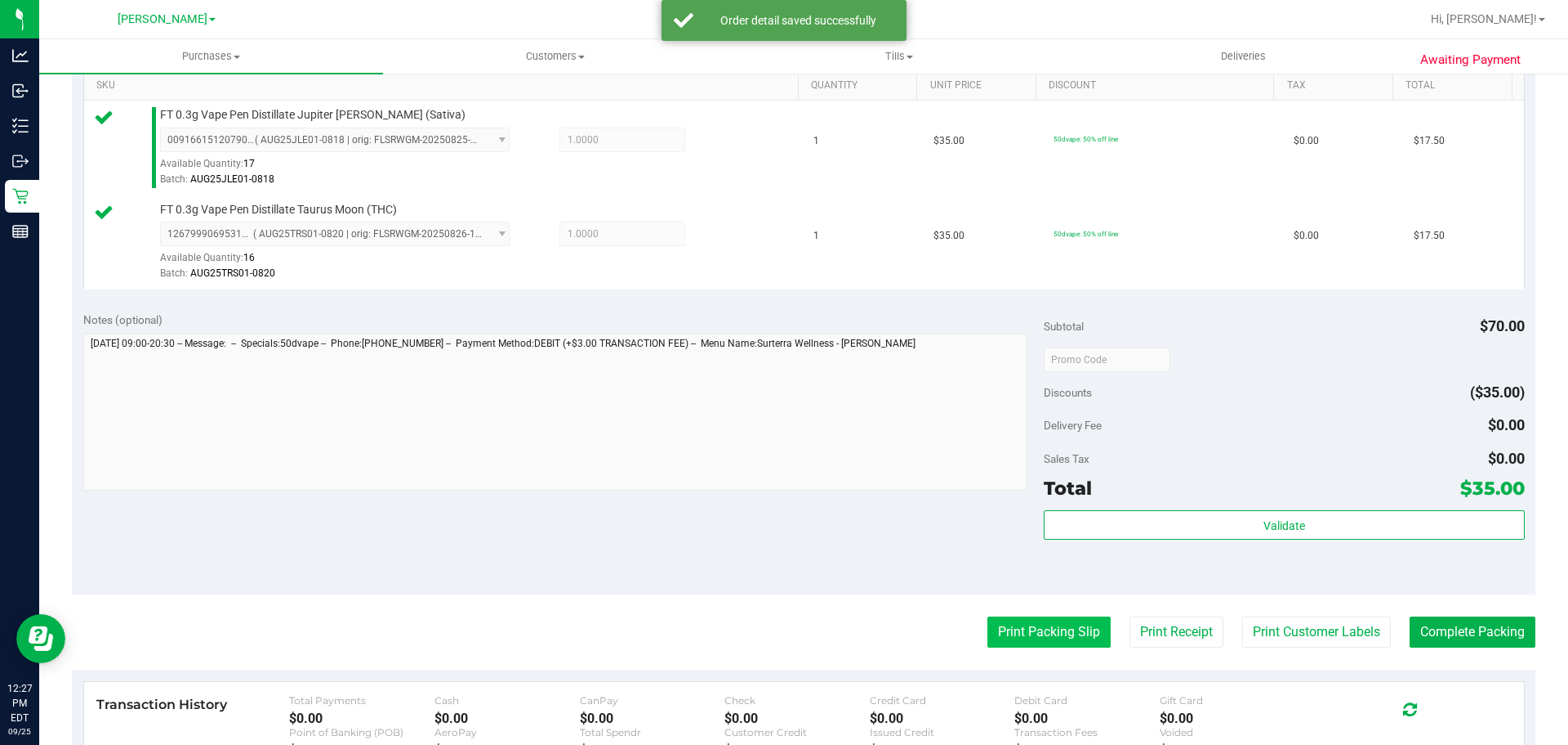
click at [1019, 634] on button "Print Packing Slip" at bounding box center [1049, 632] width 124 height 31
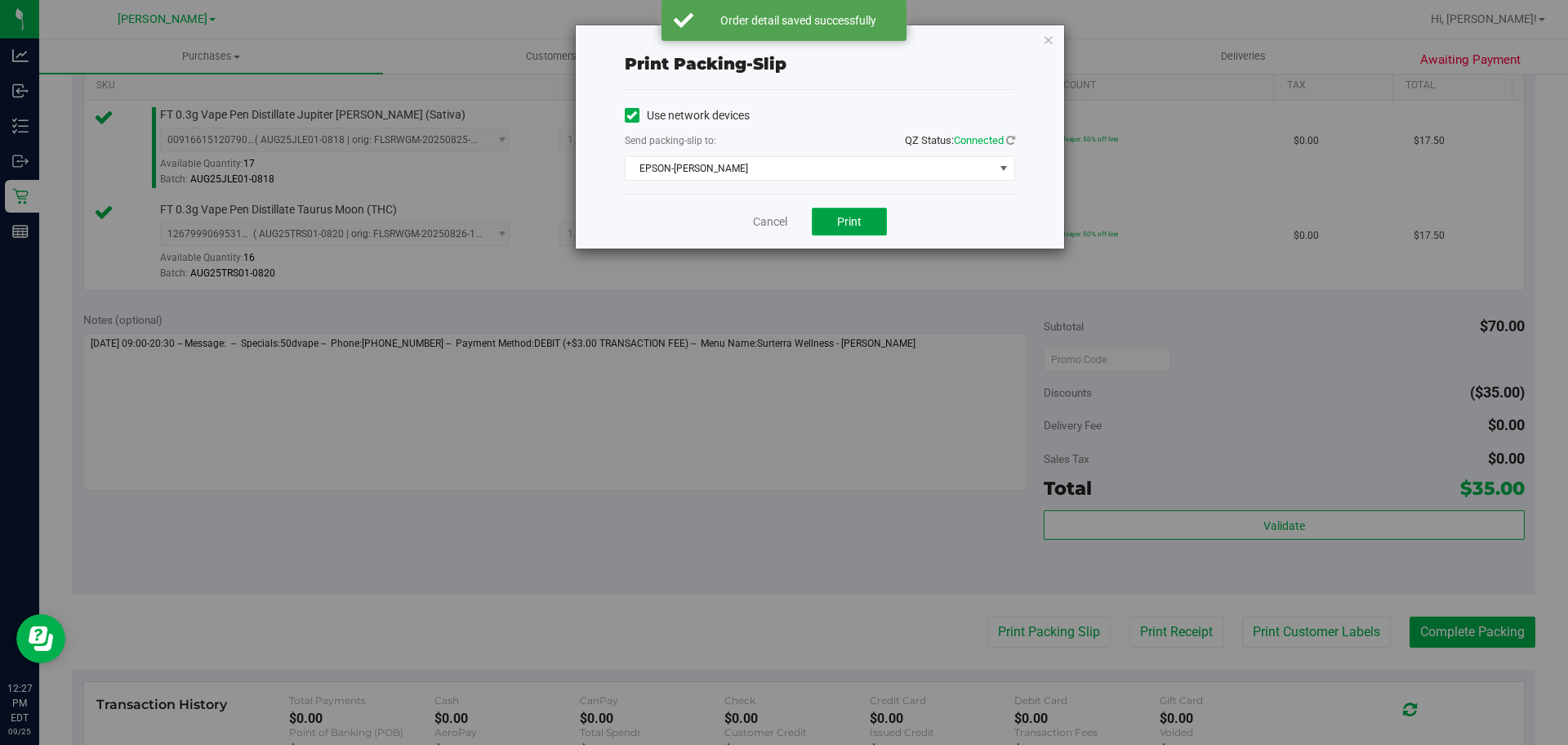
click at [840, 231] on button "Print" at bounding box center [849, 221] width 75 height 27
click at [776, 219] on link "Cancel" at bounding box center [770, 222] width 34 height 18
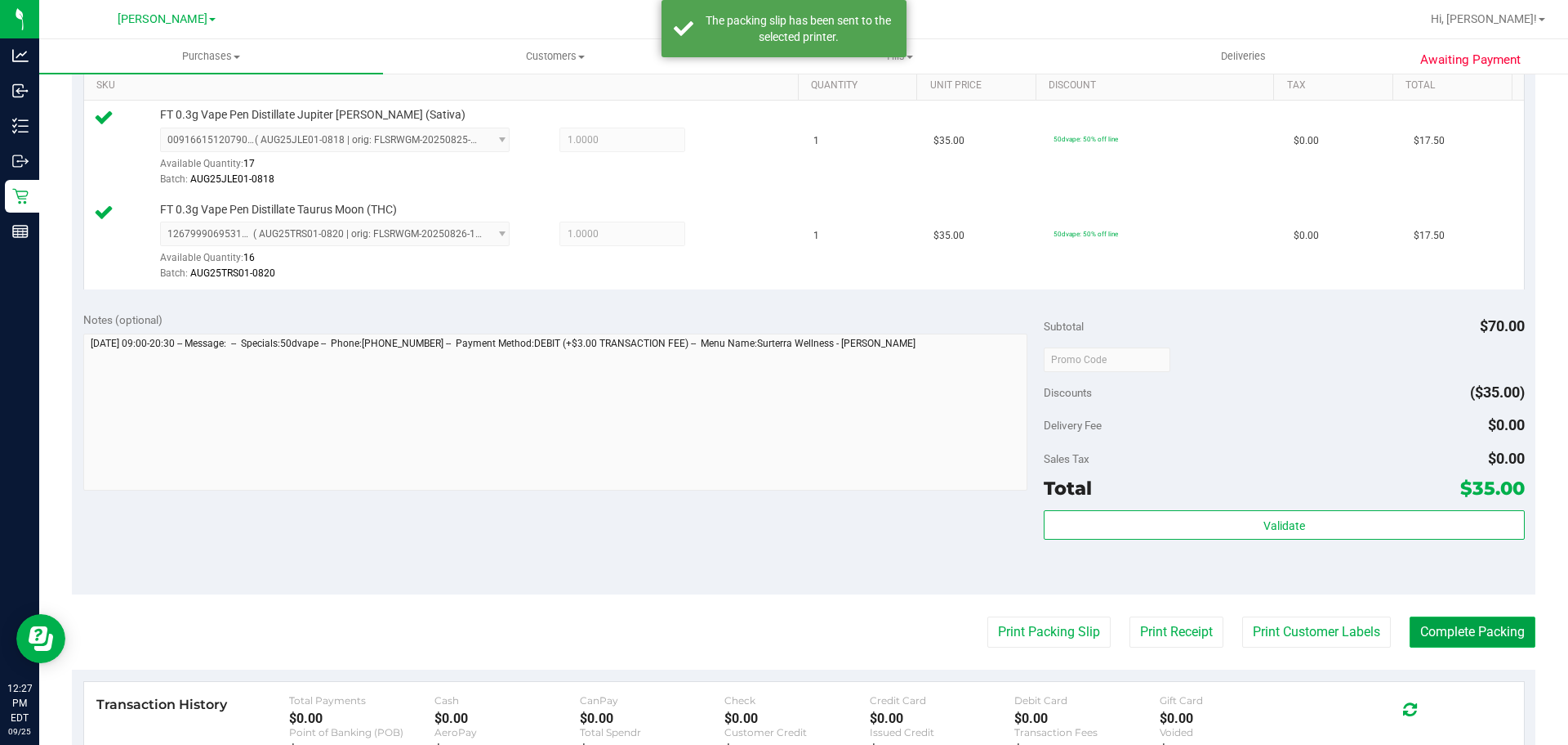
click at [1495, 631] on button "Complete Packing" at bounding box center [1472, 632] width 126 height 31
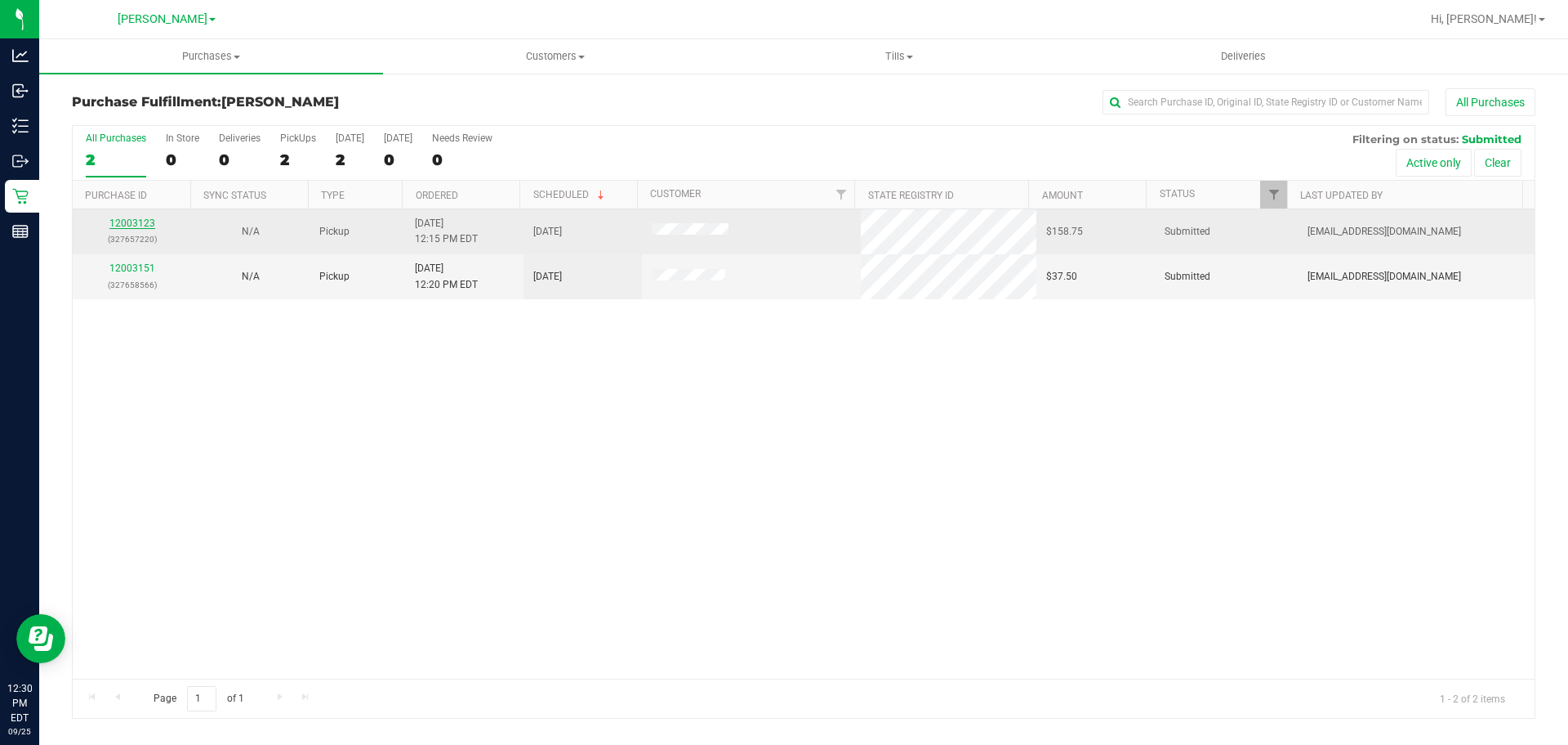
click at [144, 223] on link "12003123" at bounding box center [132, 223] width 46 height 12
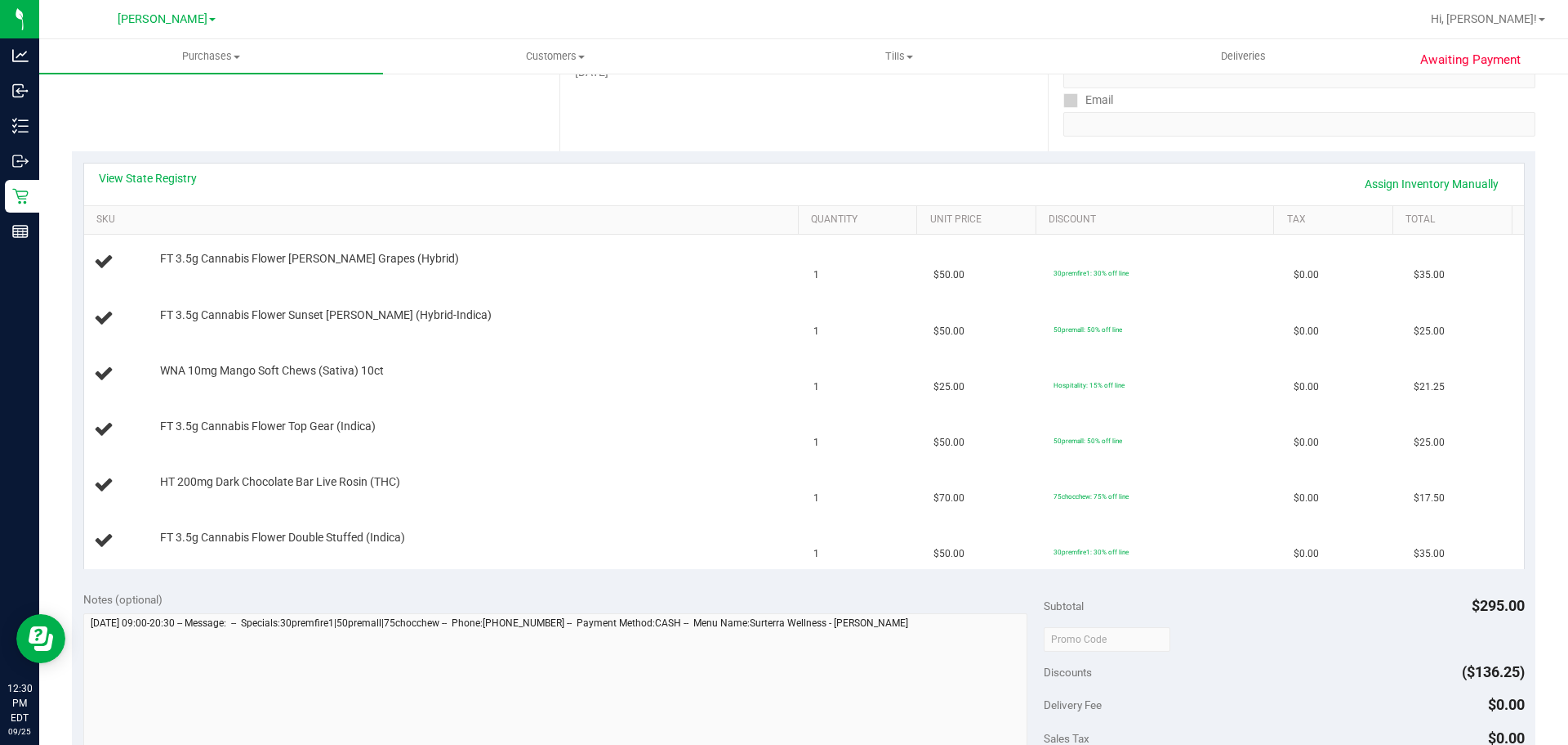
scroll to position [292, 0]
click at [1232, 564] on td "30premfire1: 30% off line" at bounding box center [1164, 538] width 240 height 55
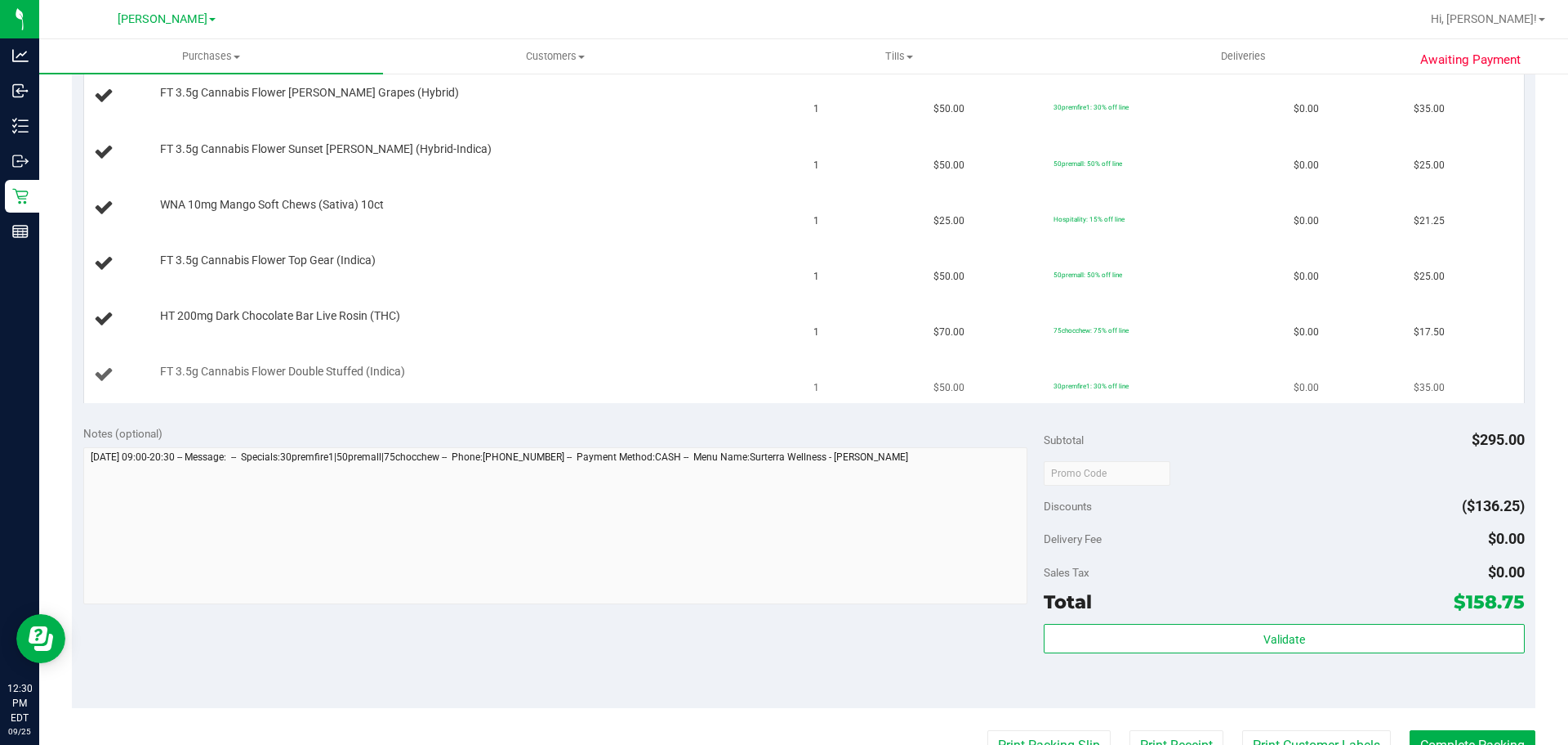
scroll to position [509, 0]
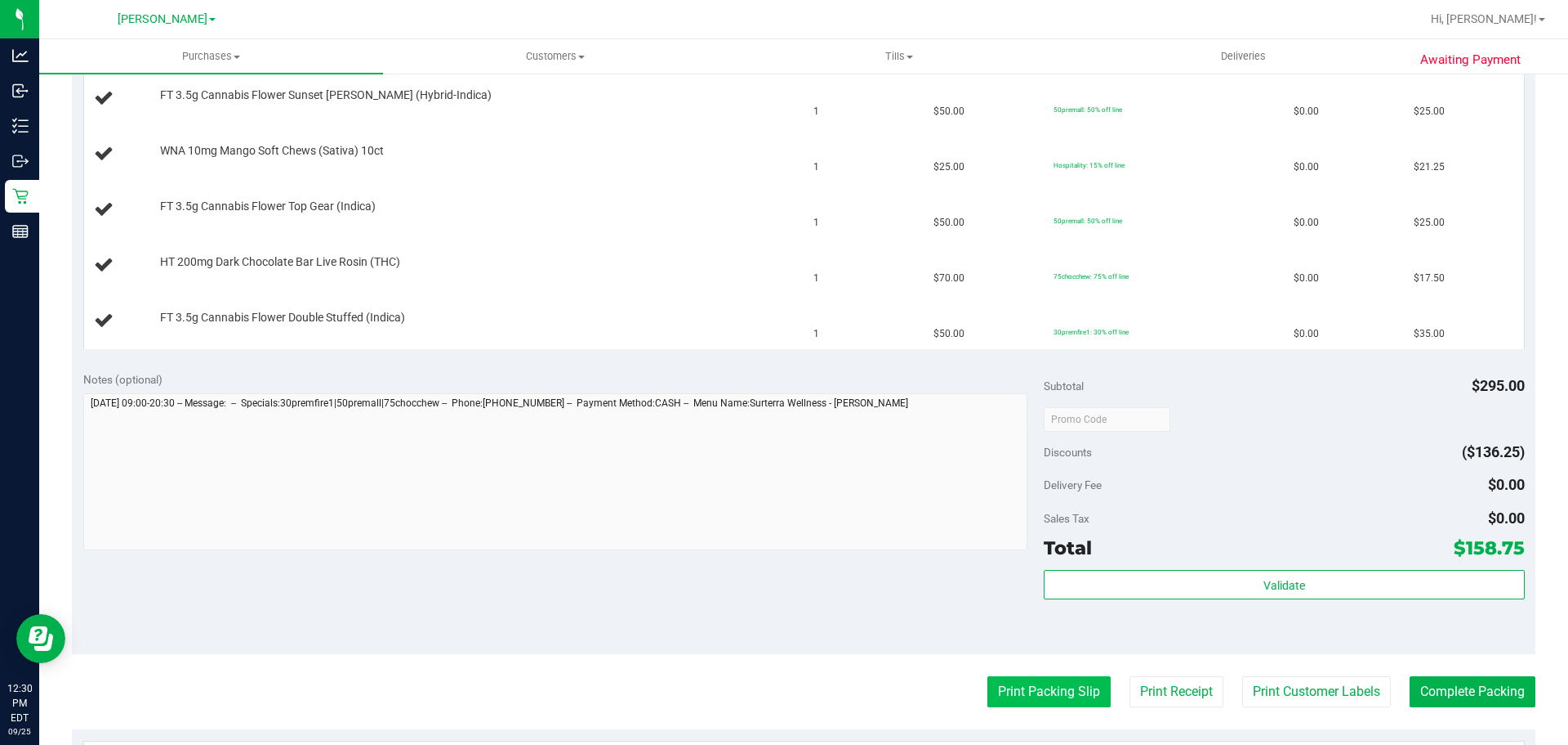
click at [1050, 685] on button "Print Packing Slip" at bounding box center [1049, 691] width 124 height 31
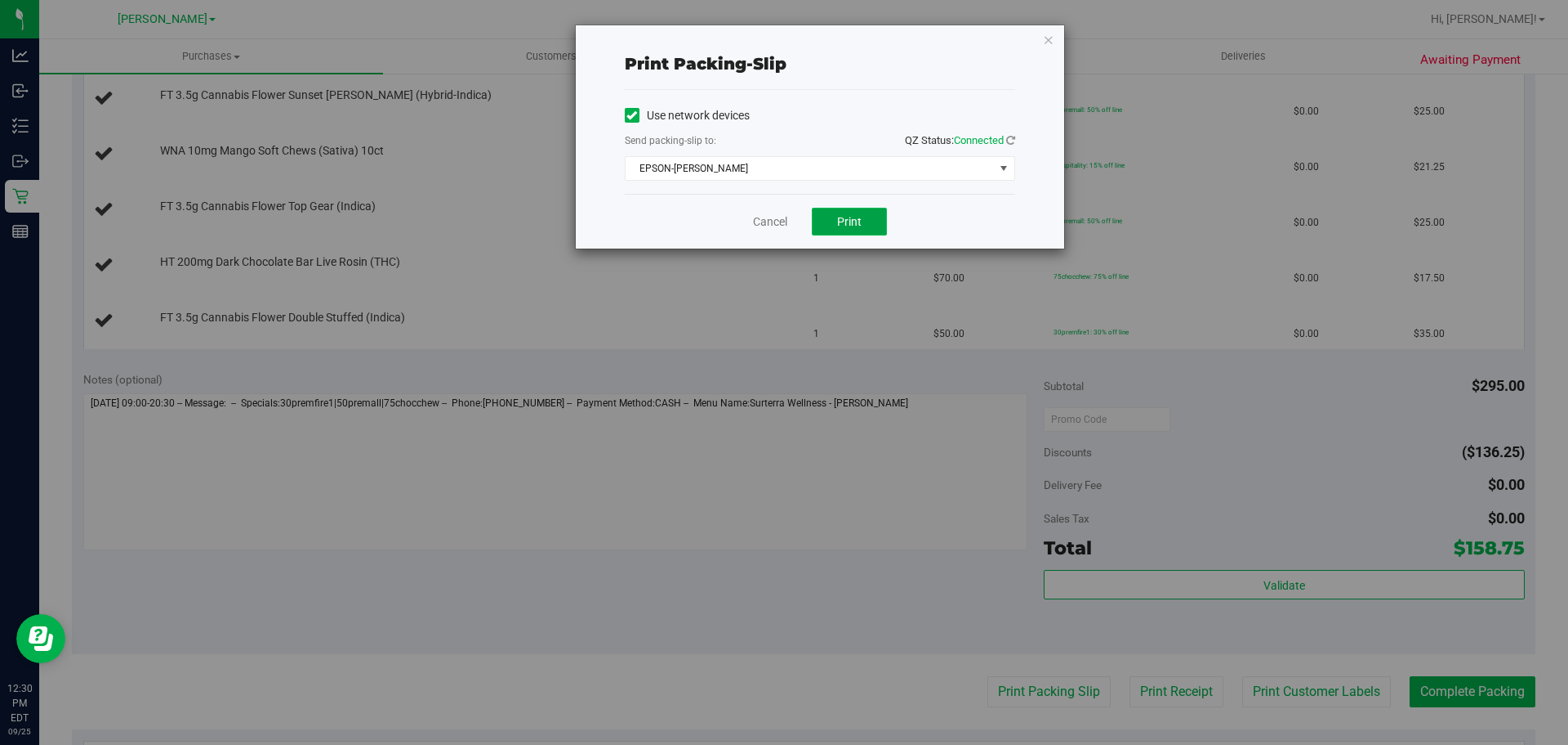
click at [835, 229] on button "Print" at bounding box center [849, 221] width 75 height 27
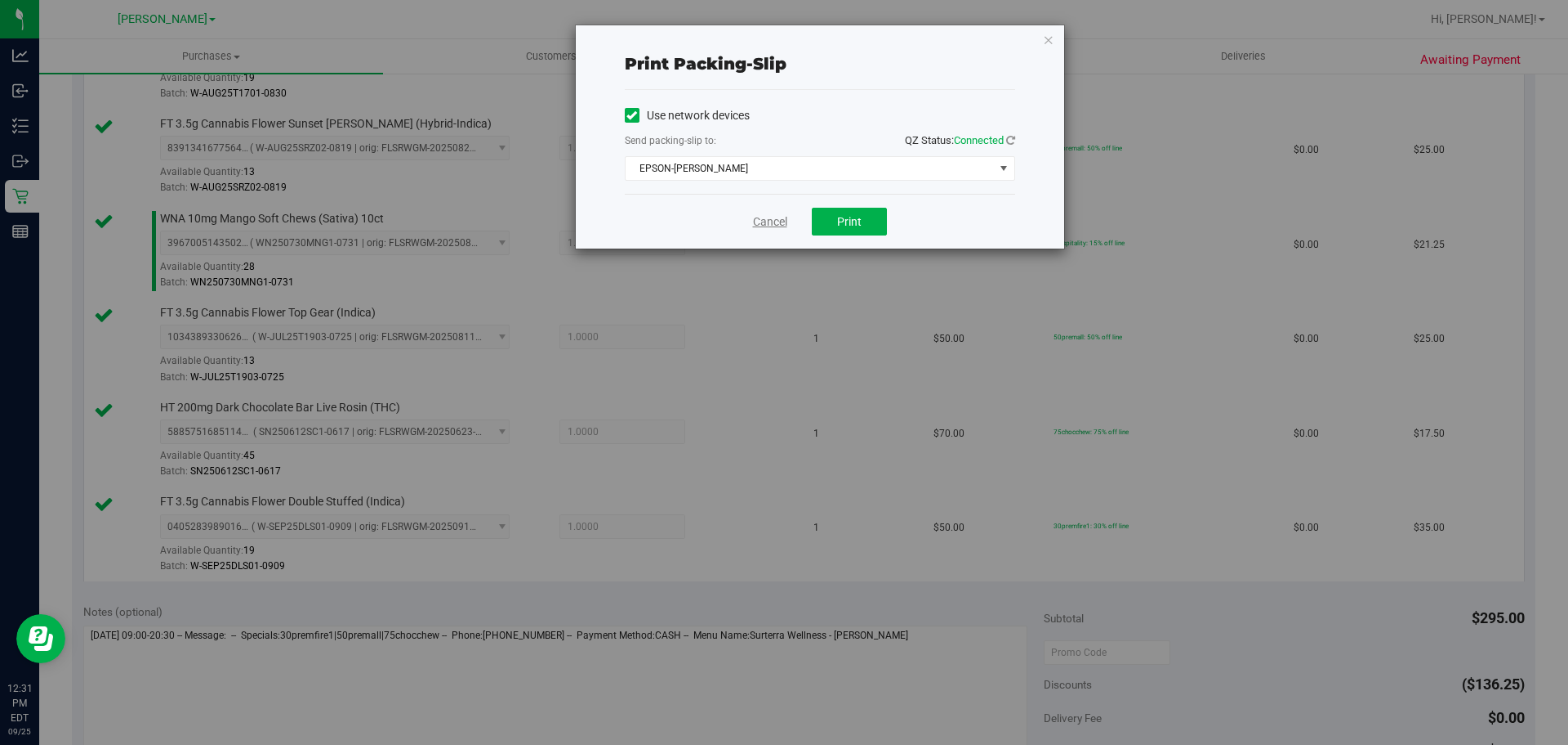
click at [764, 216] on link "Cancel" at bounding box center [770, 222] width 34 height 18
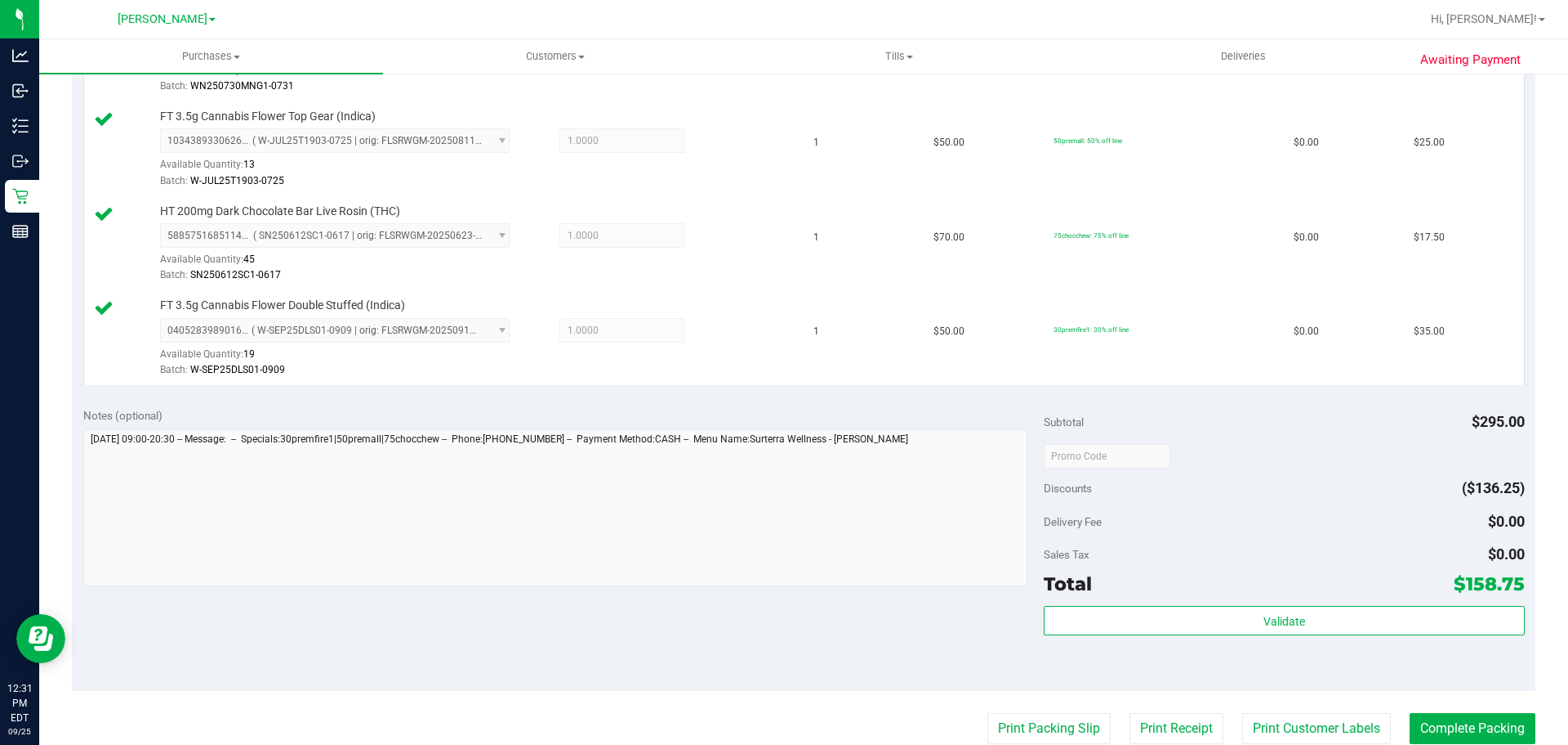
scroll to position [765, 0]
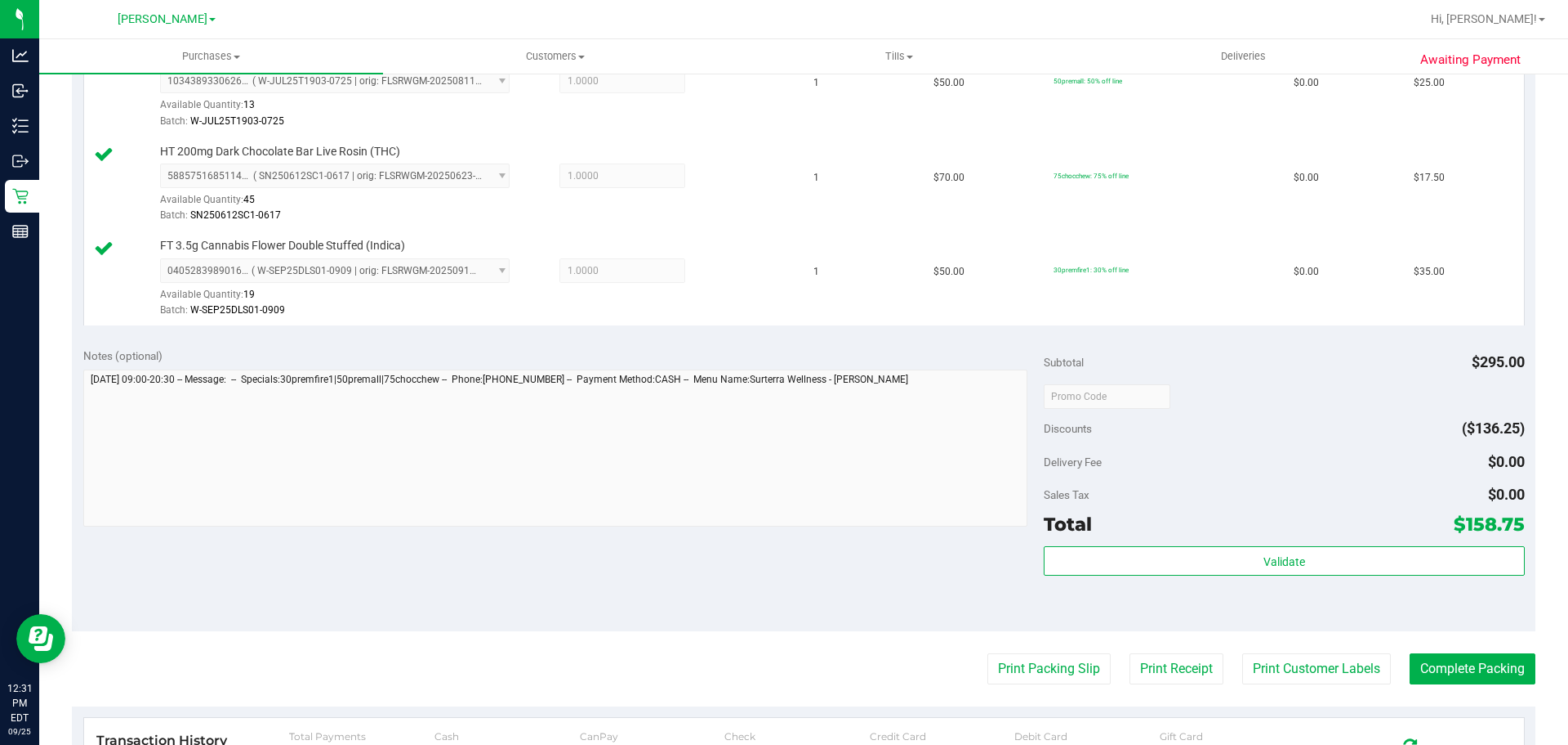
click at [1266, 431] on div "Discounts ($136.25)" at bounding box center [1283, 428] width 480 height 29
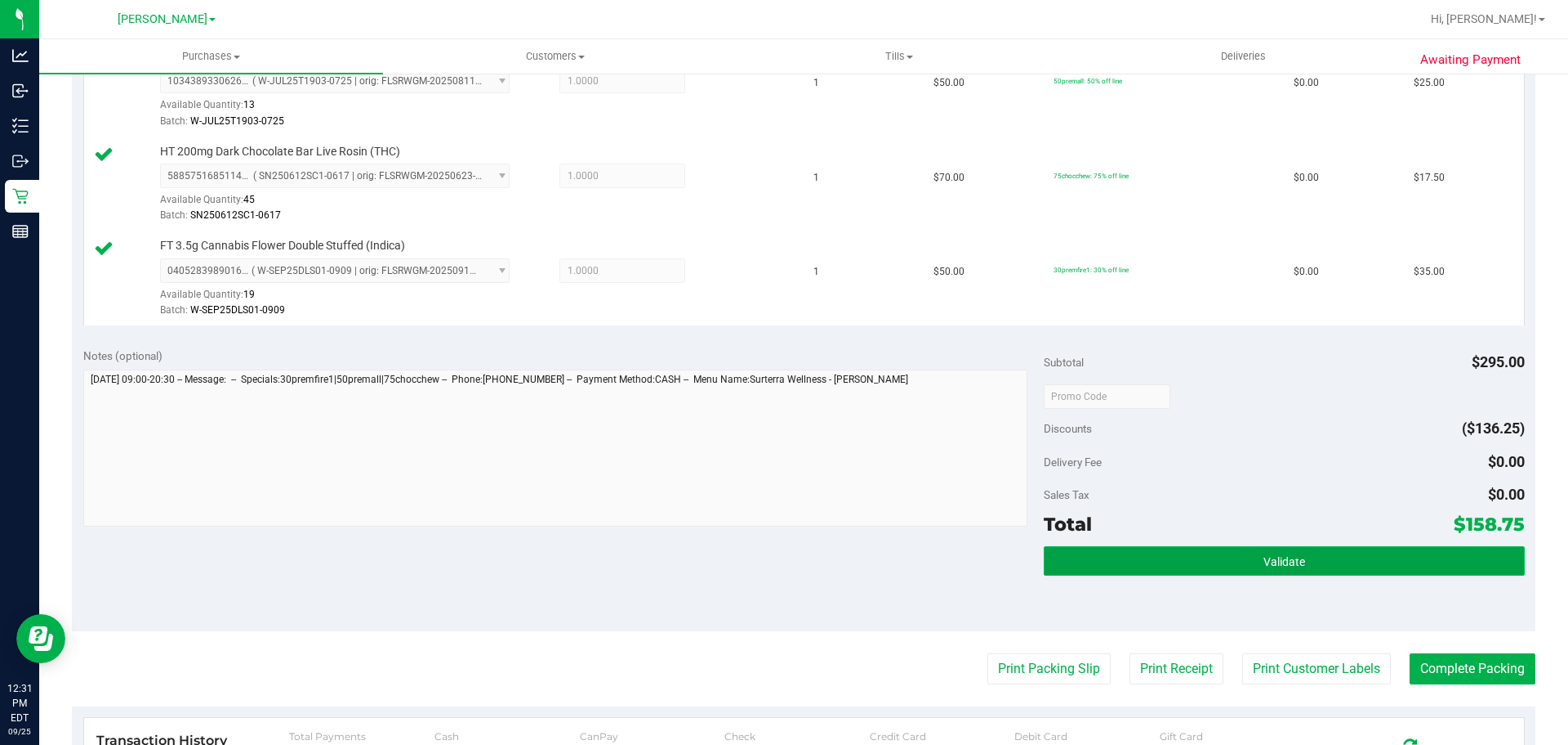
click at [1243, 556] on button "Validate" at bounding box center [1283, 561] width 480 height 29
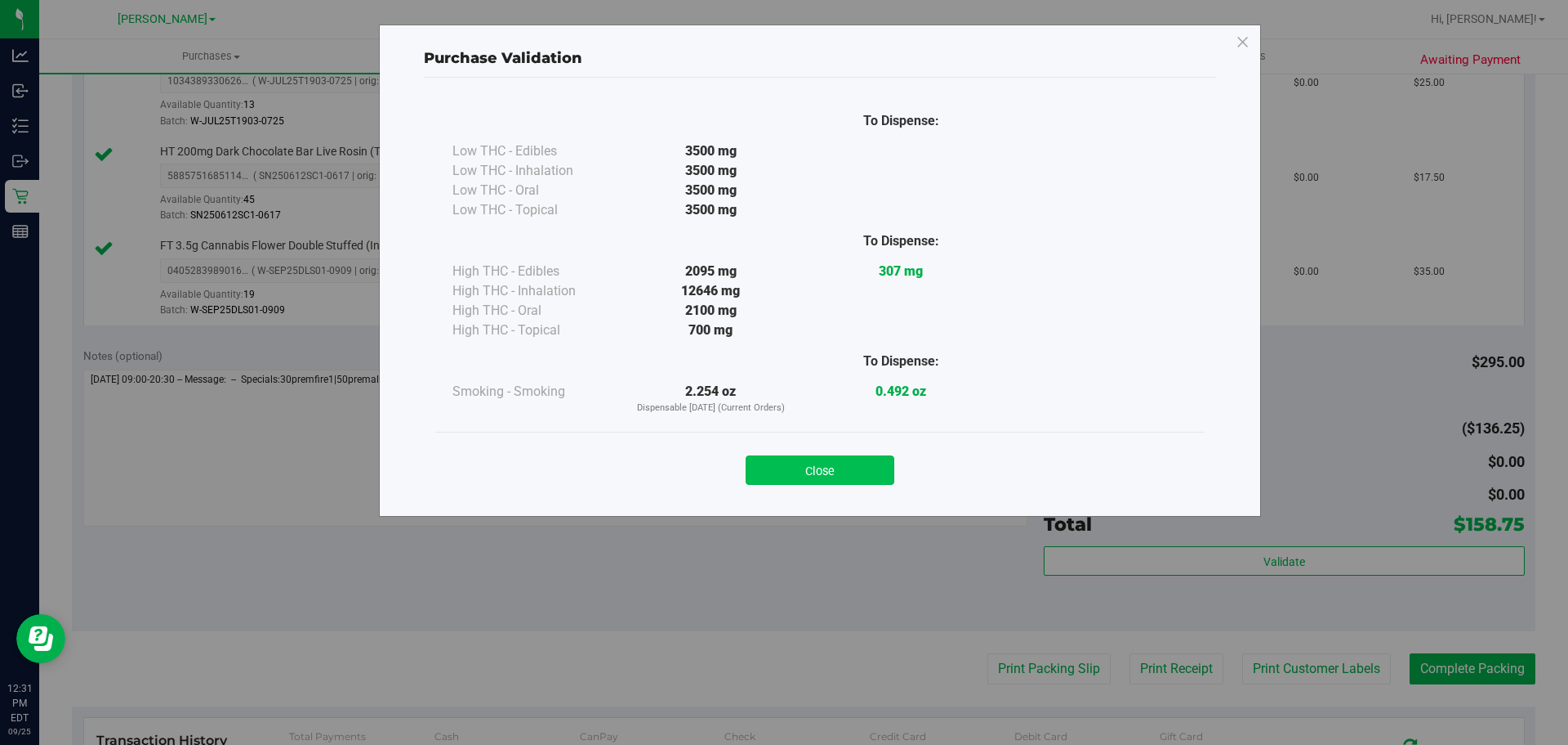
click at [844, 457] on button "Close" at bounding box center [820, 470] width 149 height 29
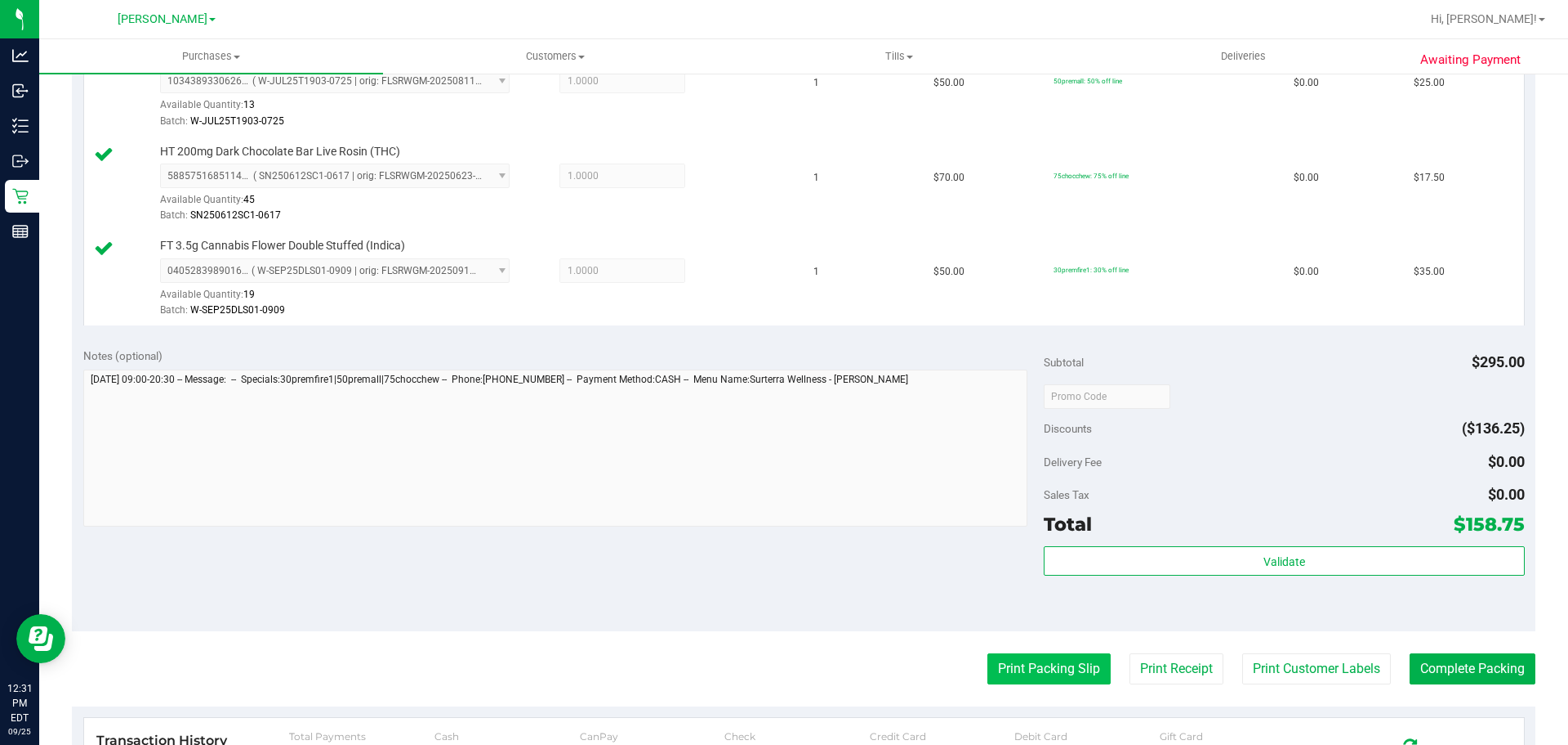
click at [1019, 678] on button "Print Packing Slip" at bounding box center [1049, 669] width 124 height 31
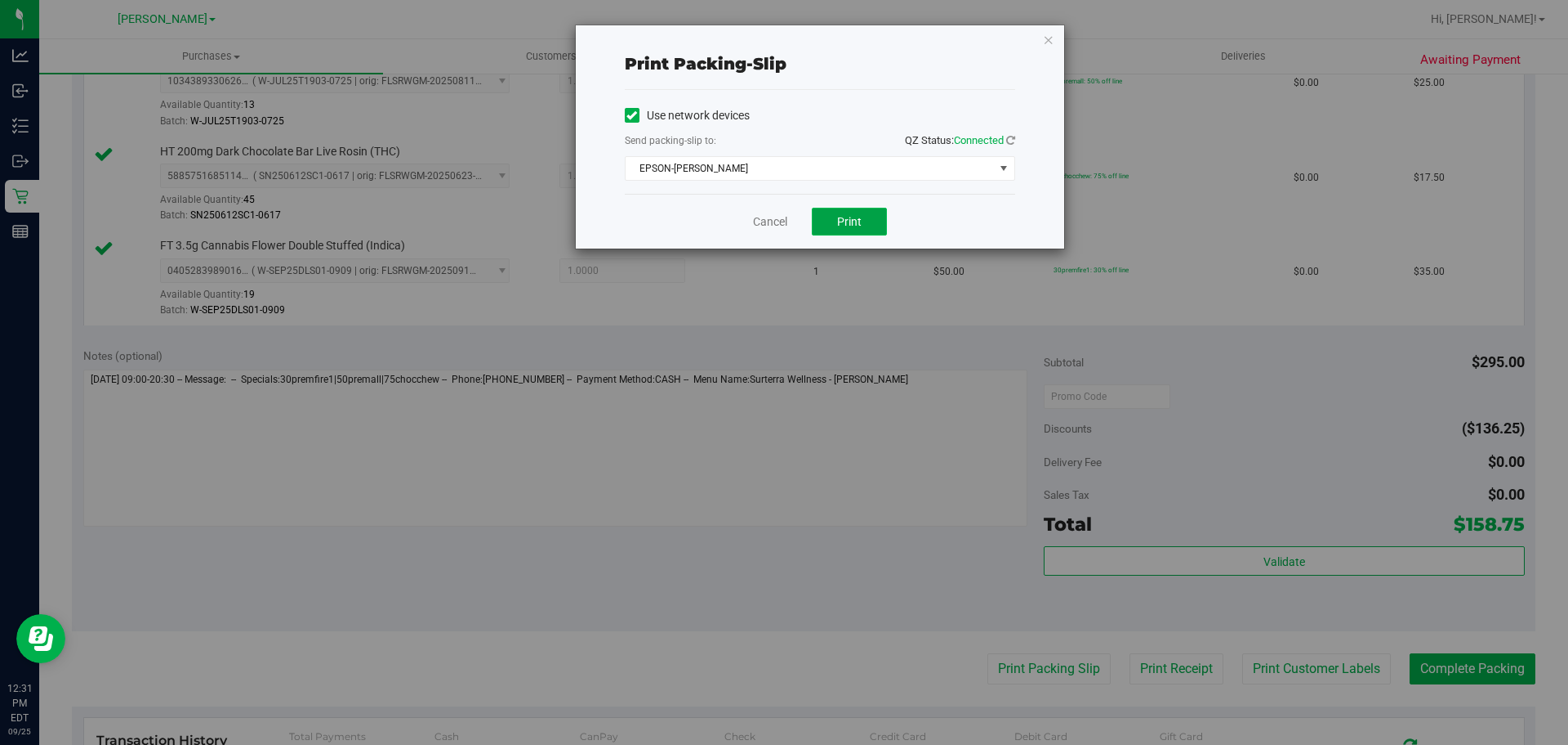
click at [855, 231] on button "Print" at bounding box center [849, 221] width 75 height 27
click at [780, 217] on link "Cancel" at bounding box center [770, 222] width 34 height 18
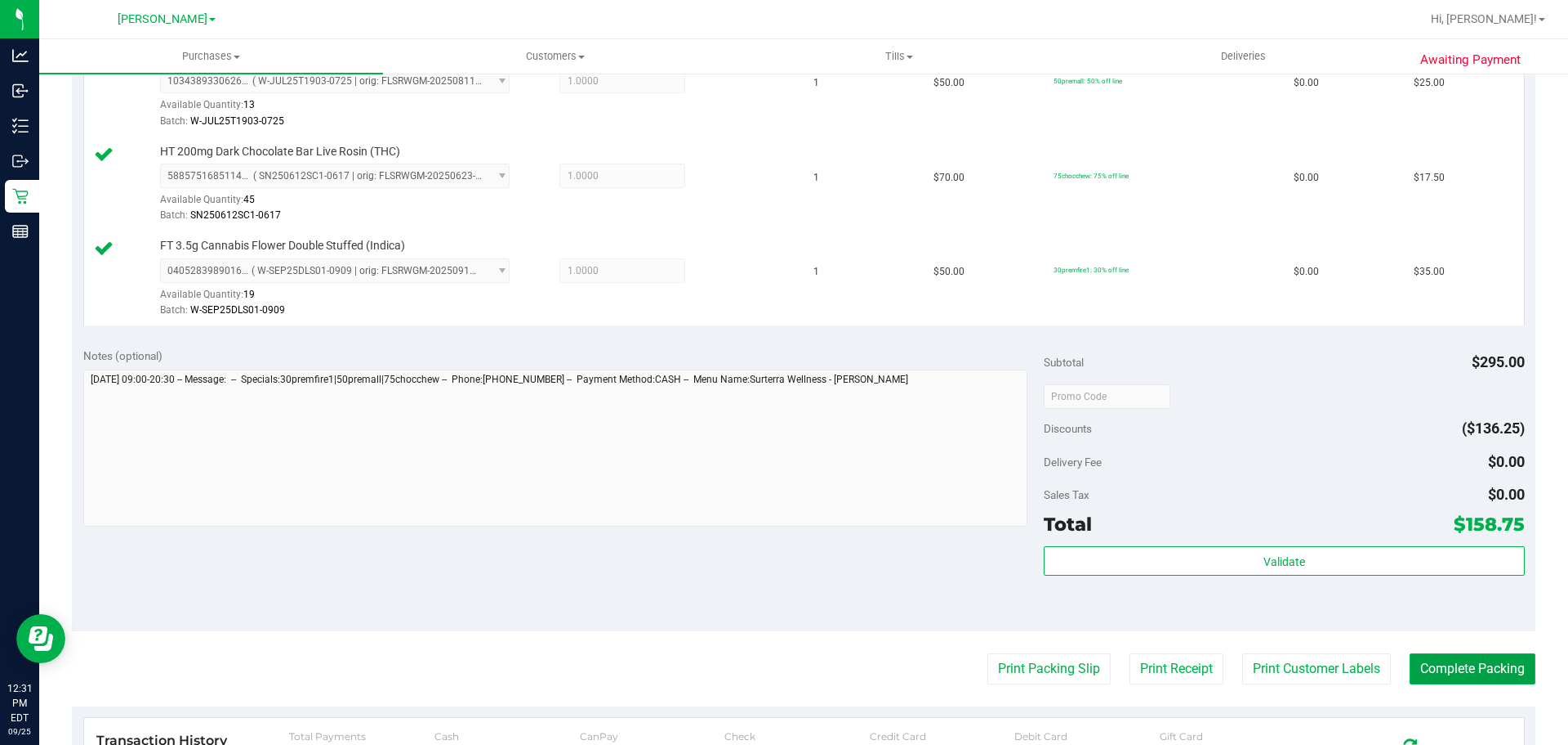
click at [1470, 678] on button "Complete Packing" at bounding box center [1472, 669] width 126 height 31
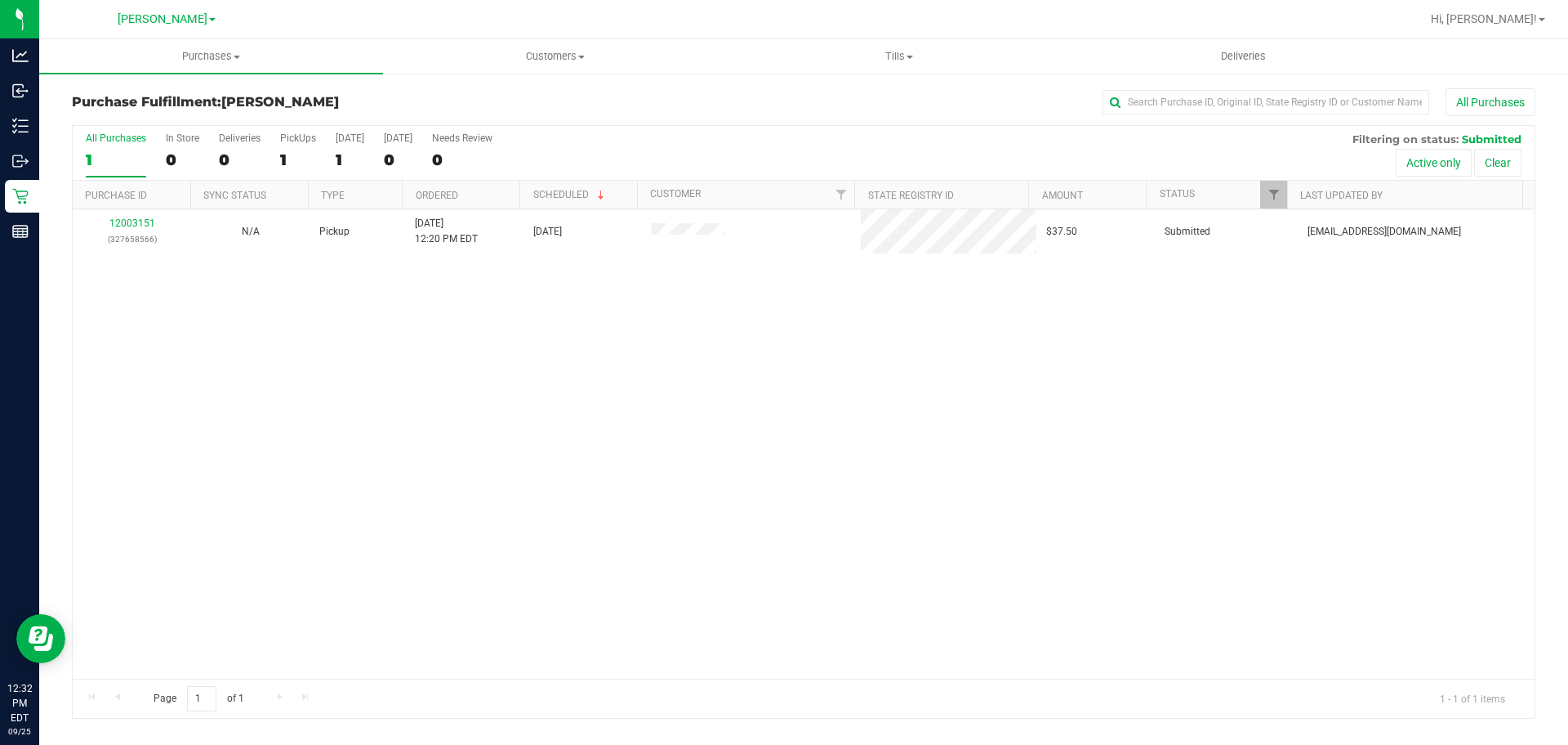
drag, startPoint x: 854, startPoint y: 407, endPoint x: 729, endPoint y: 421, distance: 125.8
drag, startPoint x: 729, startPoint y: 421, endPoint x: 1274, endPoint y: 432, distance: 545.1
click at [1281, 441] on div "12003151 (327658566) N/A Pickup [DATE] 12:20 PM EDT 9/25/2025 $37.50 Submitted …" at bounding box center [804, 444] width 1462 height 469
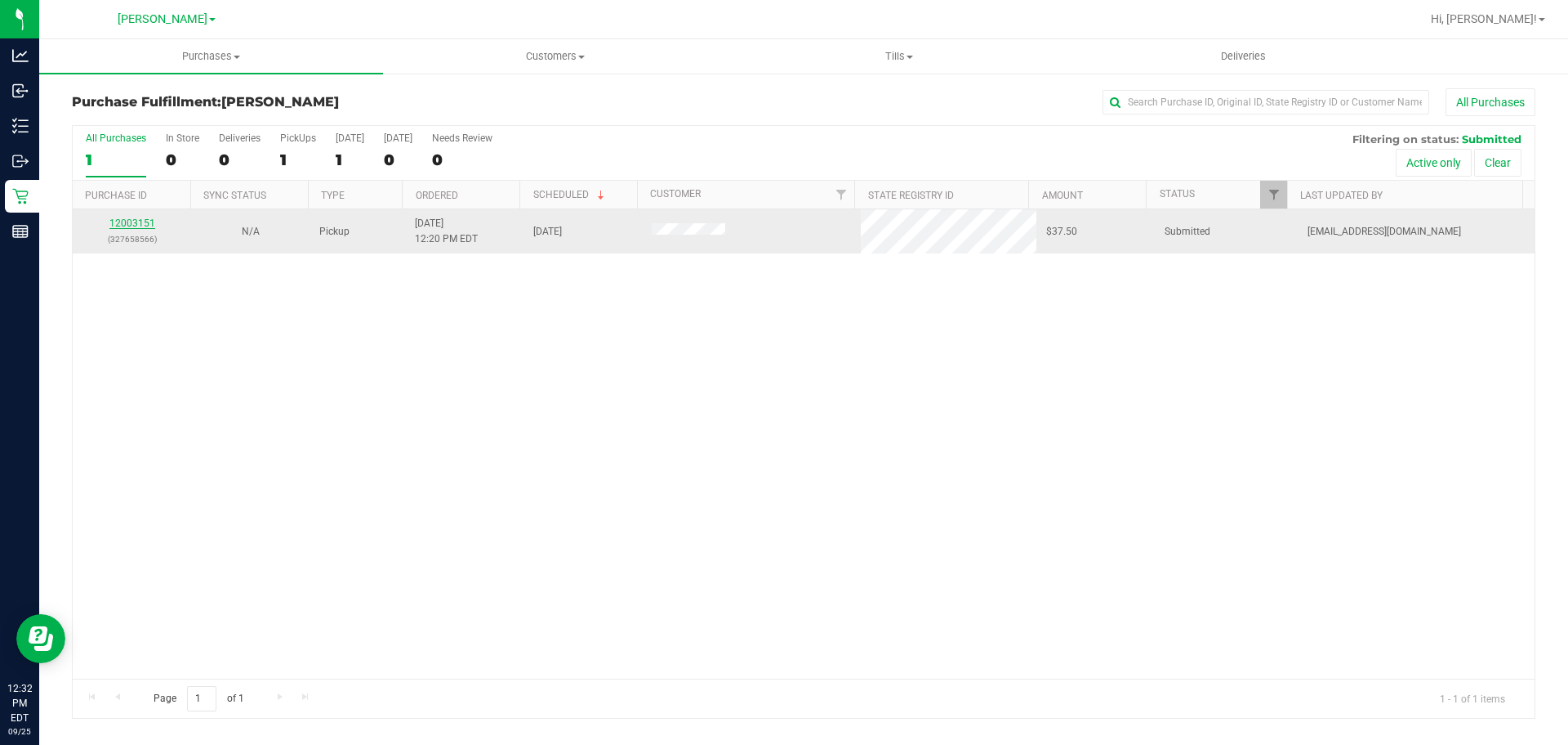
click at [140, 225] on link "12003151" at bounding box center [132, 223] width 46 height 12
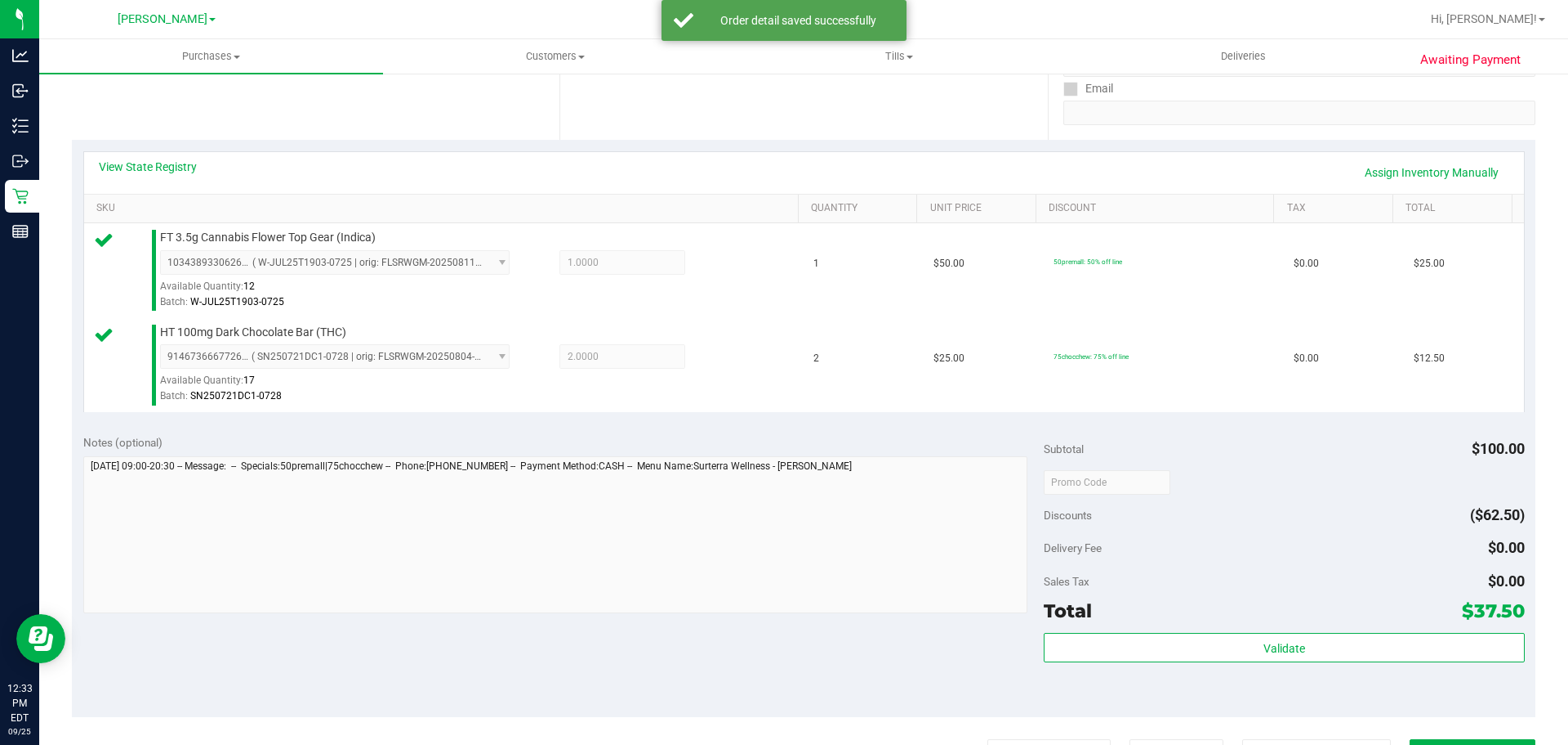
scroll to position [309, 0]
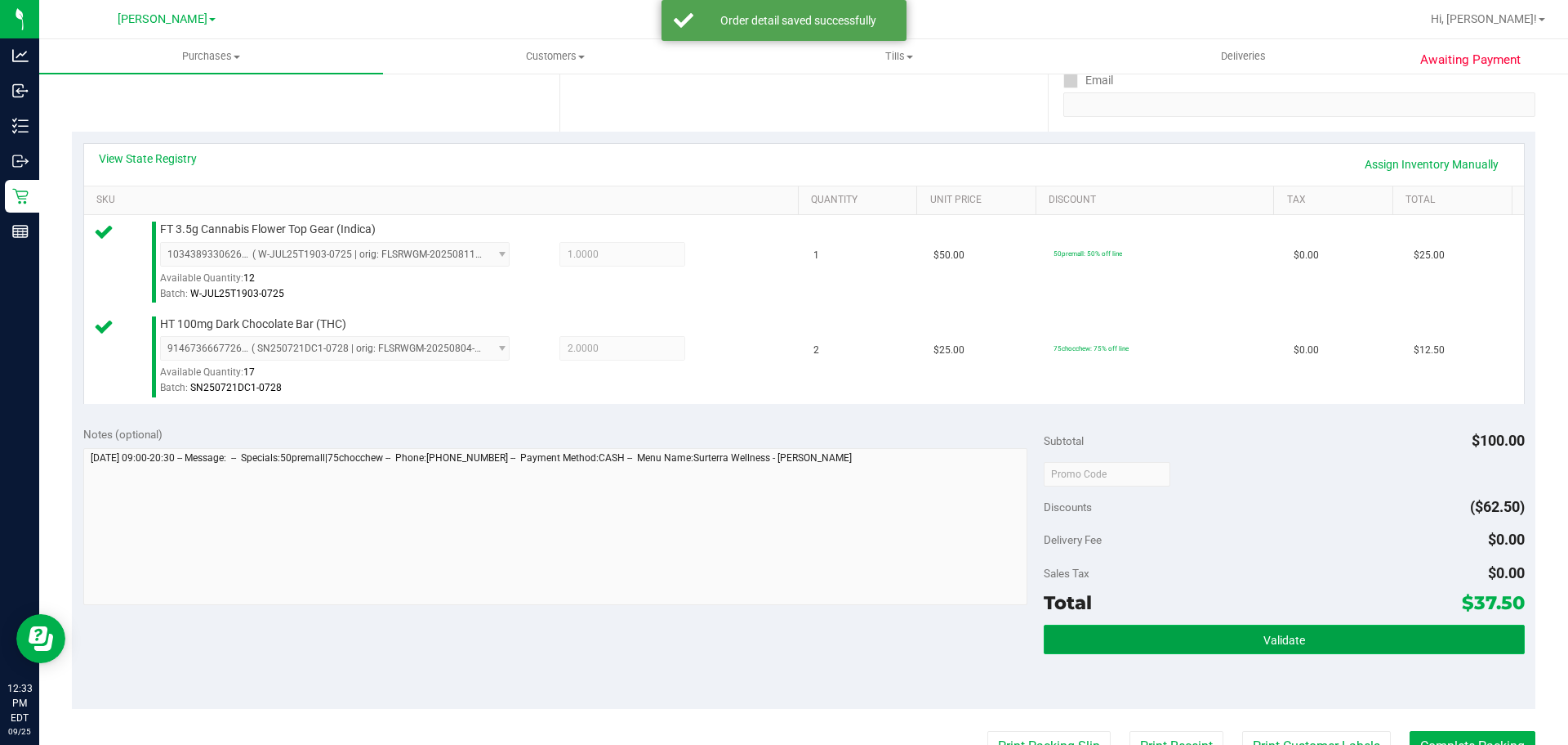
click at [1335, 637] on button "Validate" at bounding box center [1283, 639] width 480 height 29
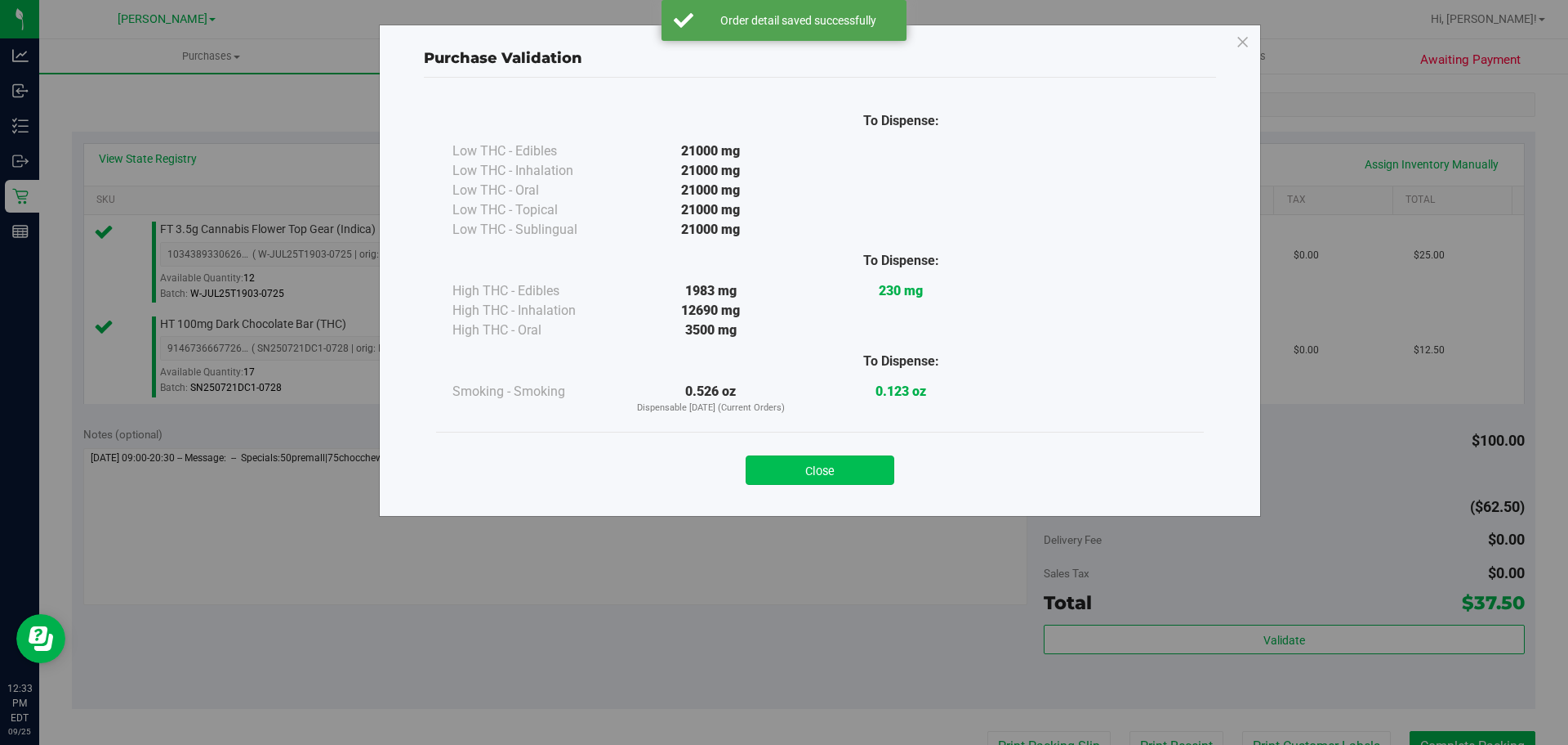
click at [815, 465] on button "Close" at bounding box center [820, 470] width 149 height 29
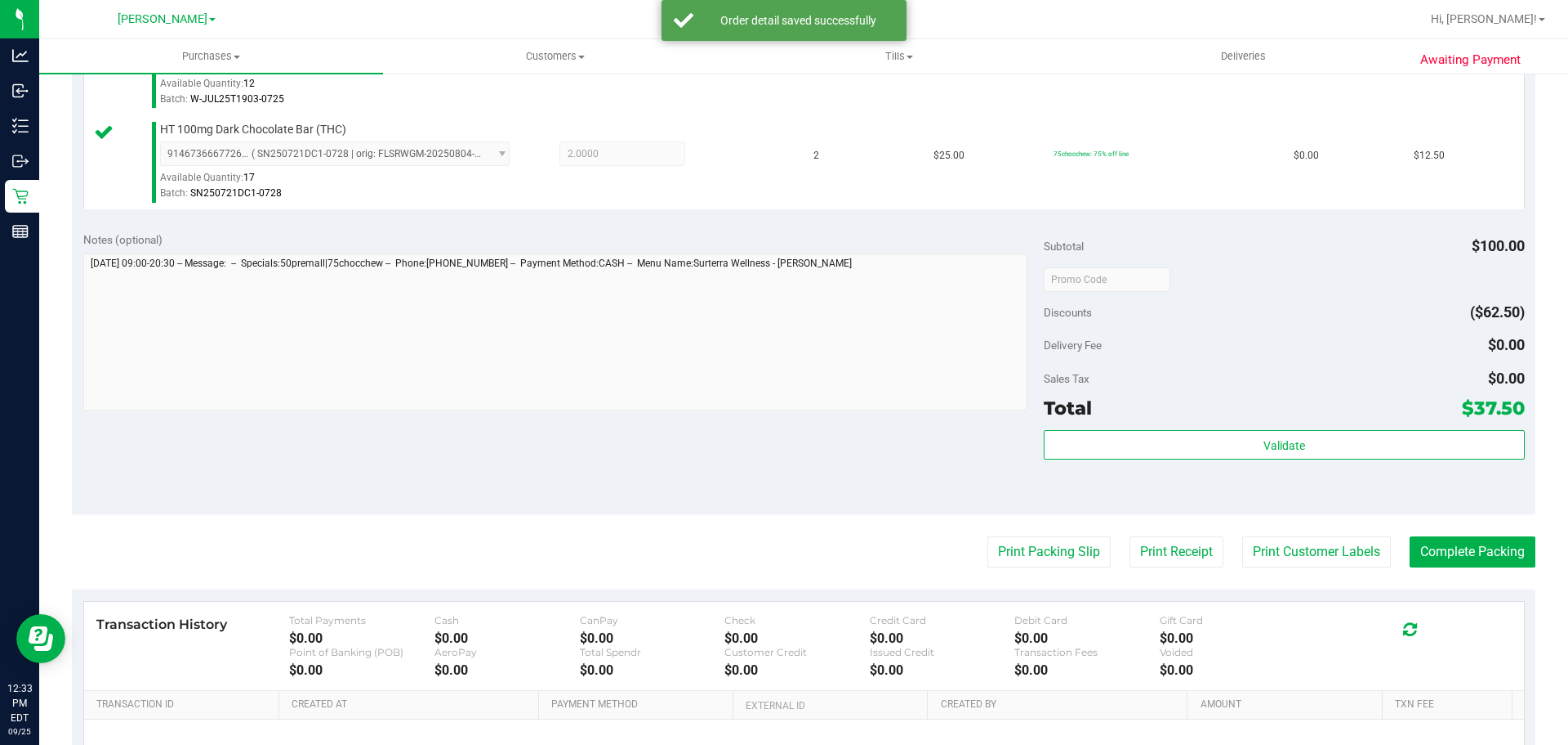
scroll to position [542, 0]
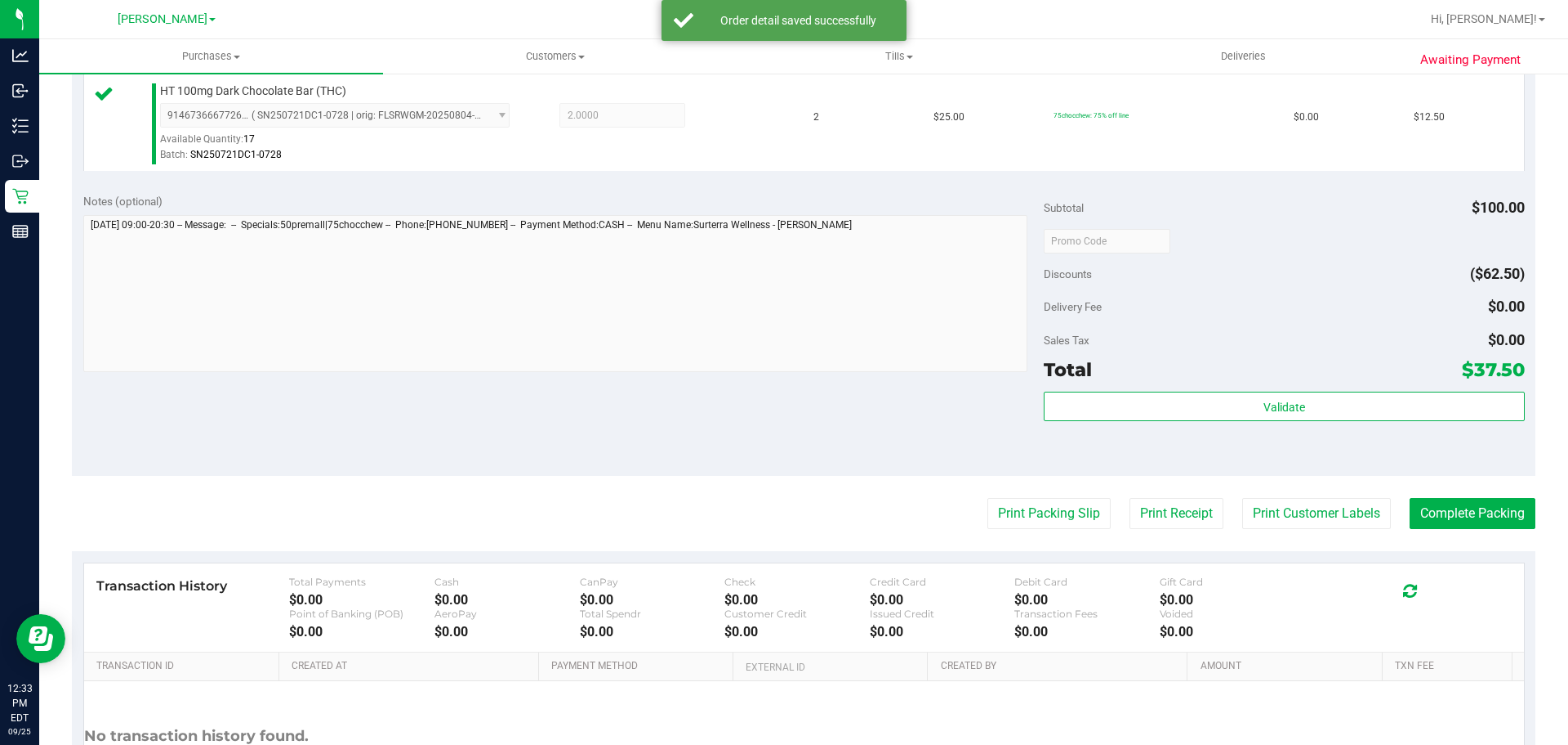
click at [1062, 565] on div "Transaction History Total Payments $0.00 Cash $0.00 CanPay $0.00 Check $0.00 Cr…" at bounding box center [804, 607] width 1440 height 89
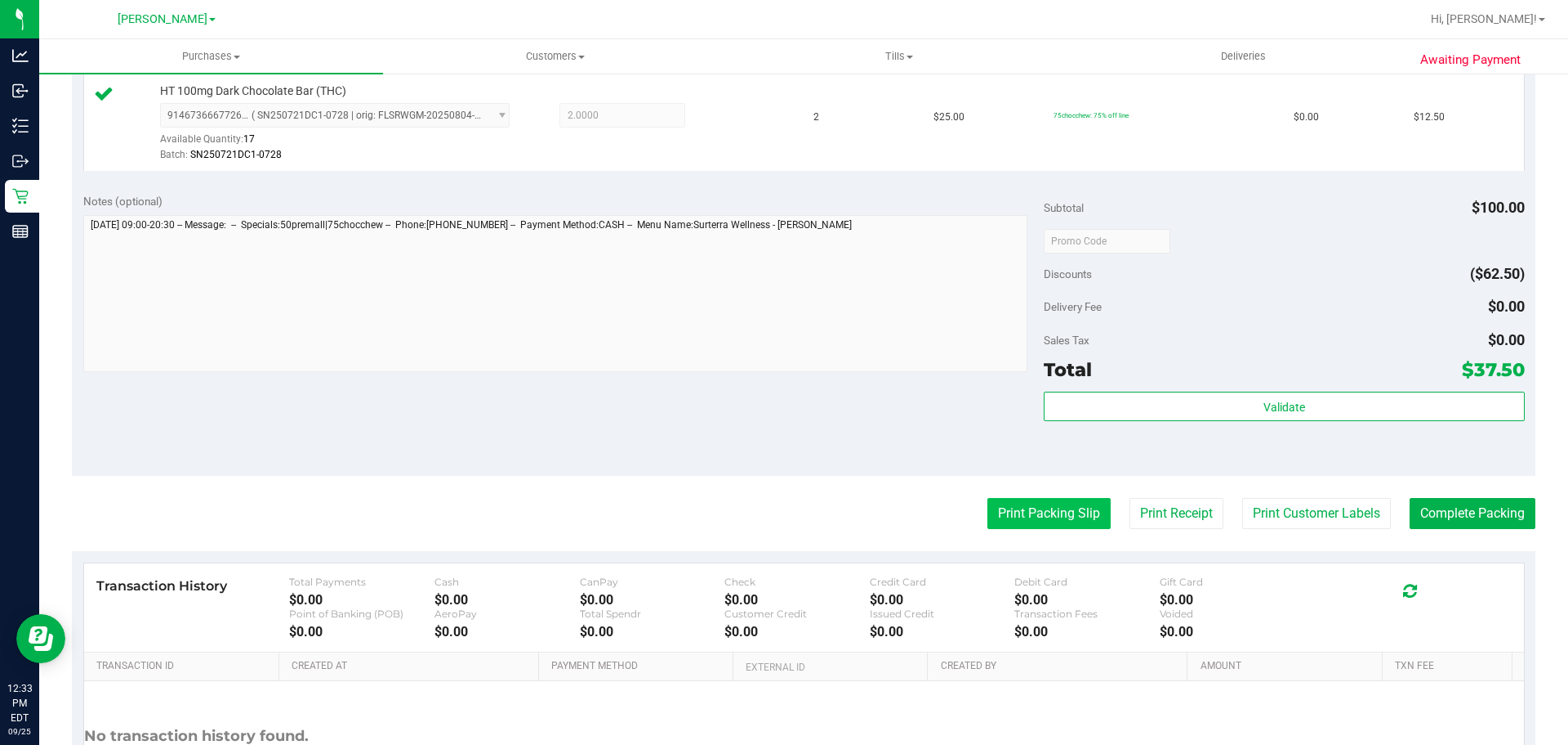
click at [1065, 520] on button "Print Packing Slip" at bounding box center [1049, 513] width 124 height 31
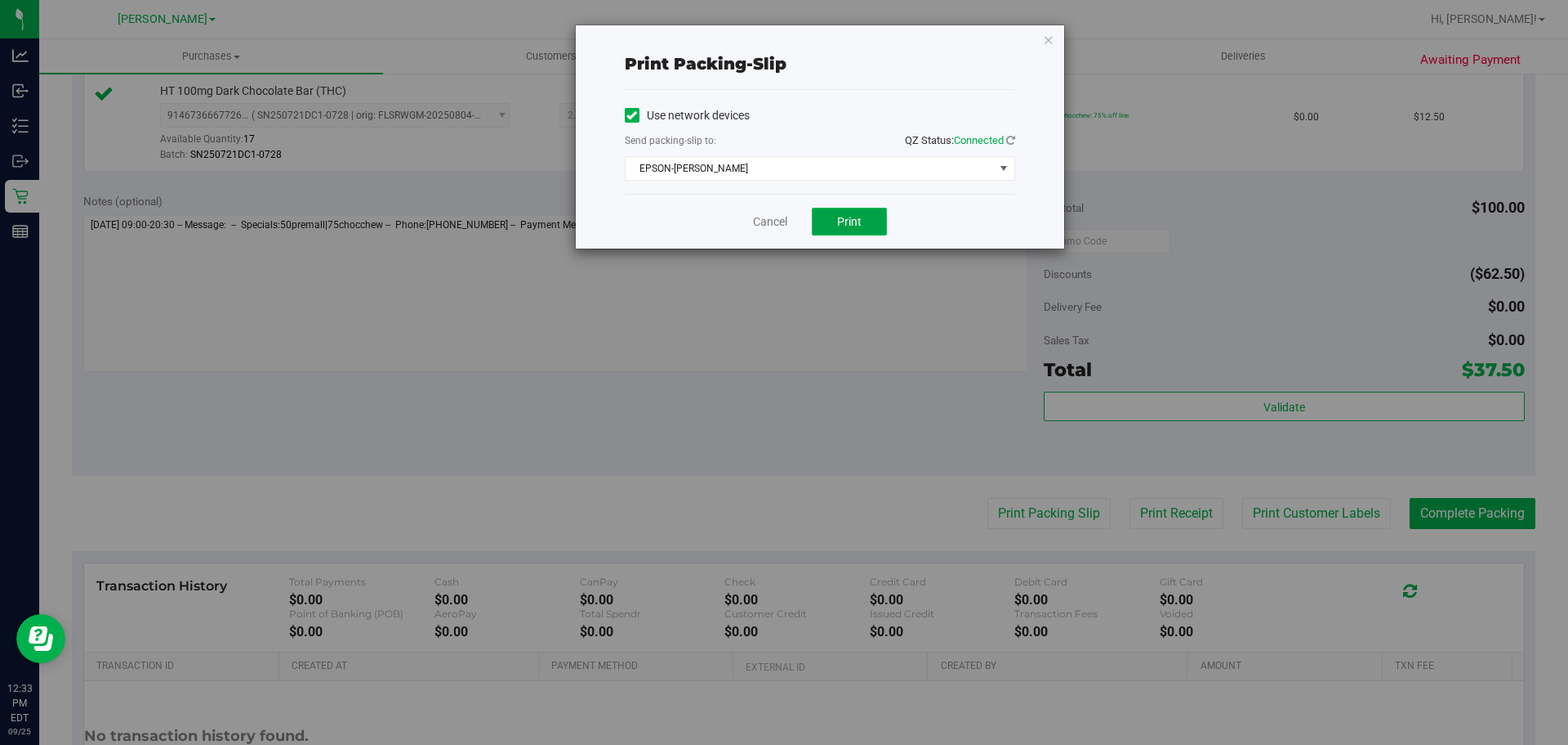
click at [845, 230] on button "Print" at bounding box center [849, 221] width 75 height 27
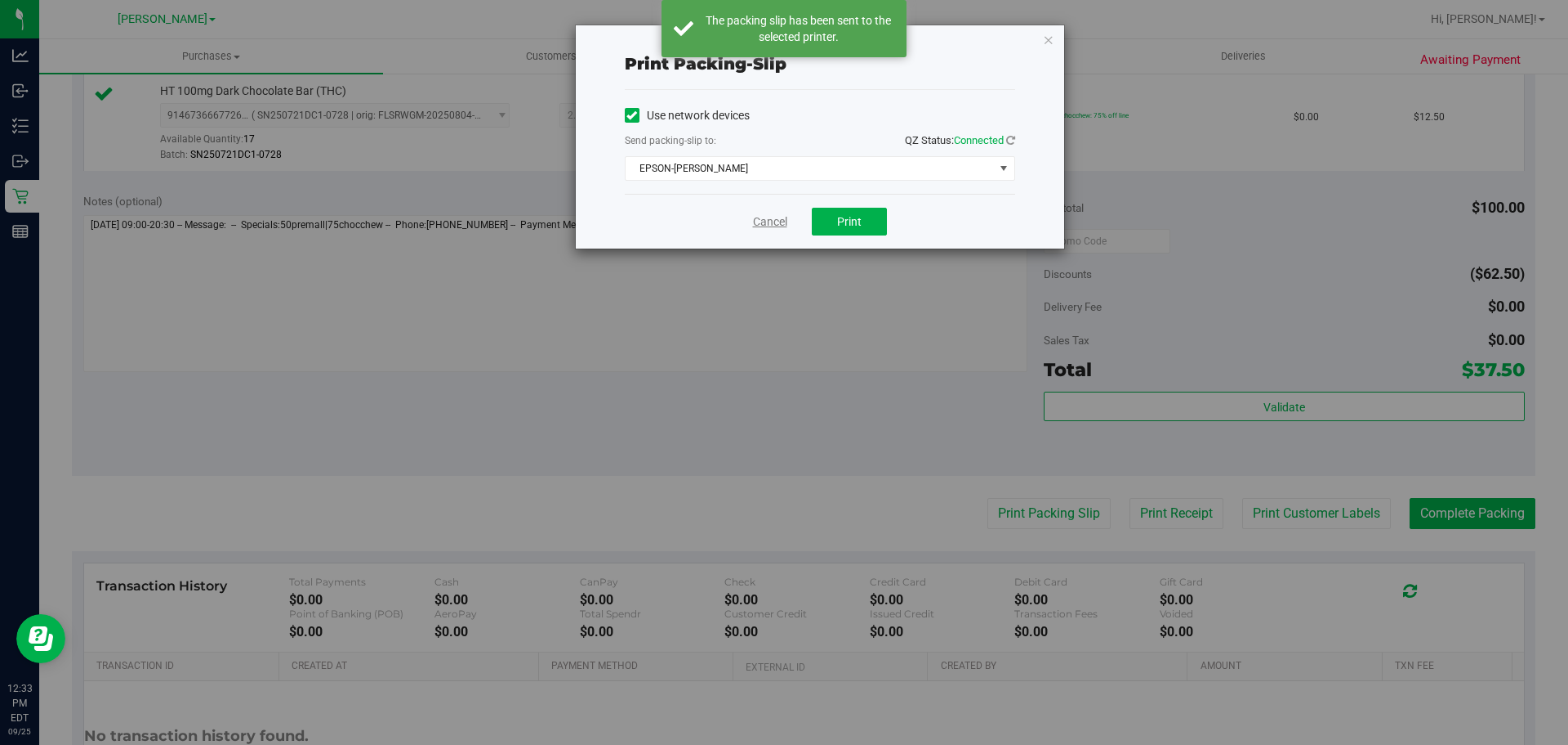
click at [775, 222] on link "Cancel" at bounding box center [770, 222] width 34 height 18
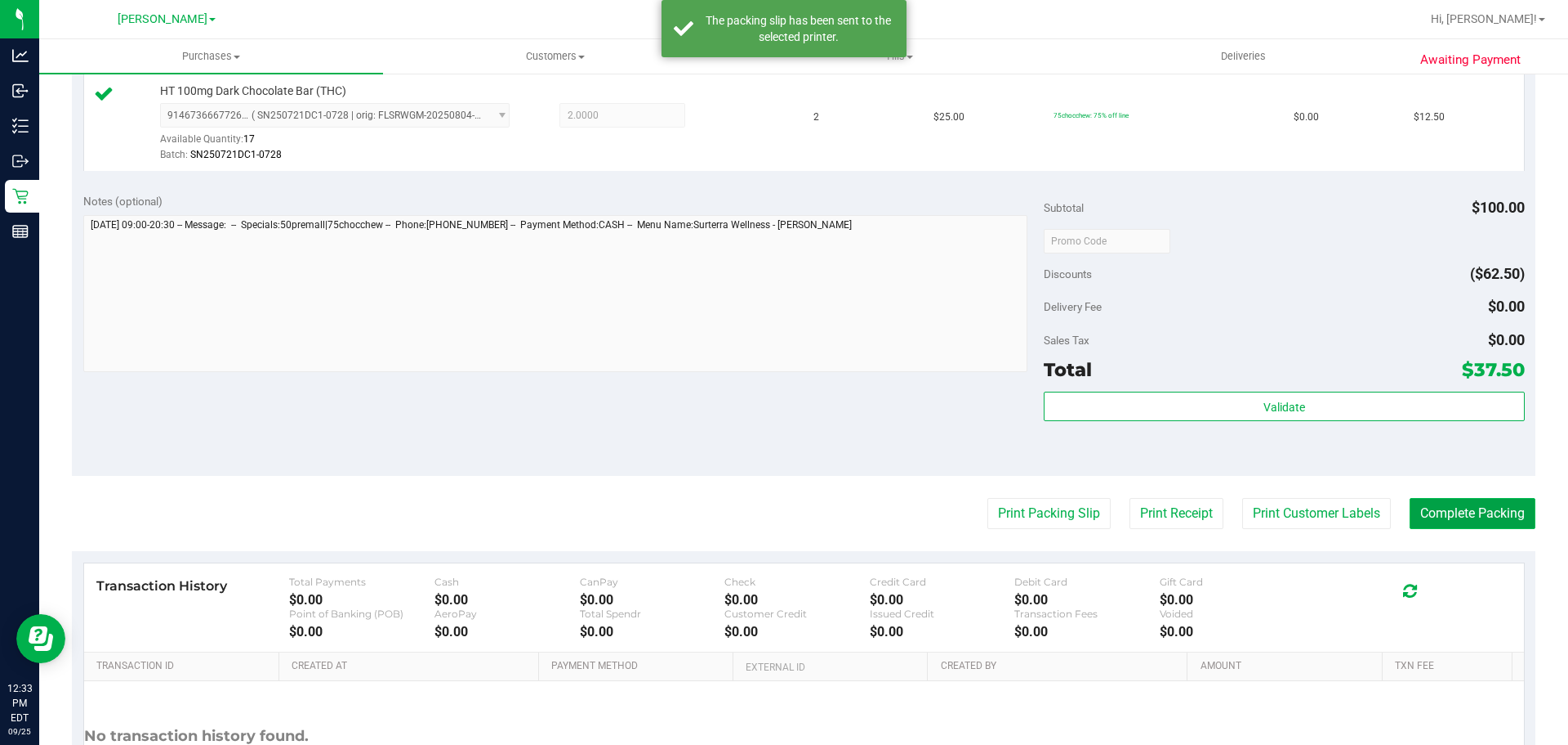
click at [1466, 528] on button "Complete Packing" at bounding box center [1472, 513] width 126 height 31
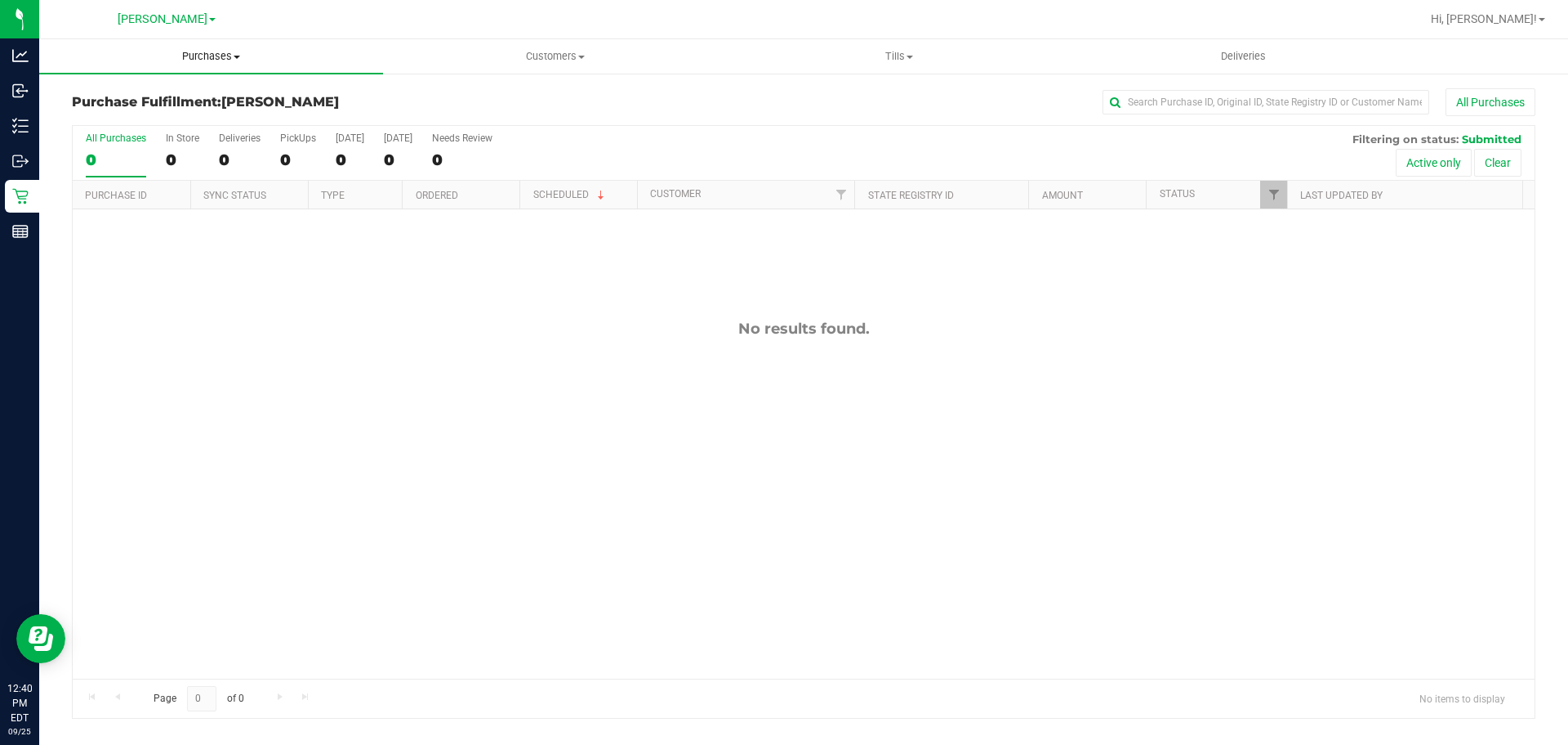
click at [196, 59] on span "Purchases" at bounding box center [210, 56] width 344 height 15
click at [109, 120] on span "Fulfillment" at bounding box center [90, 118] width 101 height 14
click at [194, 58] on span "Purchases" at bounding box center [210, 56] width 344 height 15
click at [161, 116] on li "Fulfillment" at bounding box center [210, 118] width 344 height 20
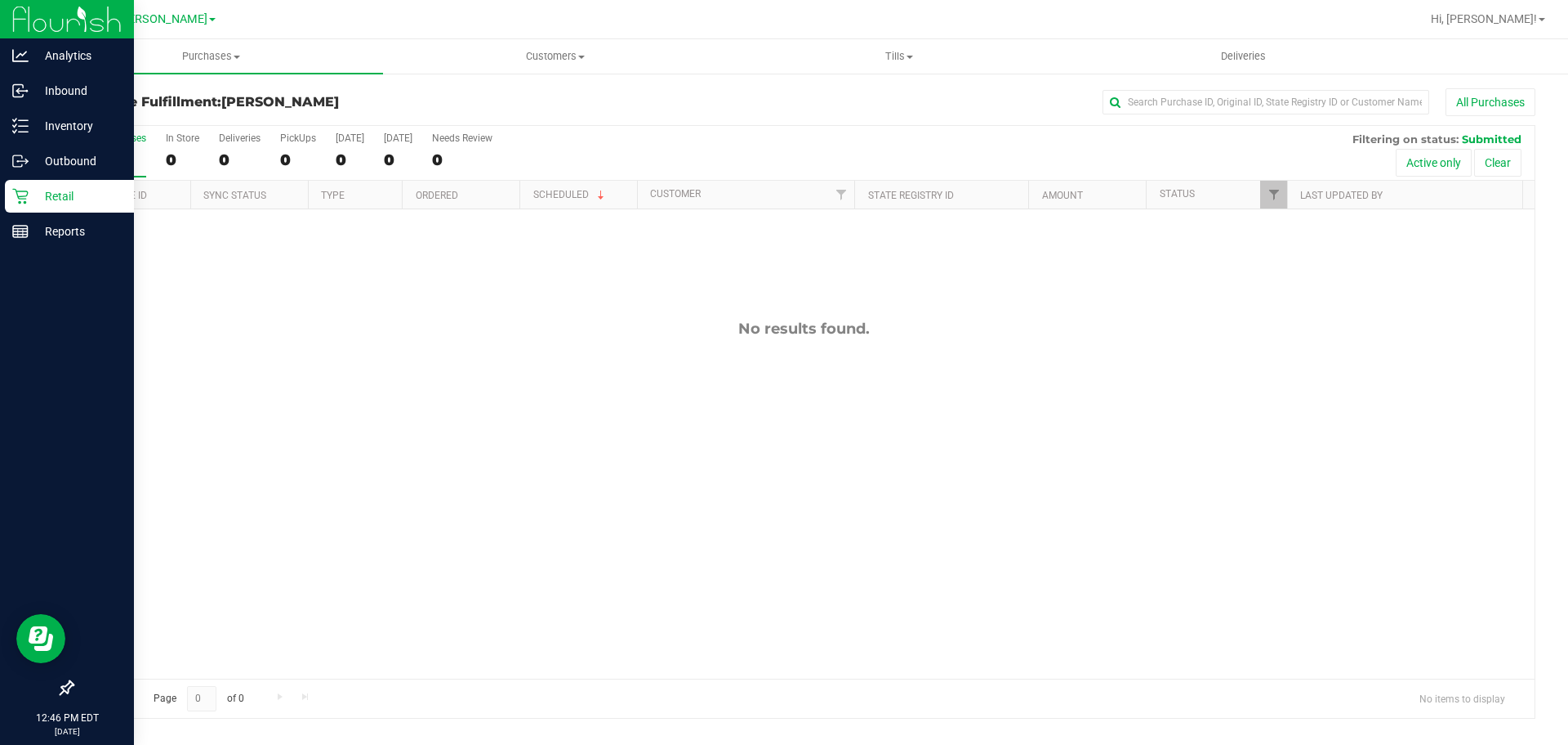
click at [92, 195] on p "Retail" at bounding box center [77, 196] width 98 height 20
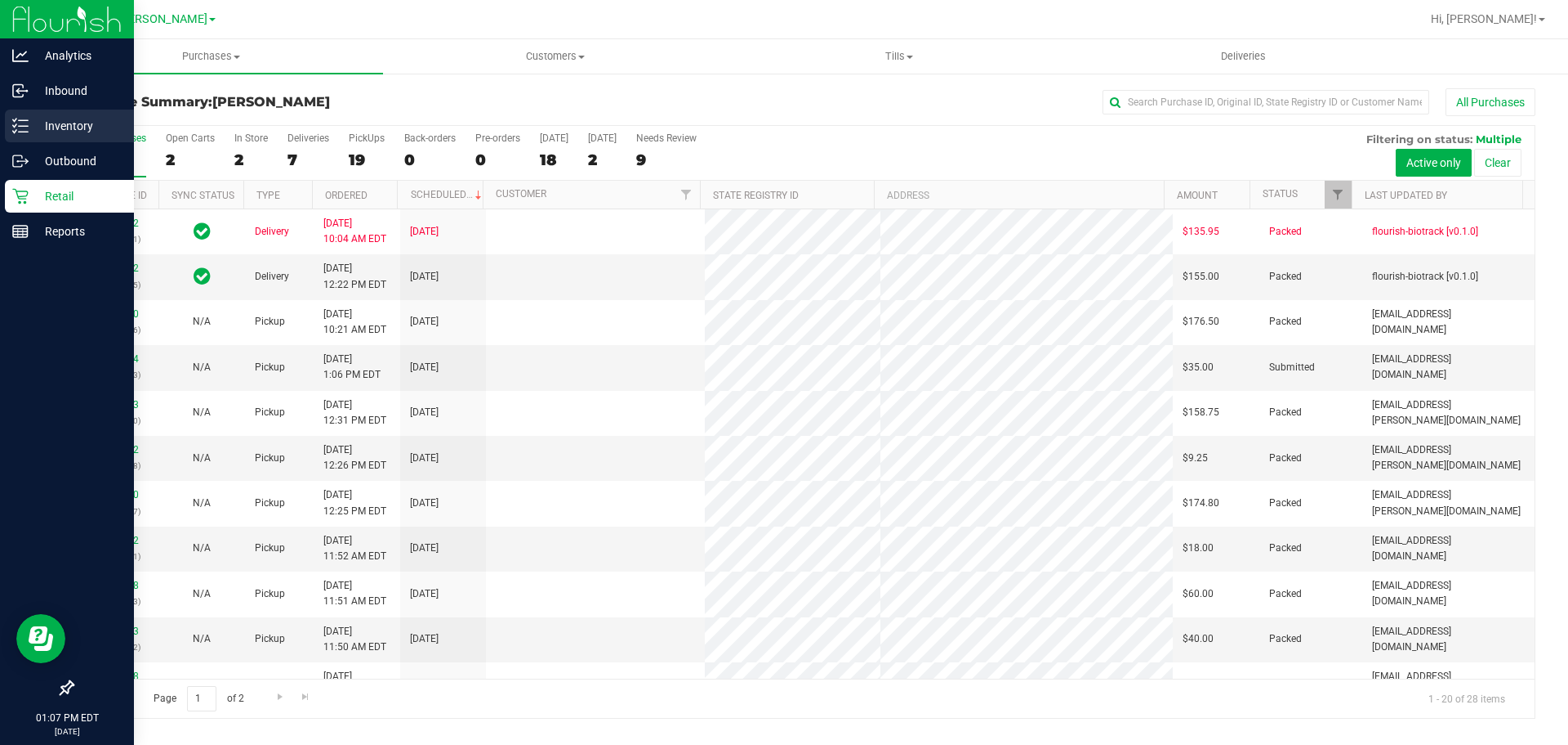
click at [62, 117] on p "Inventory" at bounding box center [77, 126] width 98 height 20
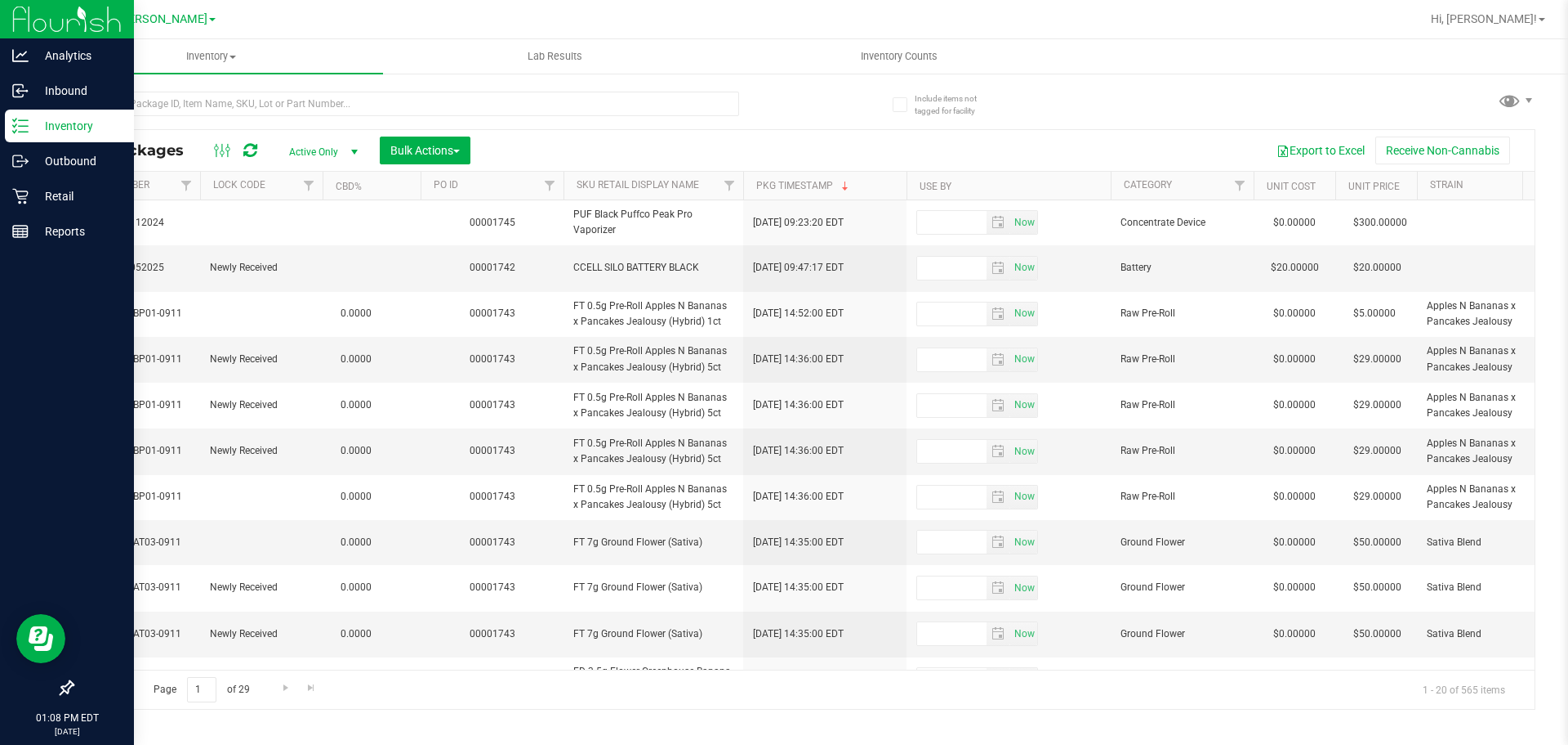
scroll to position [0, 1442]
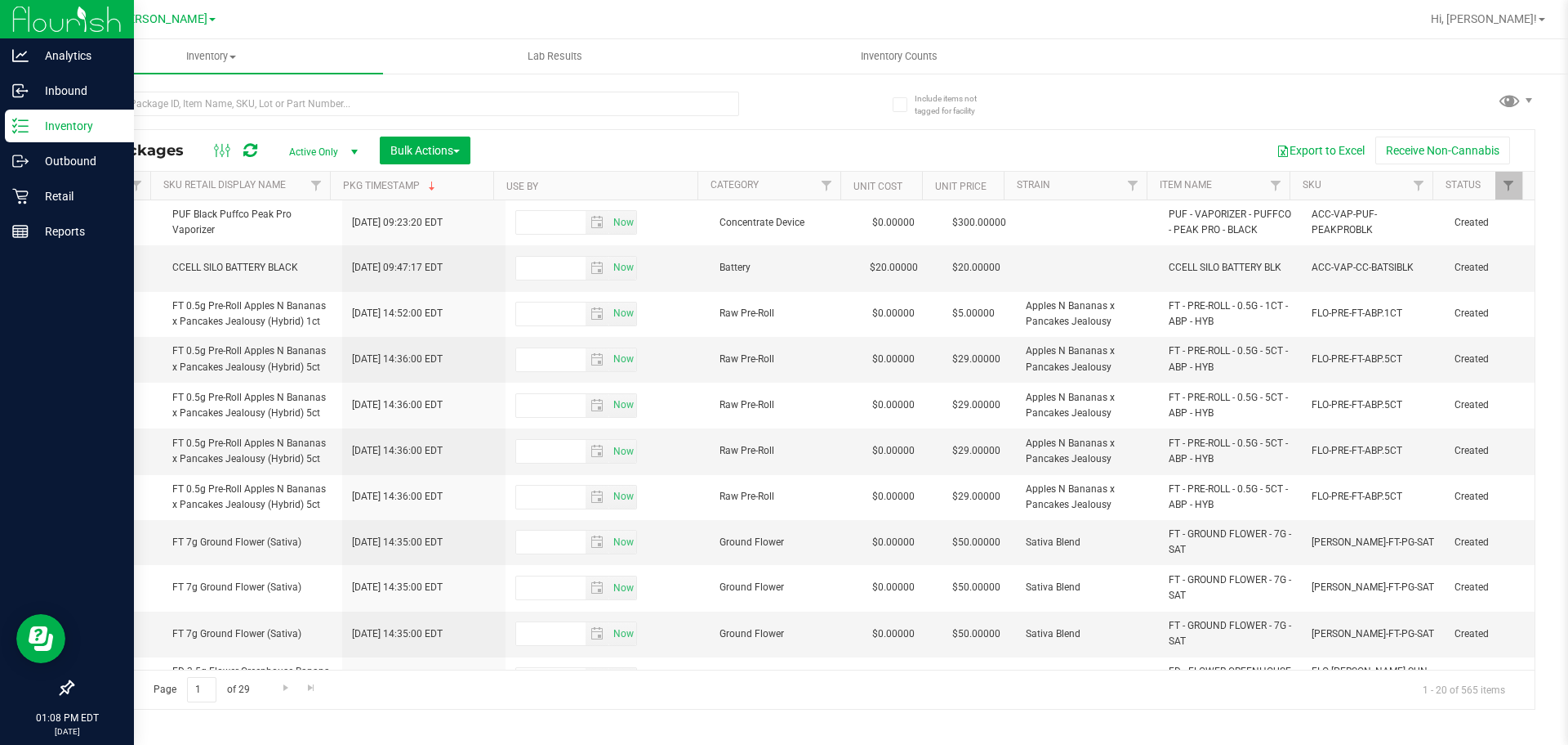
click at [627, 176] on th "Use By" at bounding box center [595, 185] width 205 height 28
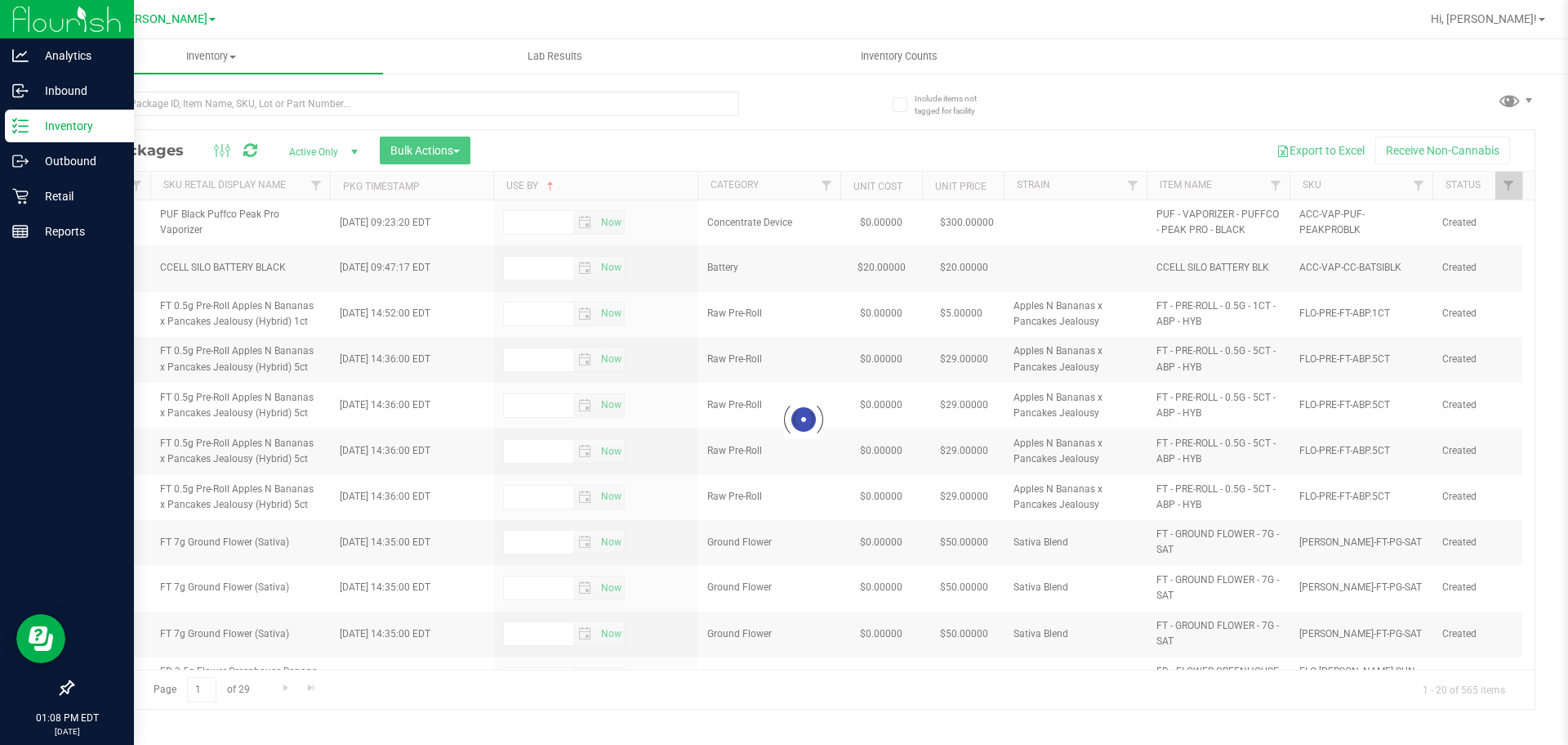
click at [633, 180] on div at bounding box center [804, 418] width 1462 height 578
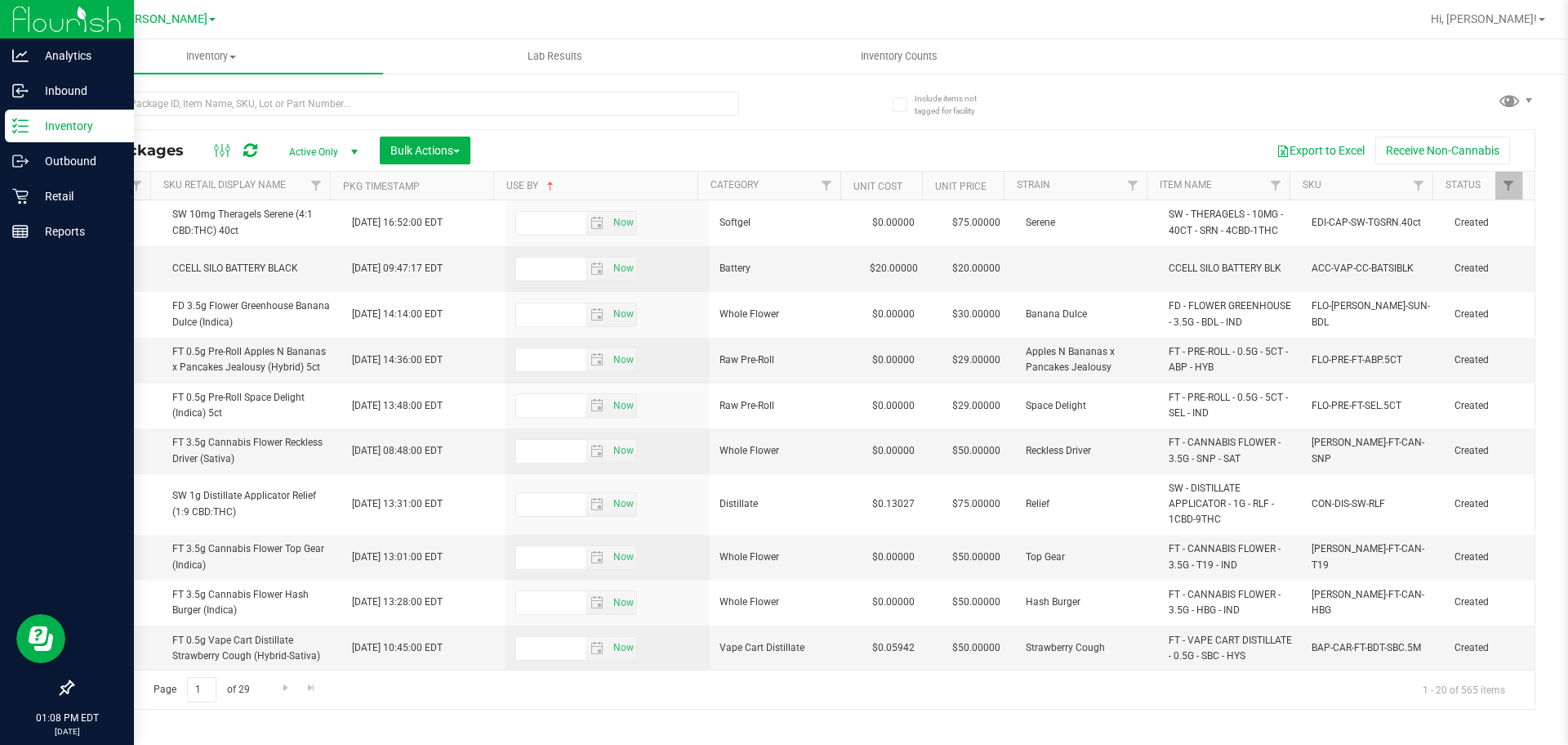
click at [633, 179] on th "Use By" at bounding box center [595, 185] width 205 height 28
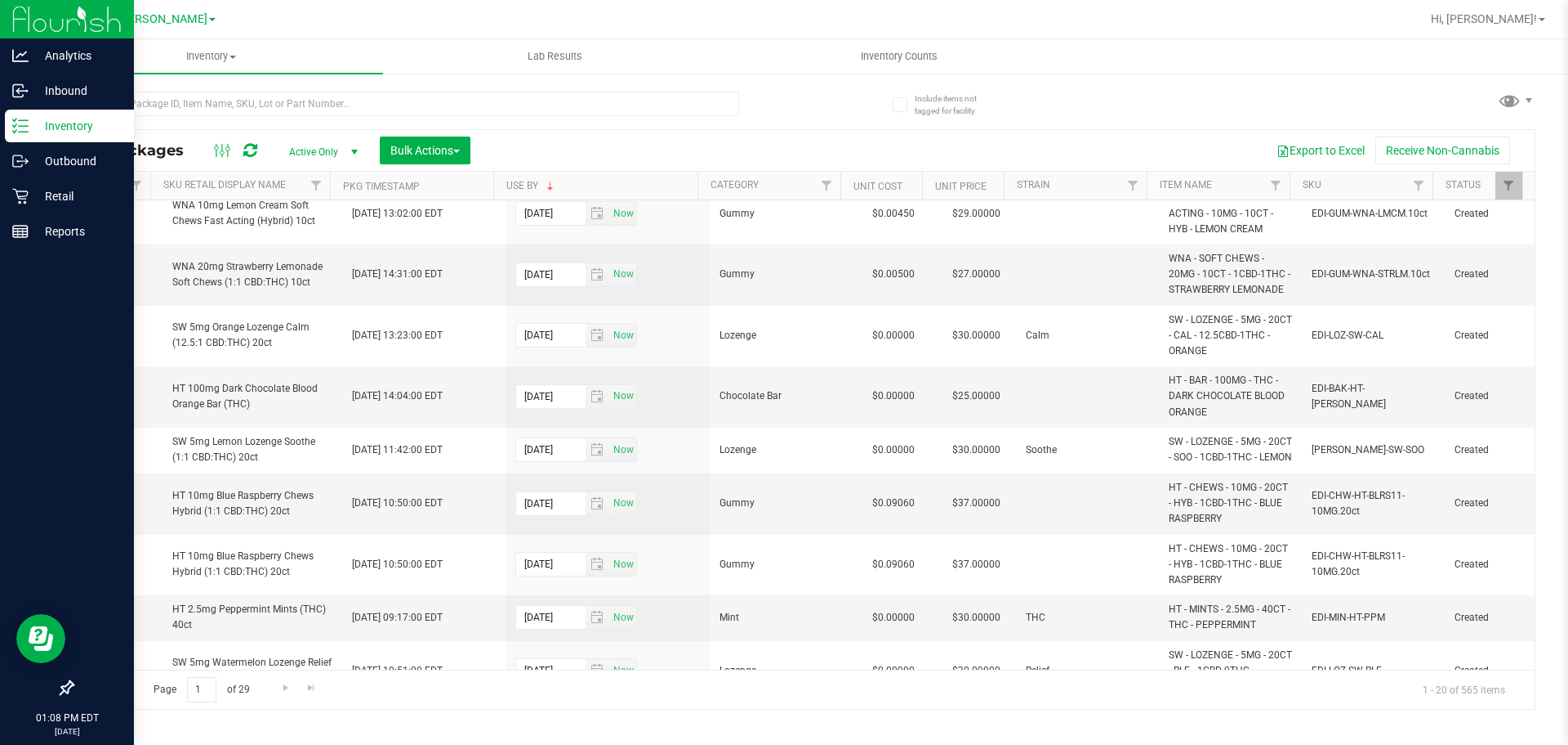
scroll to position [699, 1597]
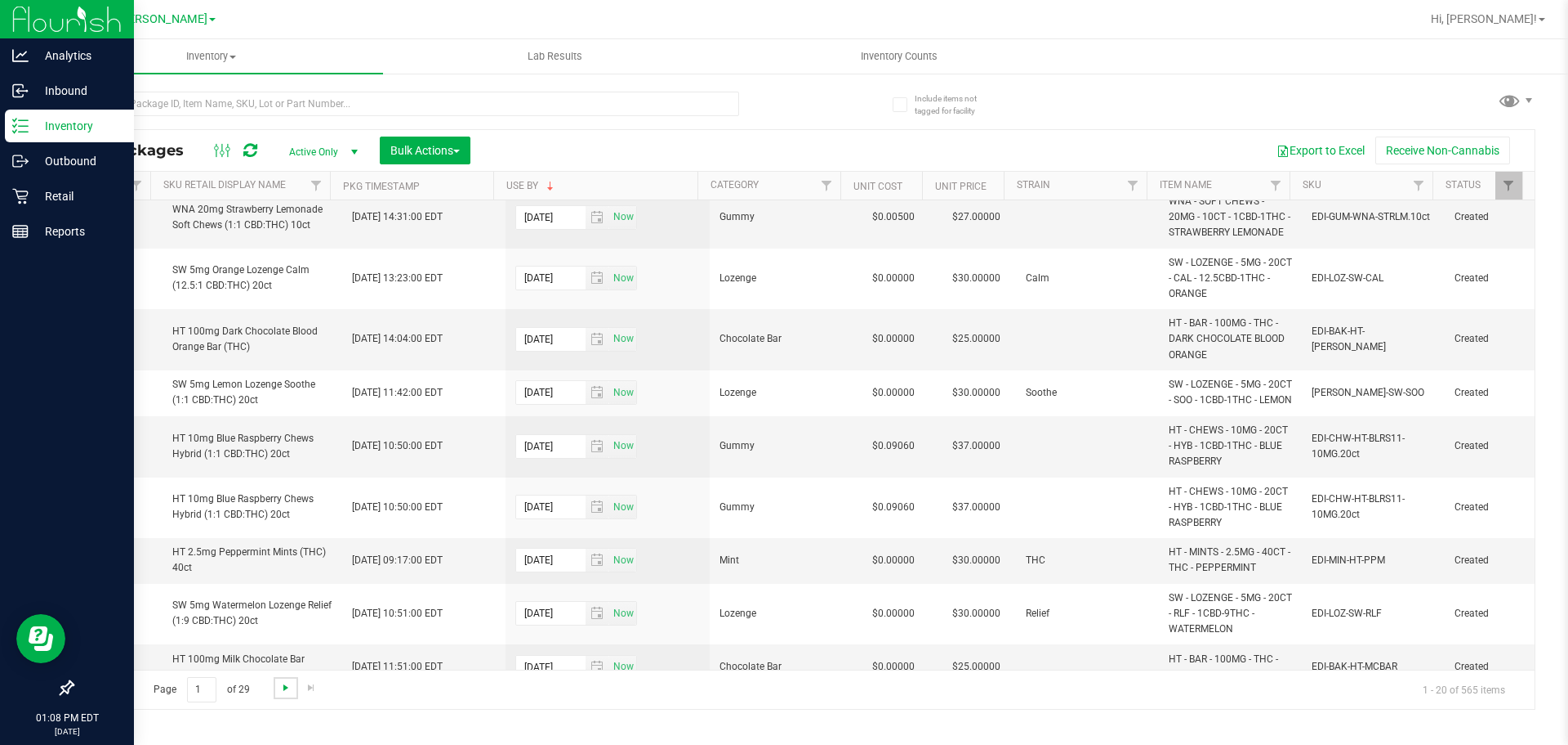
click at [285, 687] on span "Go to the next page" at bounding box center [286, 686] width 13 height 13
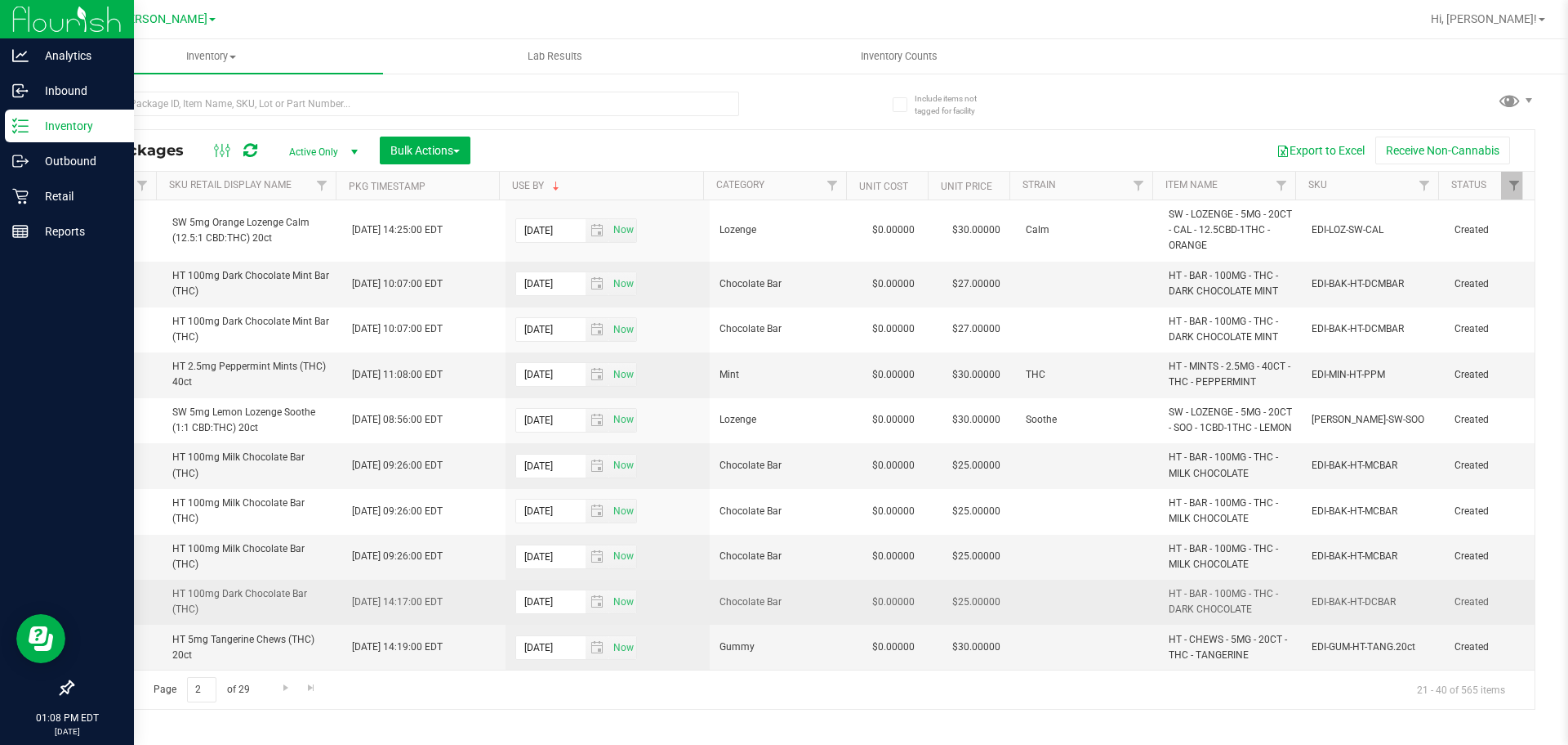
click at [764, 609] on span "Chocolate Bar" at bounding box center [781, 602] width 124 height 16
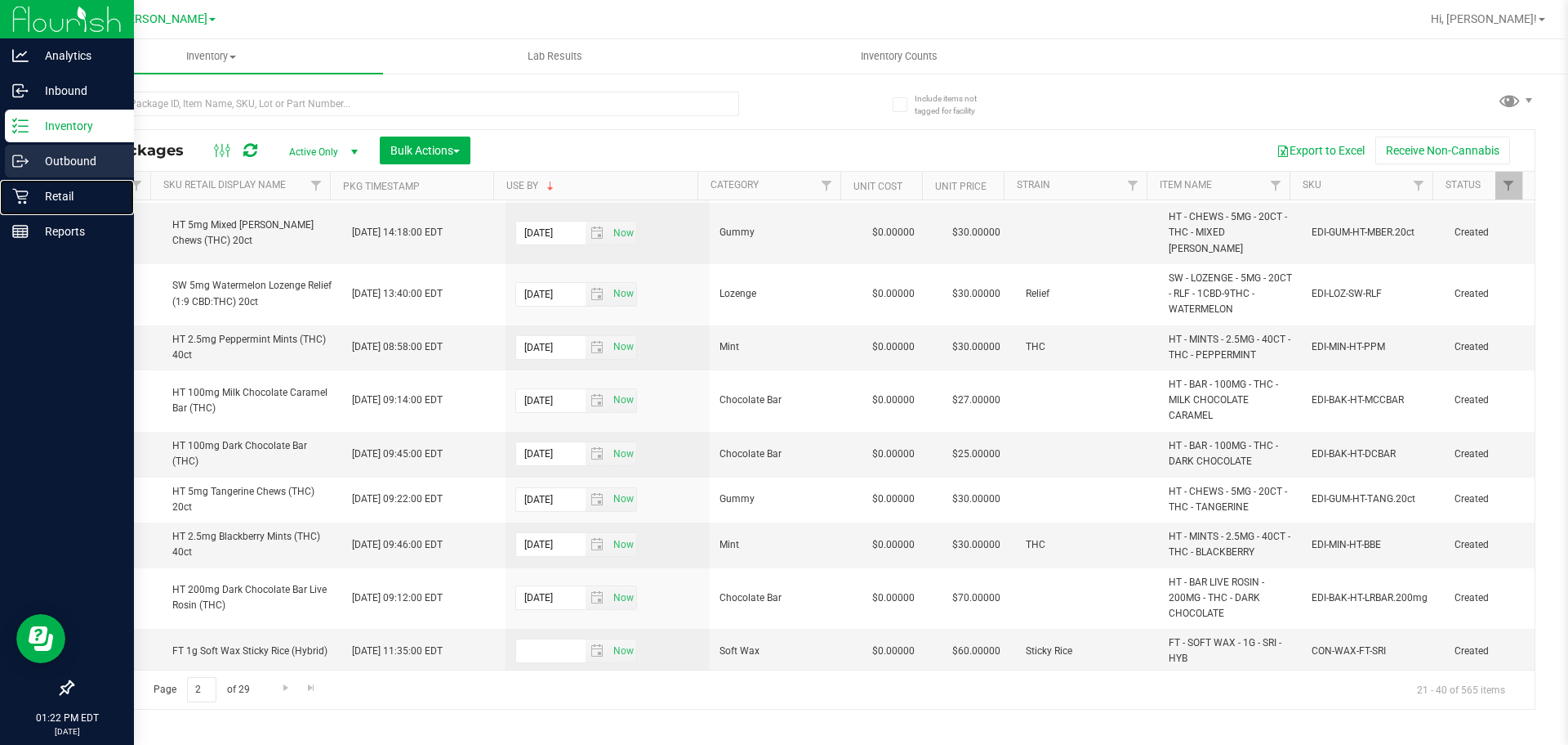
drag, startPoint x: 81, startPoint y: 200, endPoint x: 110, endPoint y: 177, distance: 37.0
click at [81, 200] on p "Retail" at bounding box center [77, 196] width 98 height 20
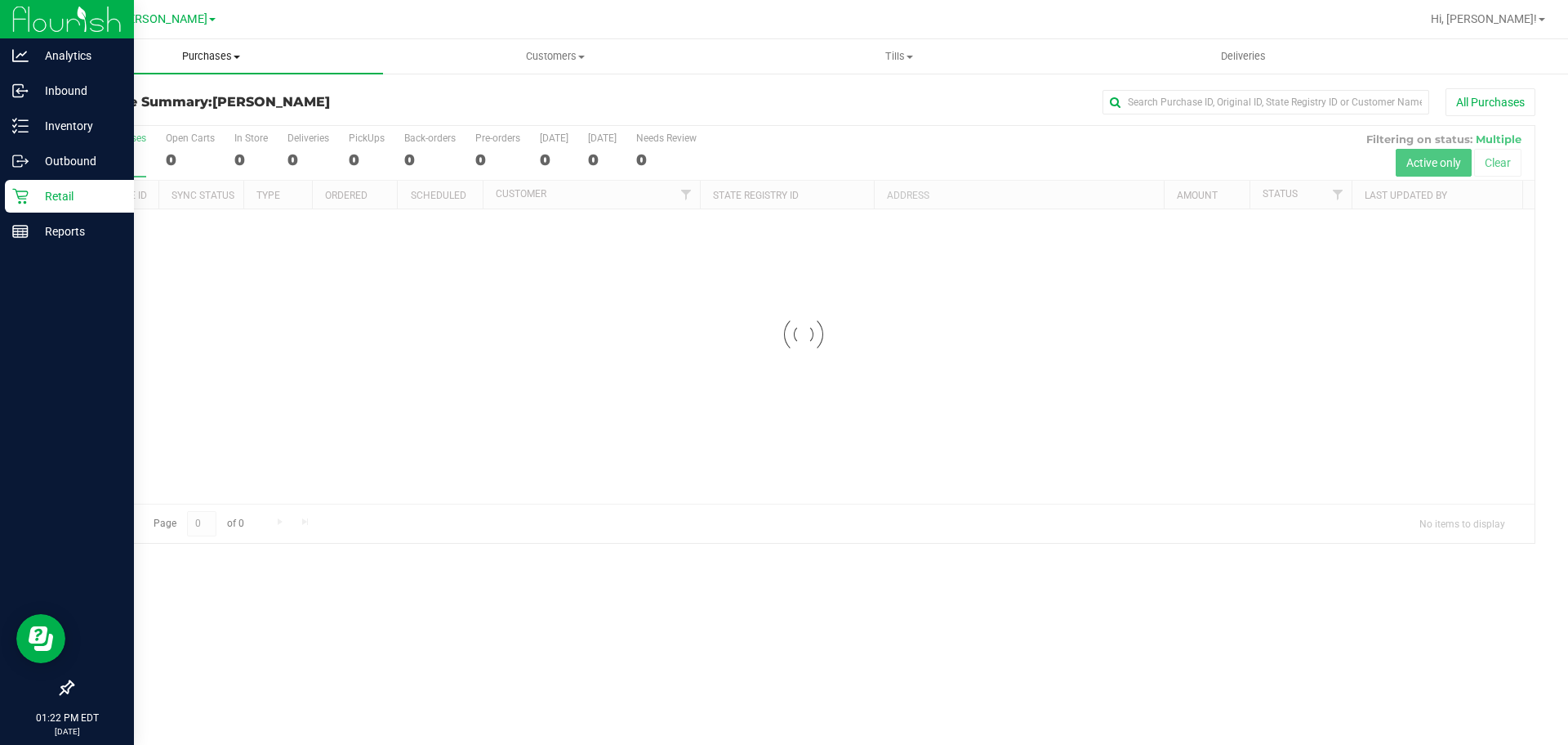
click at [215, 53] on span "Purchases" at bounding box center [210, 56] width 344 height 15
click at [75, 119] on span "Fulfillment" at bounding box center [90, 118] width 101 height 14
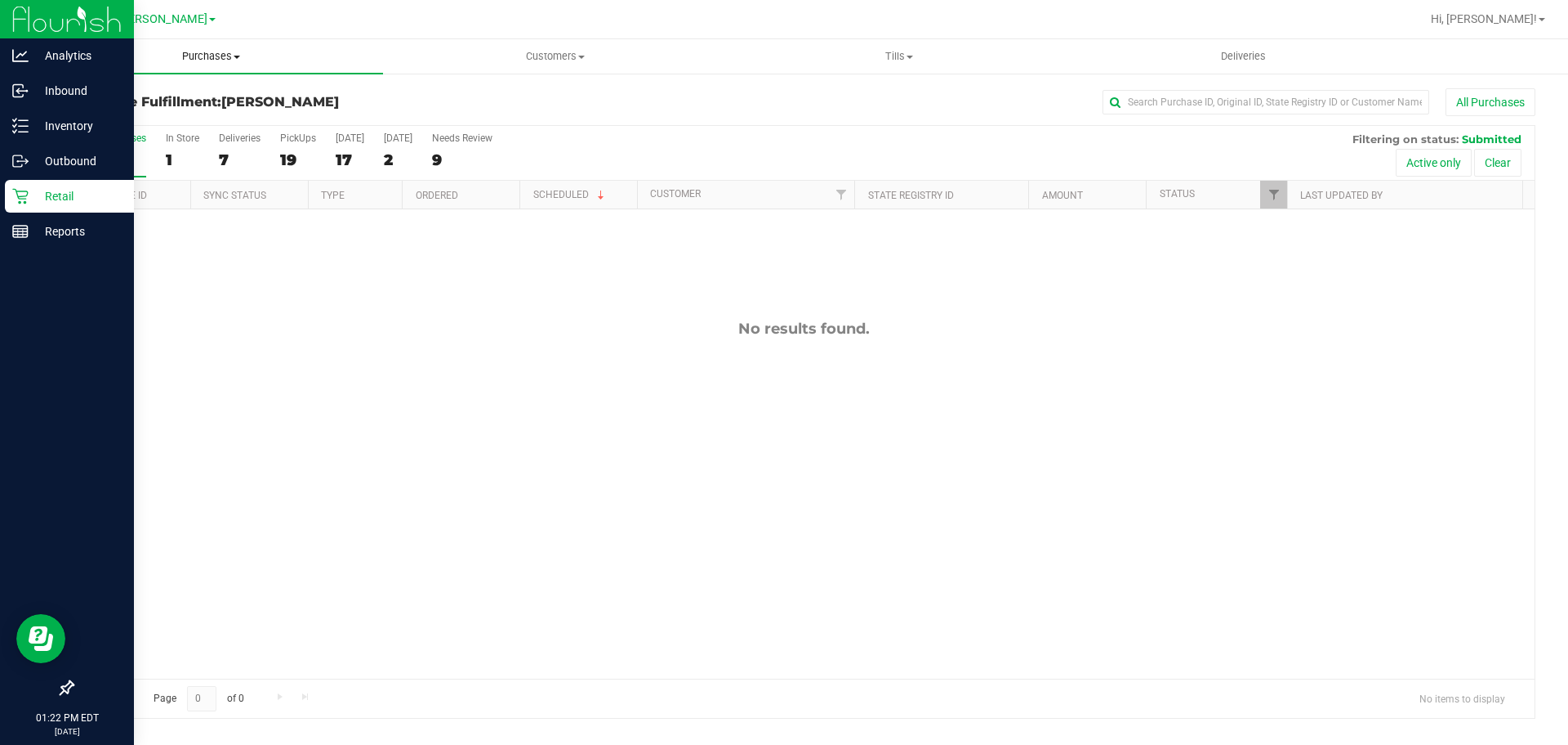
click at [199, 59] on span "Purchases" at bounding box center [210, 56] width 344 height 15
click at [67, 118] on span "Fulfillment" at bounding box center [90, 118] width 101 height 14
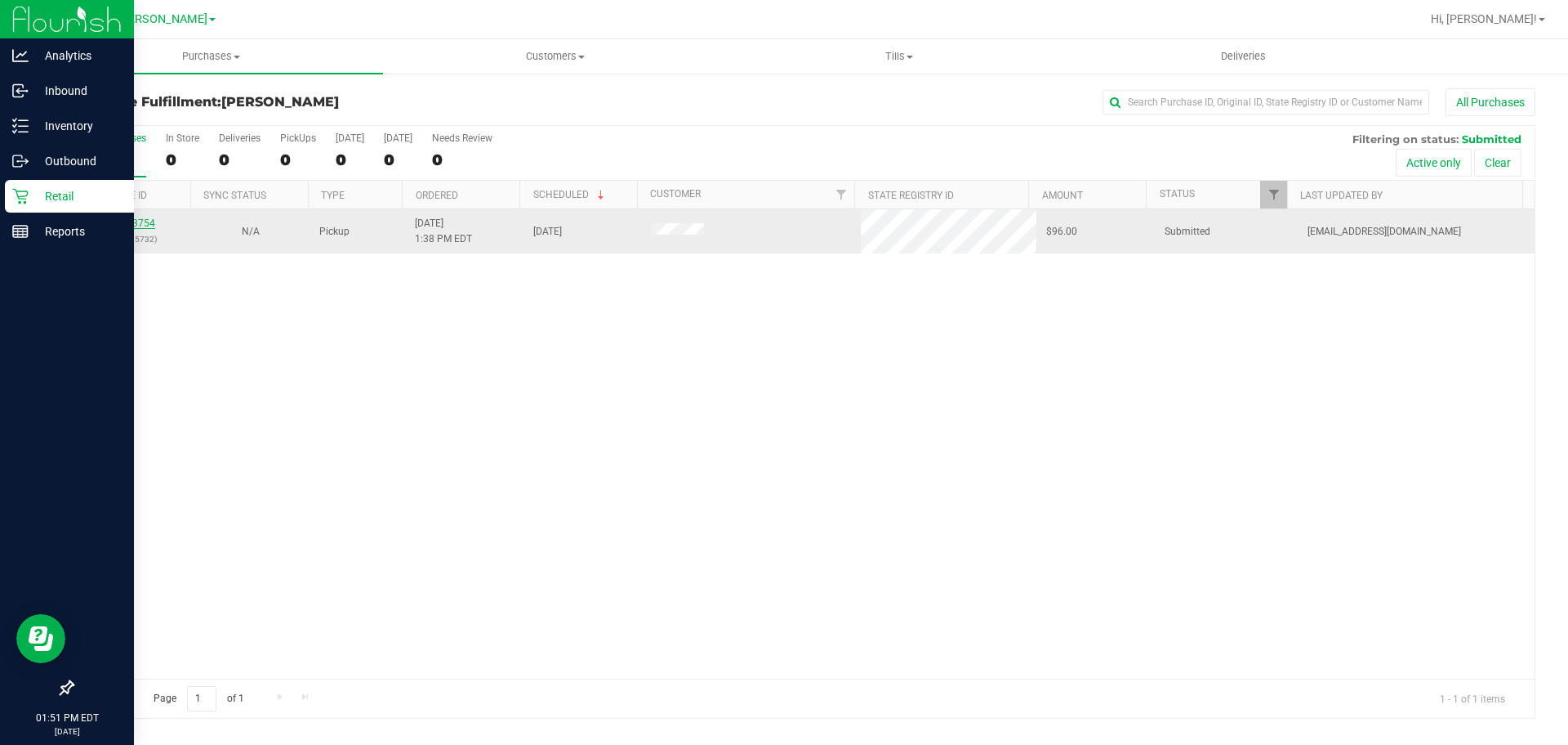
click at [127, 222] on link "12003754" at bounding box center [132, 223] width 46 height 12
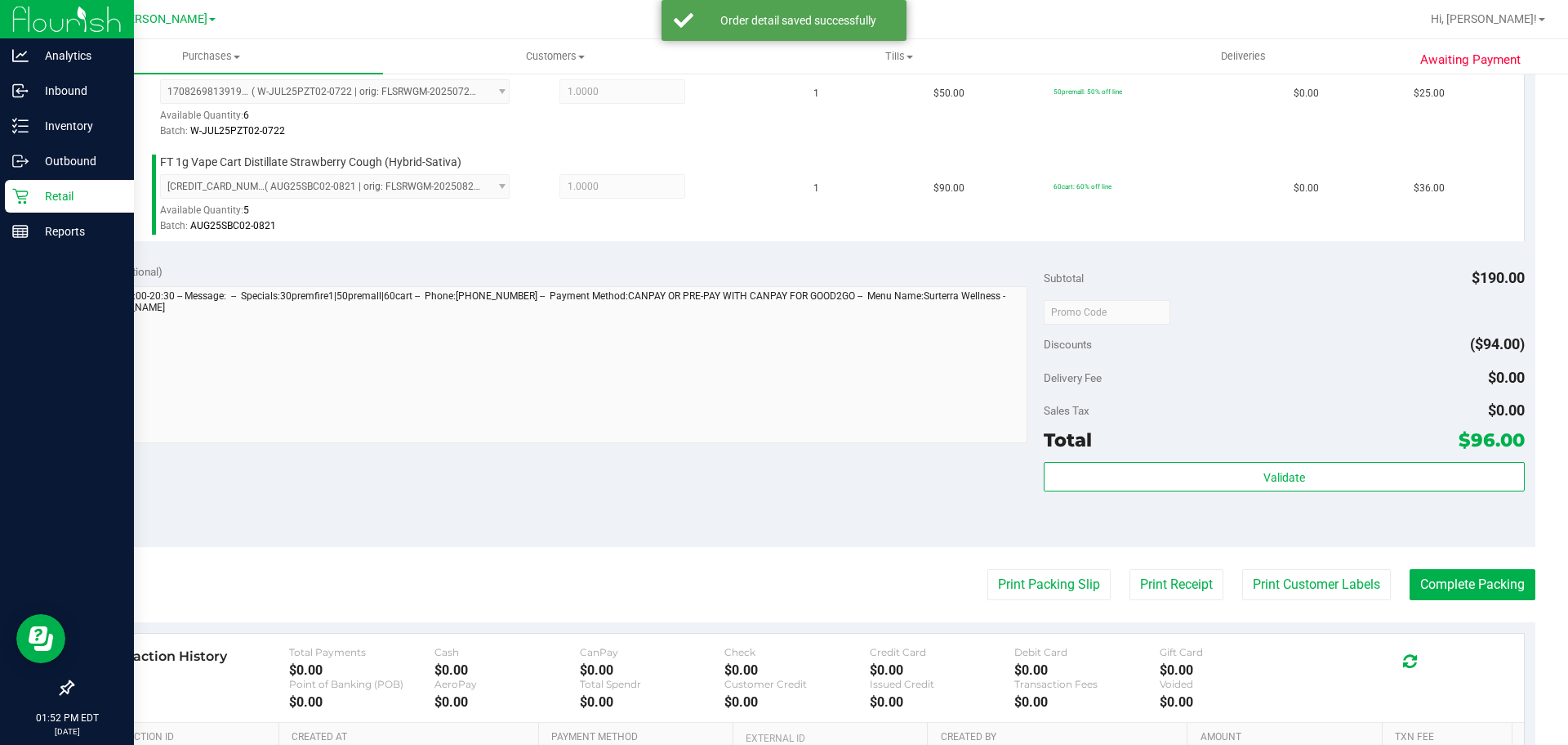
scroll to position [580, 0]
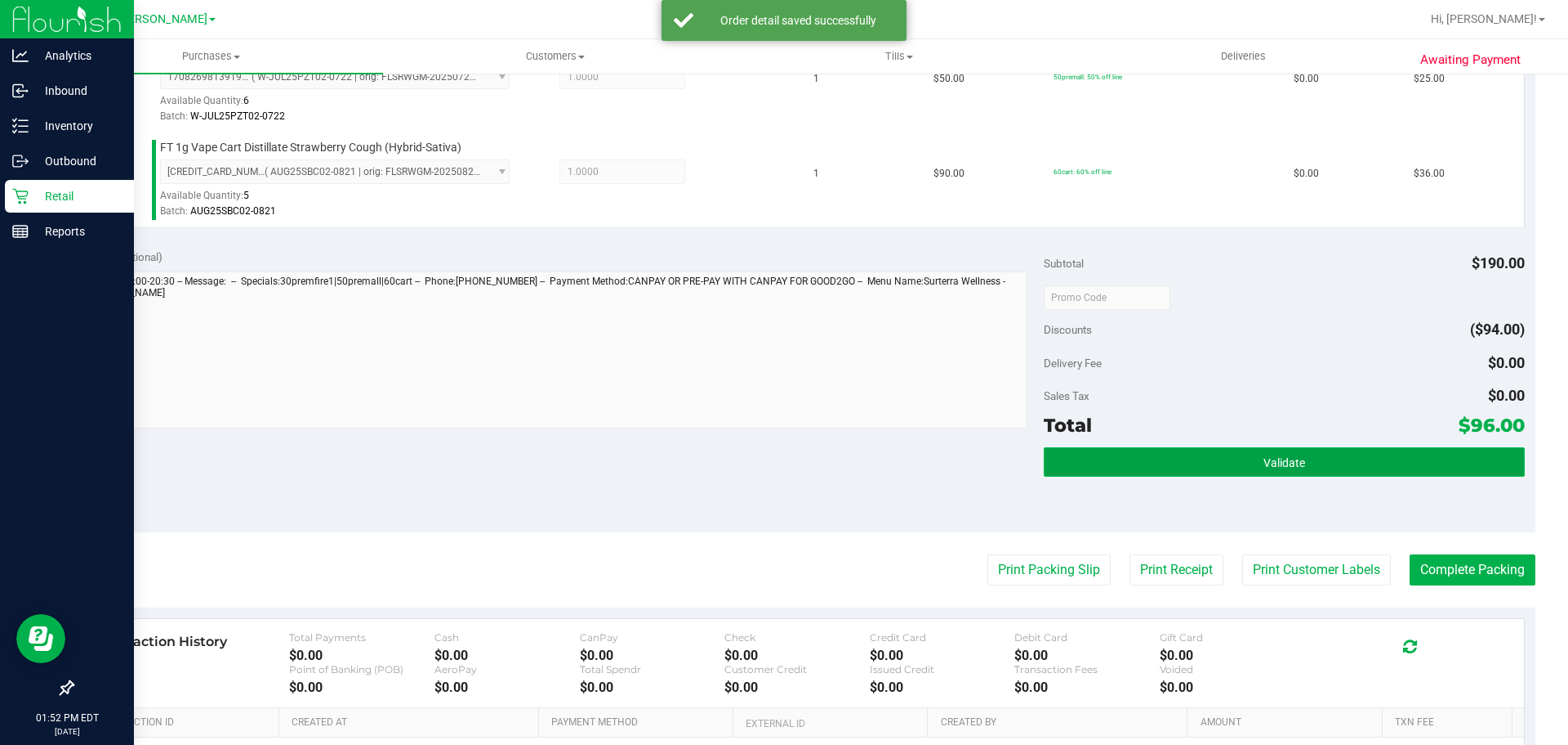
click at [1308, 472] on button "Validate" at bounding box center [1283, 461] width 480 height 29
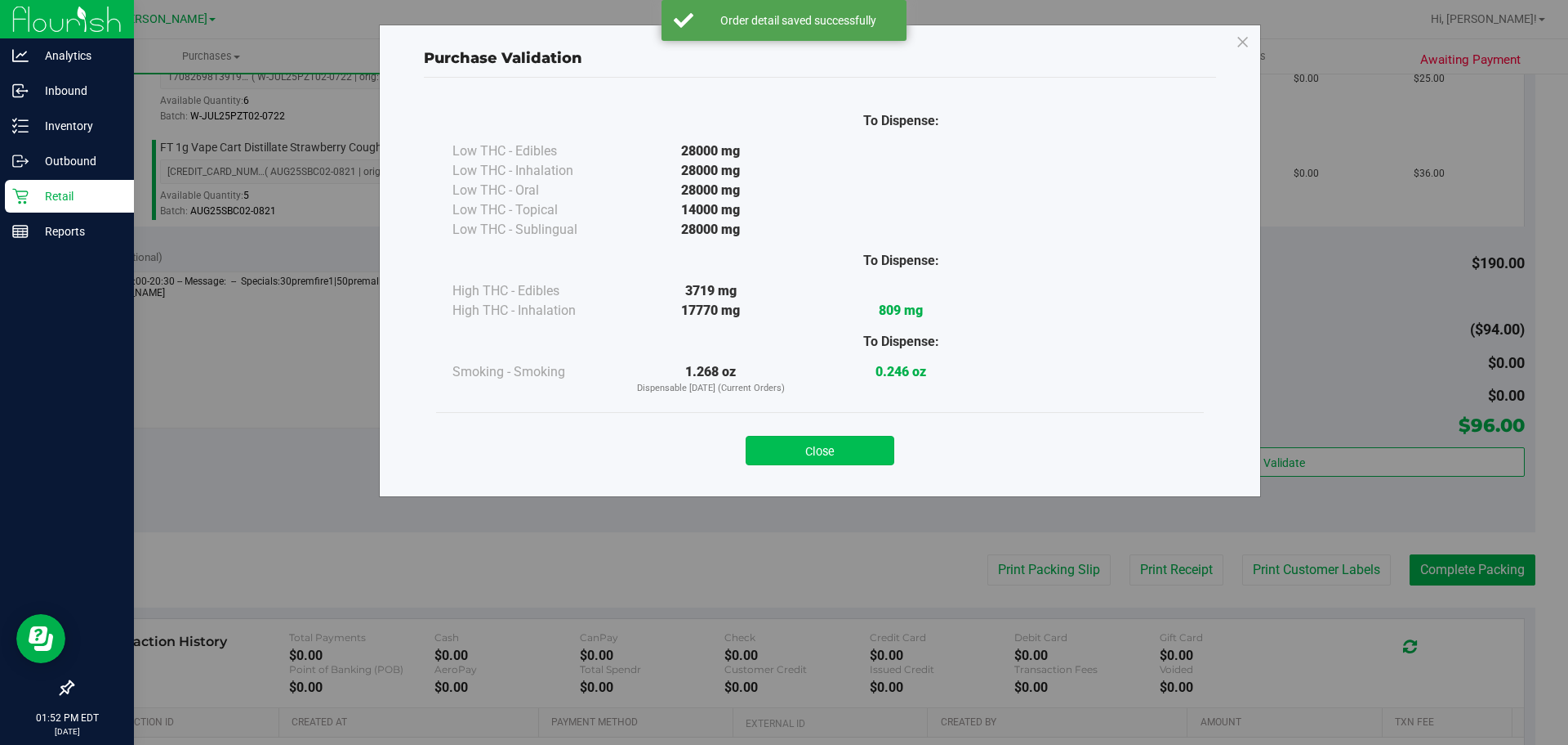
click at [824, 451] on button "Close" at bounding box center [820, 451] width 149 height 29
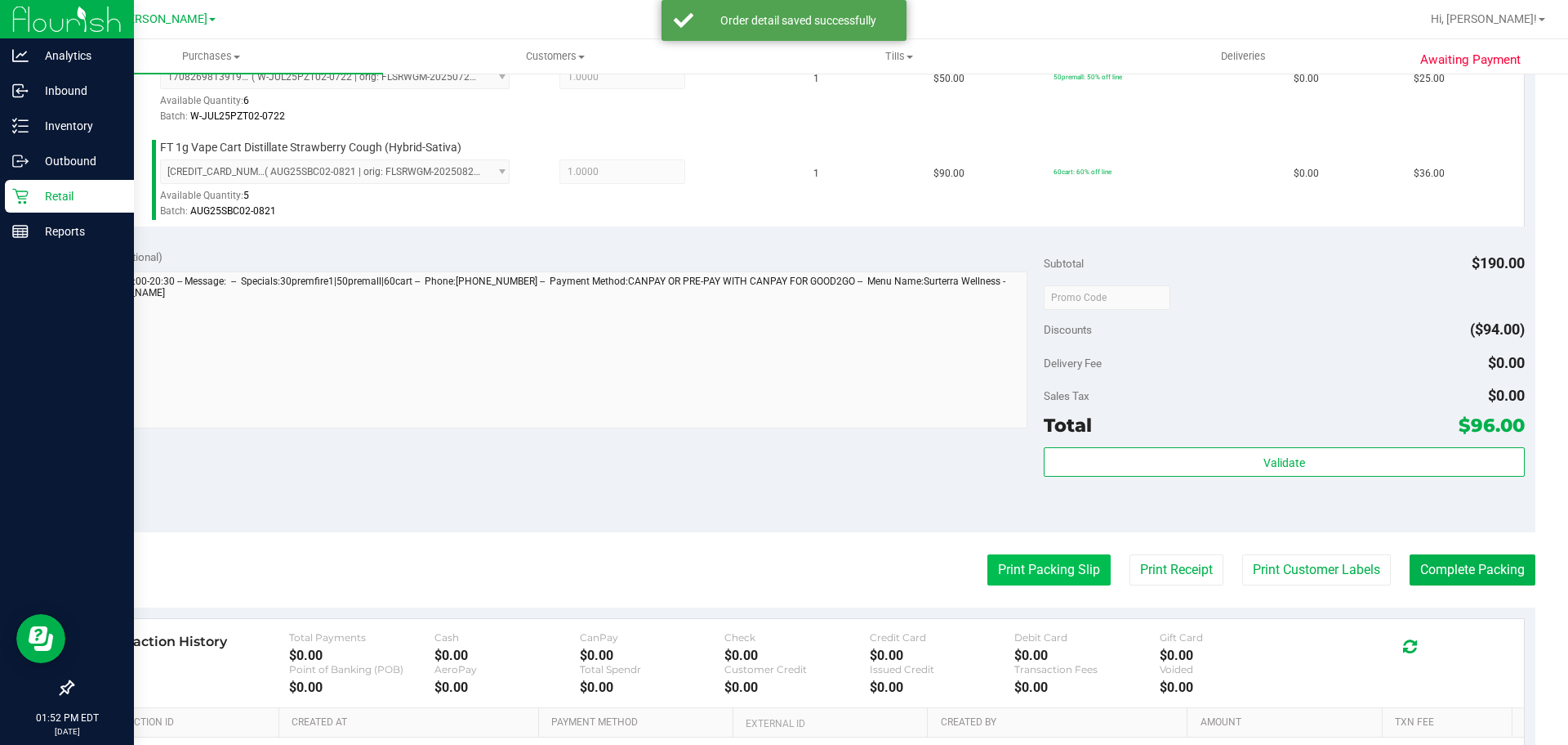
click at [1022, 575] on button "Print Packing Slip" at bounding box center [1049, 569] width 124 height 31
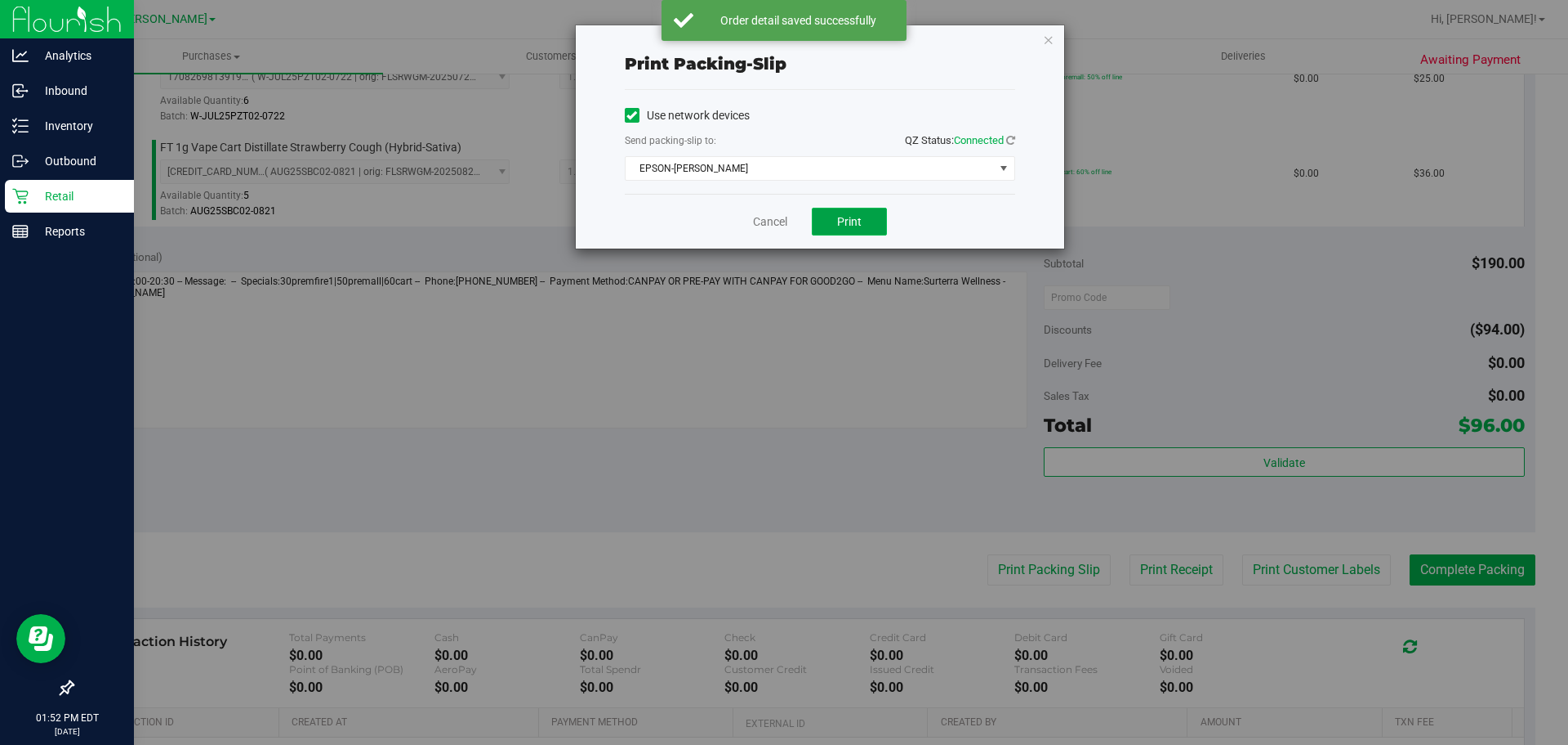
click at [850, 222] on span "Print" at bounding box center [849, 220] width 24 height 13
click at [770, 247] on div "Cancel Print" at bounding box center [820, 221] width 391 height 55
click at [775, 223] on link "Cancel" at bounding box center [770, 222] width 34 height 18
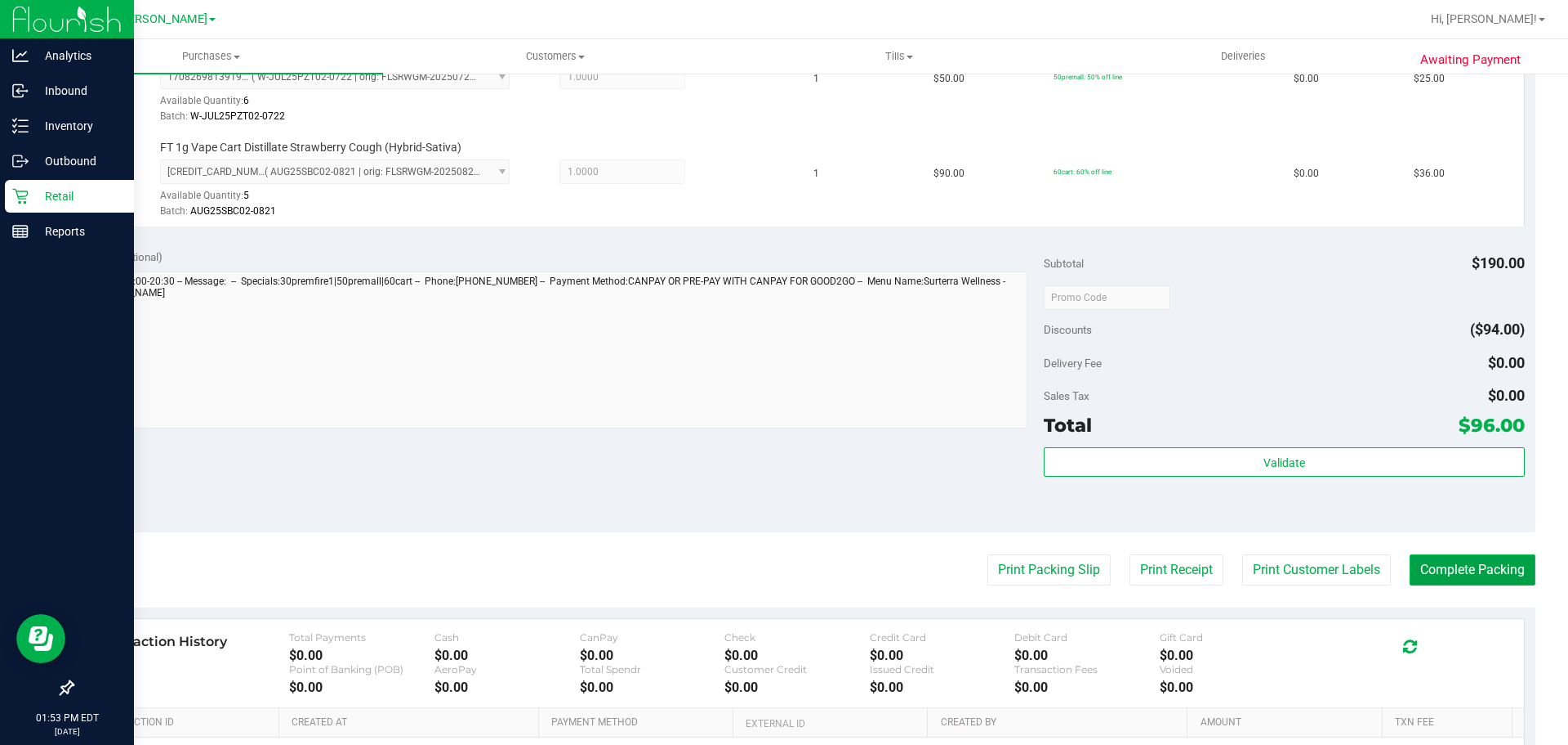
click at [1465, 554] on button "Complete Packing" at bounding box center [1472, 569] width 126 height 31
